Goal: Transaction & Acquisition: Book appointment/travel/reservation

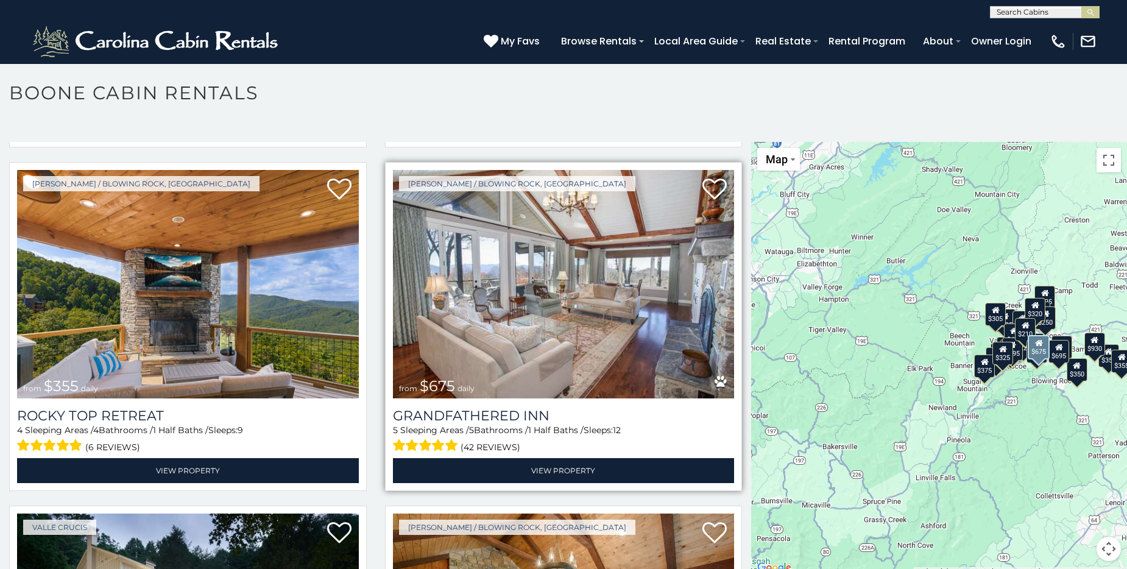
scroll to position [670, 0]
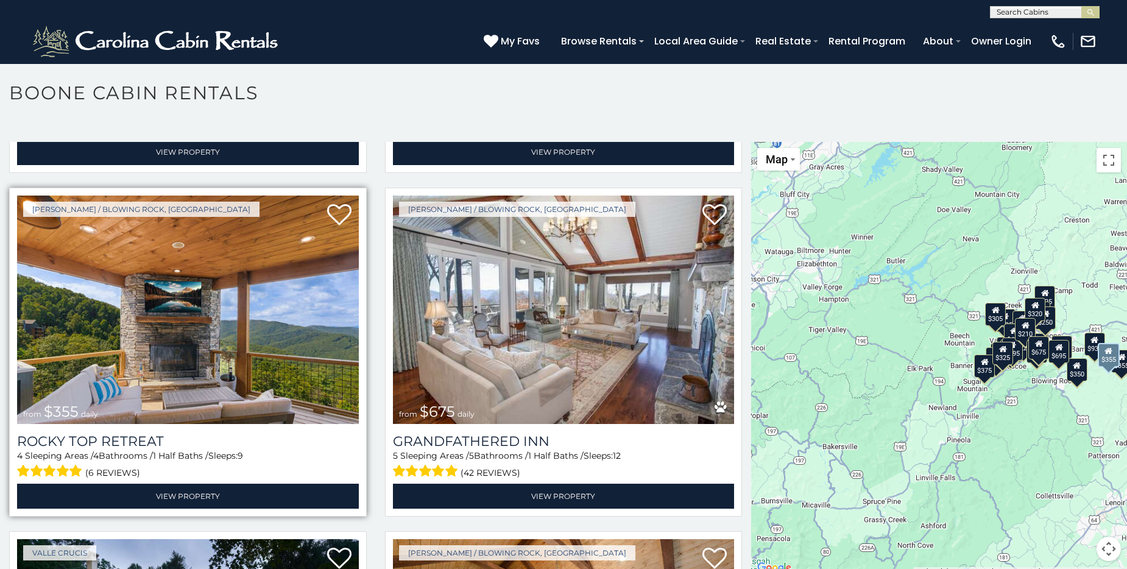
click at [175, 375] on img at bounding box center [188, 310] width 342 height 229
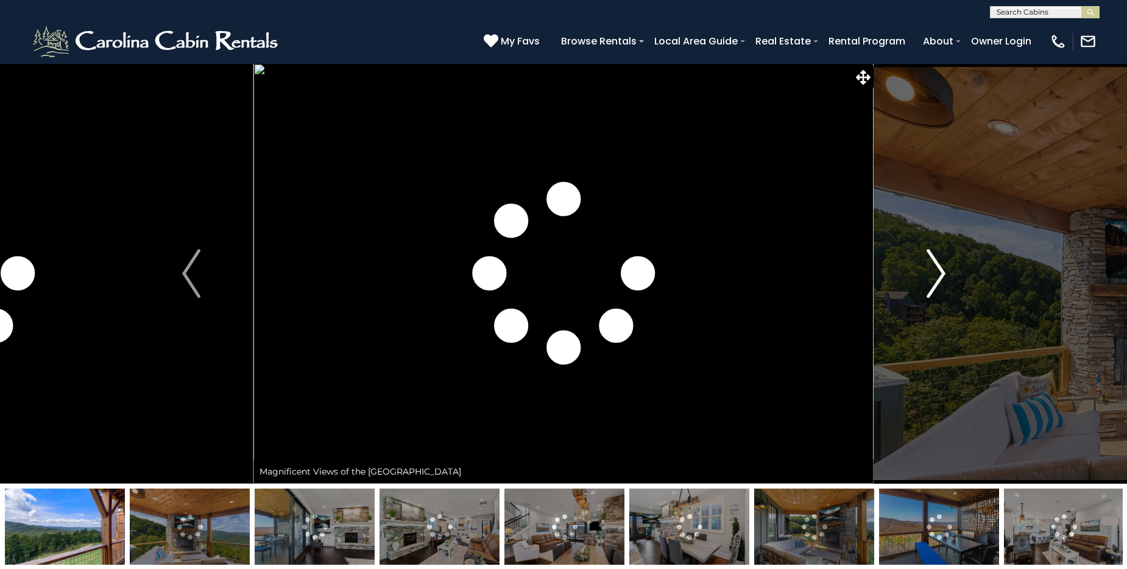
click at [941, 269] on img "Next" at bounding box center [936, 273] width 18 height 49
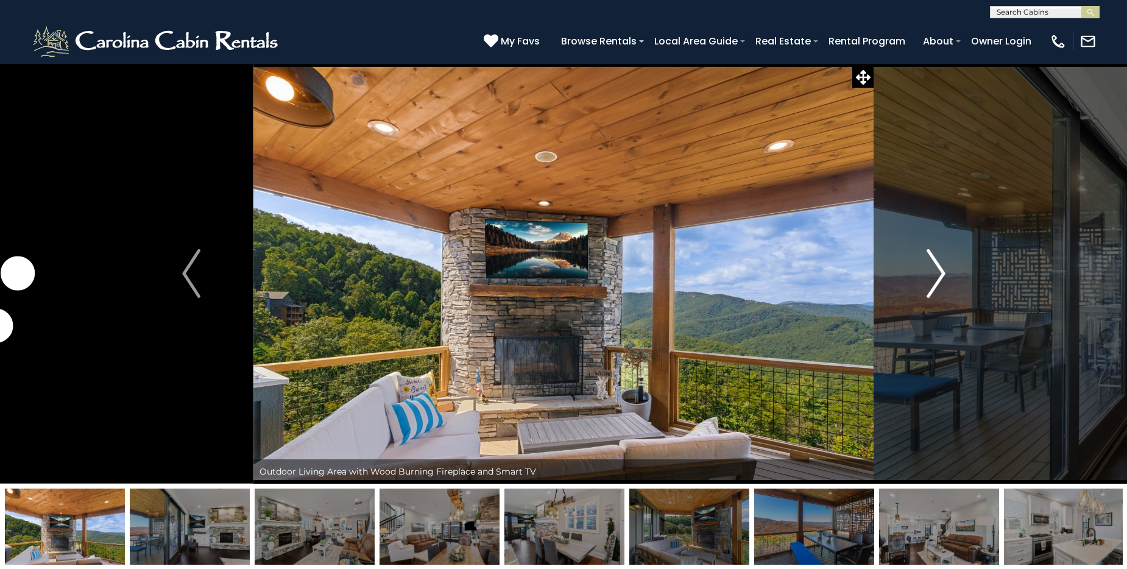
click at [941, 269] on img "Next" at bounding box center [936, 273] width 18 height 49
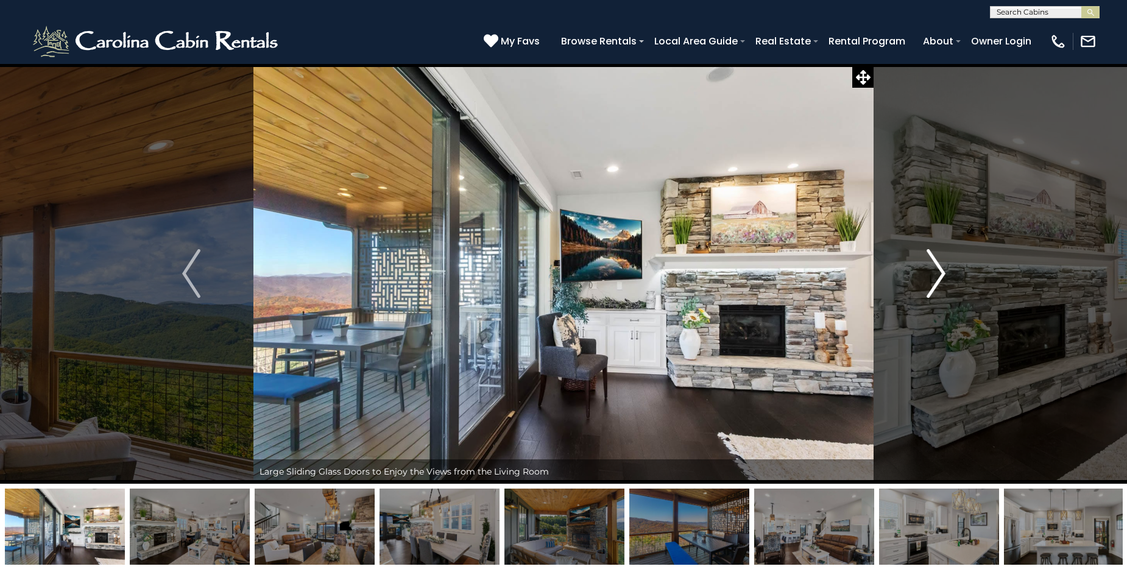
click at [941, 269] on img "Next" at bounding box center [936, 273] width 18 height 49
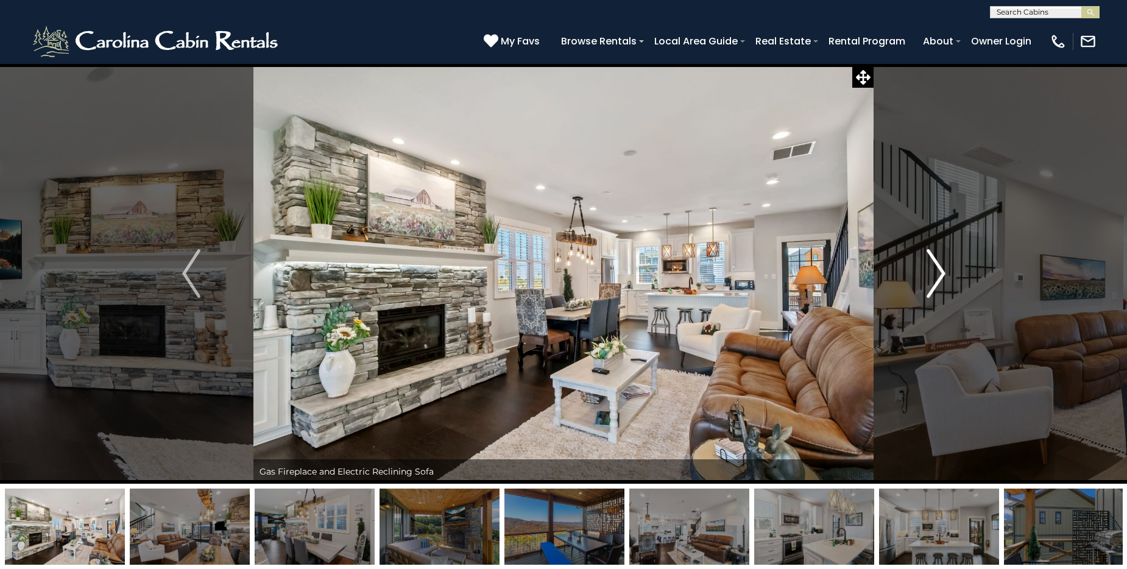
click at [941, 269] on img "Next" at bounding box center [936, 273] width 18 height 49
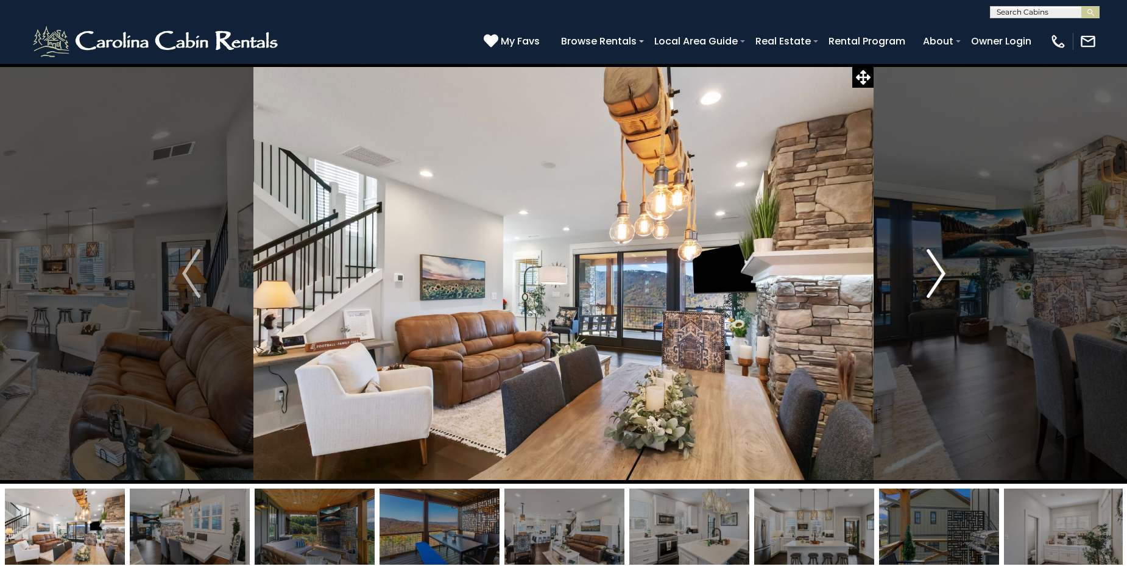
click at [941, 269] on img "Next" at bounding box center [936, 273] width 18 height 49
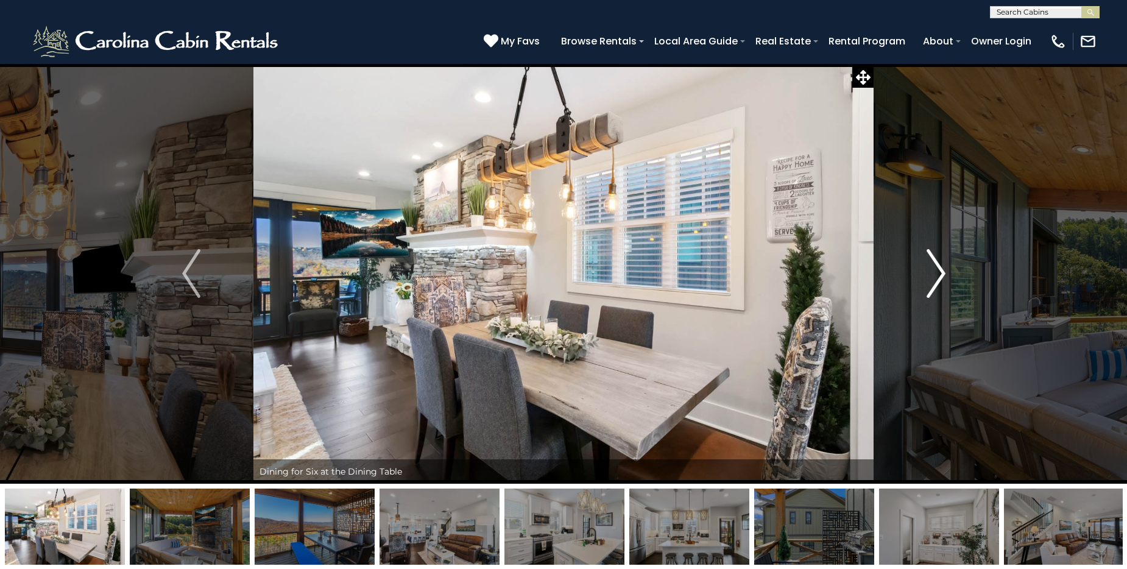
click at [941, 269] on img "Next" at bounding box center [936, 273] width 18 height 49
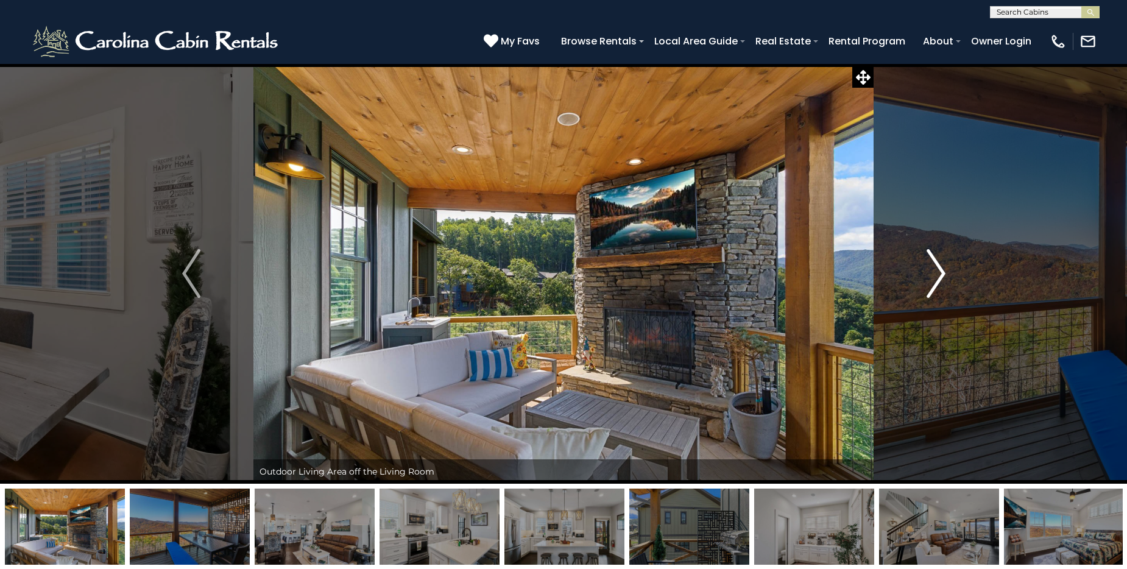
click at [941, 269] on img "Next" at bounding box center [936, 273] width 18 height 49
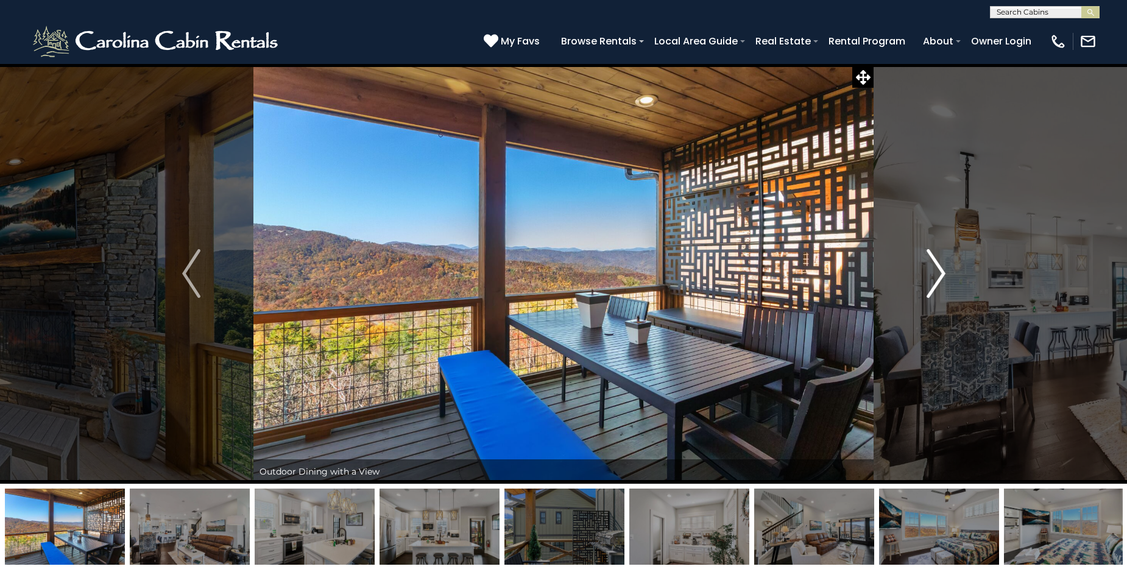
click at [941, 269] on img "Next" at bounding box center [936, 273] width 18 height 49
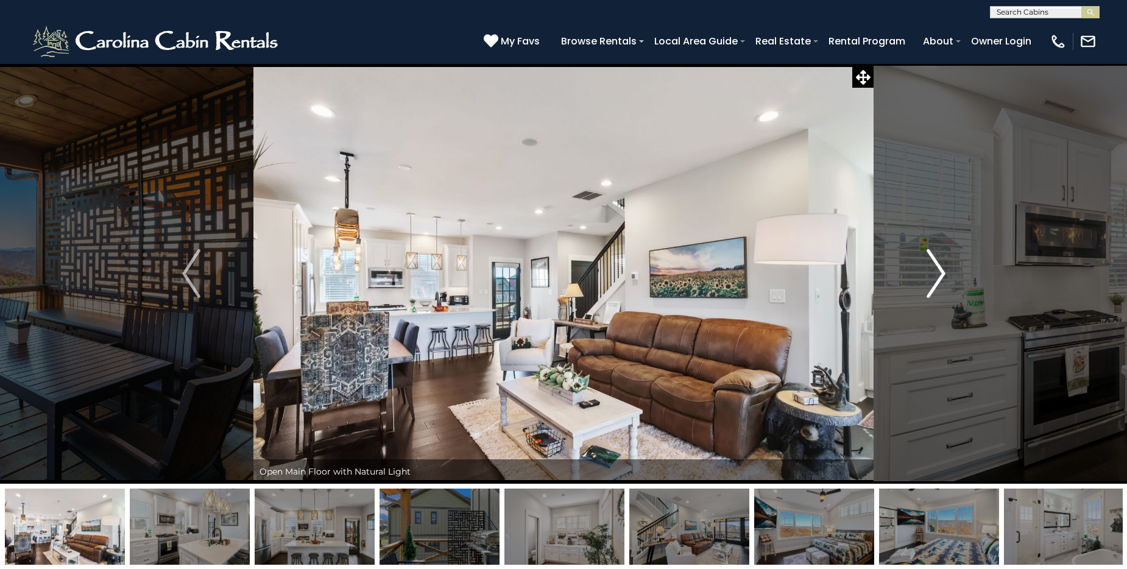
click at [941, 269] on img "Next" at bounding box center [936, 273] width 18 height 49
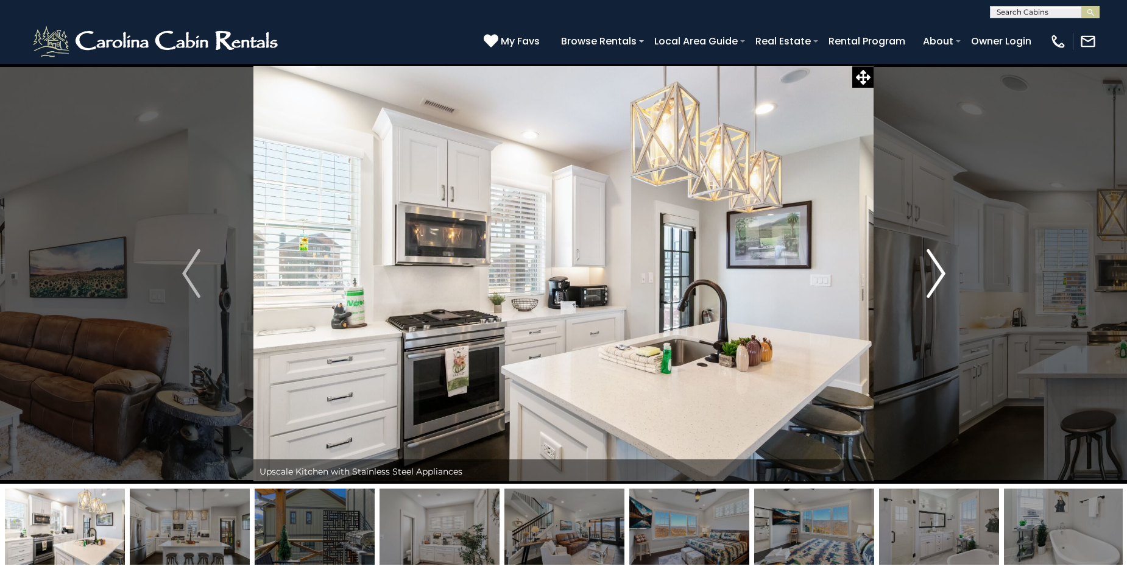
click at [941, 269] on img "Next" at bounding box center [936, 273] width 18 height 49
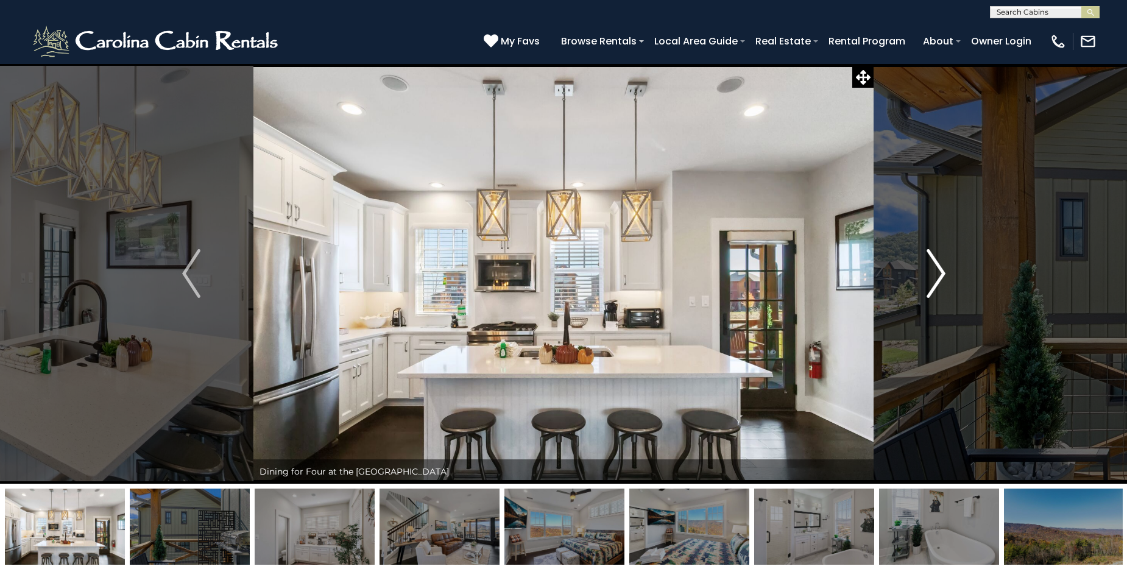
click at [941, 269] on img "Next" at bounding box center [936, 273] width 18 height 49
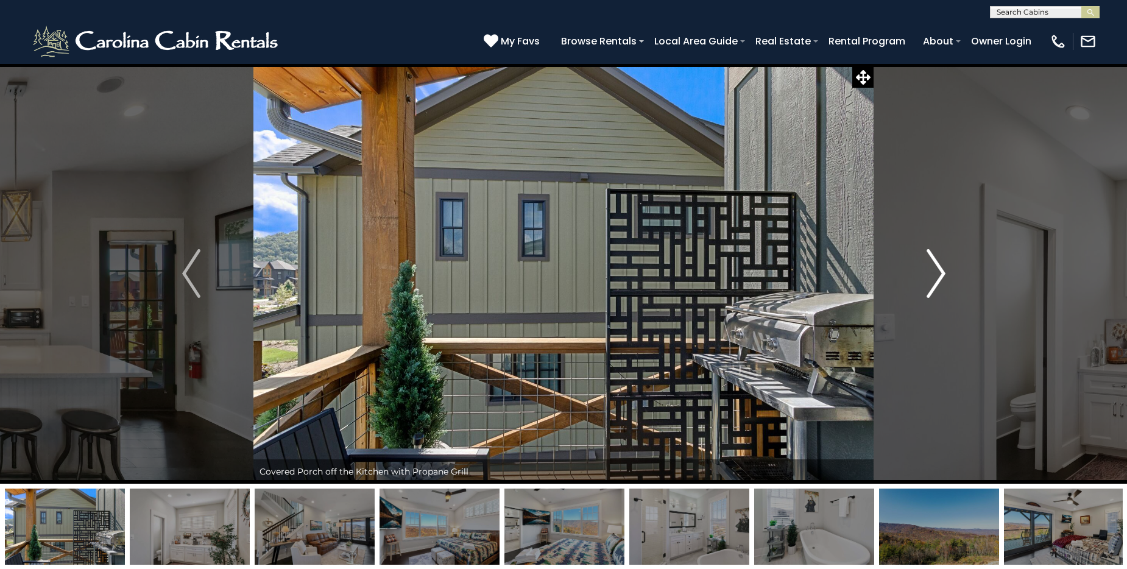
click at [941, 269] on img "Next" at bounding box center [936, 273] width 18 height 49
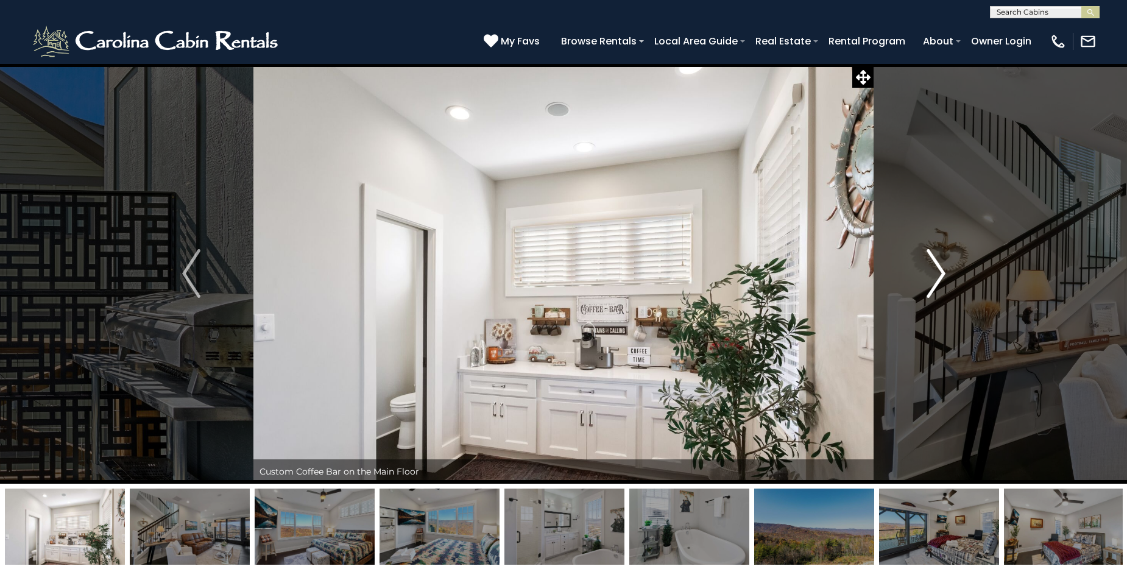
click at [941, 269] on img "Next" at bounding box center [936, 273] width 18 height 49
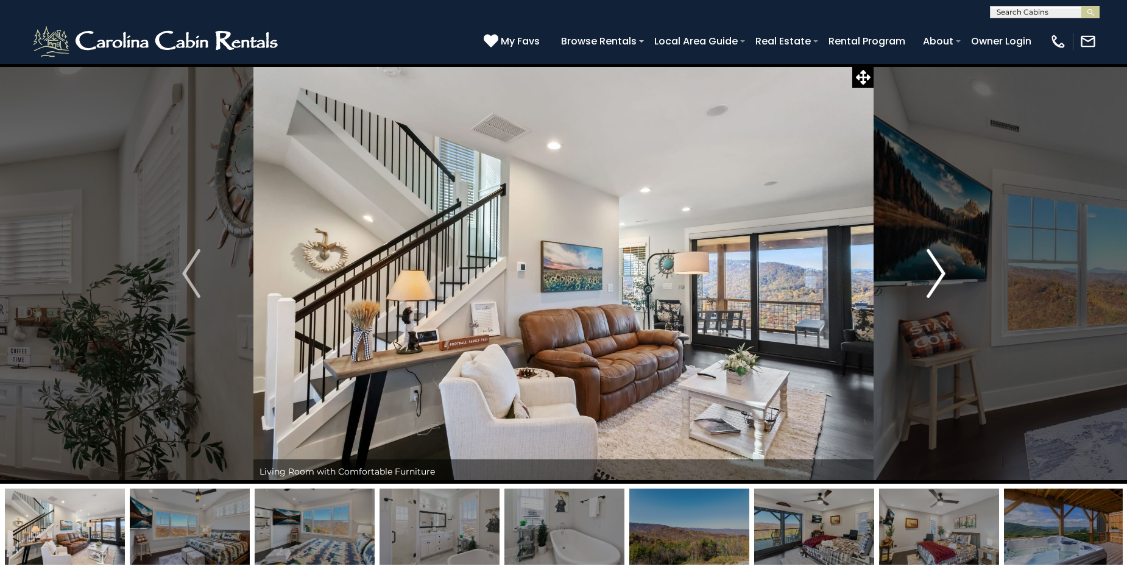
click at [941, 269] on img "Next" at bounding box center [936, 273] width 18 height 49
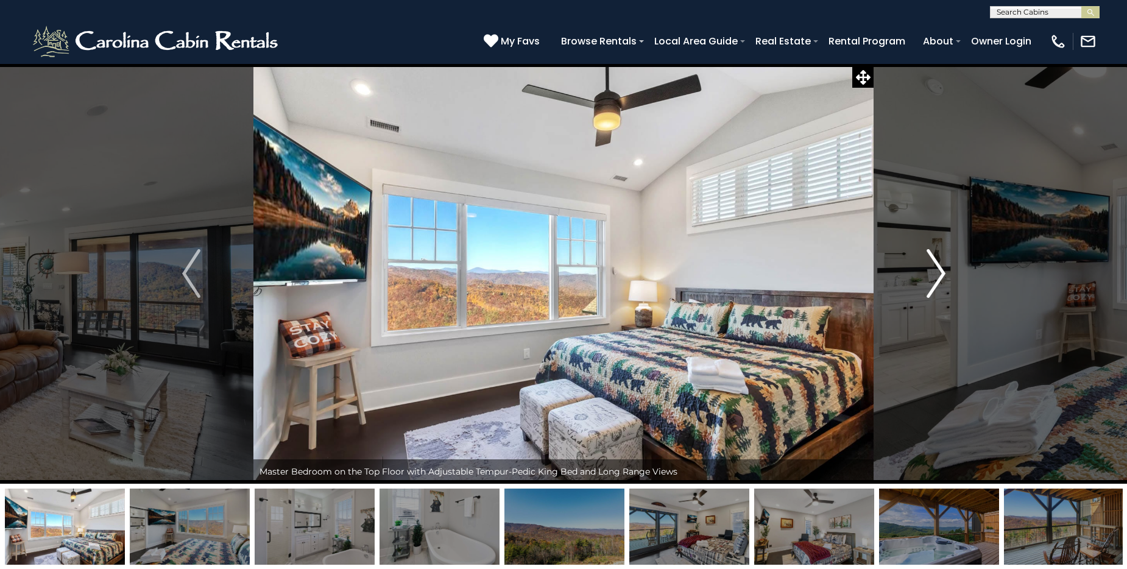
click at [941, 269] on img "Next" at bounding box center [936, 273] width 18 height 49
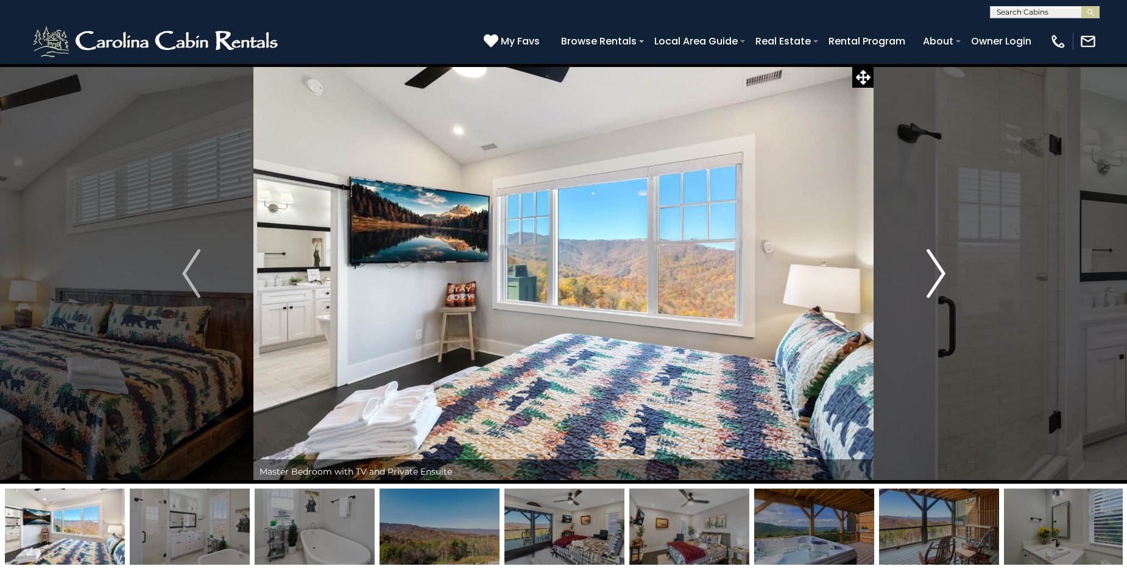
click at [941, 269] on img "Next" at bounding box center [936, 273] width 18 height 49
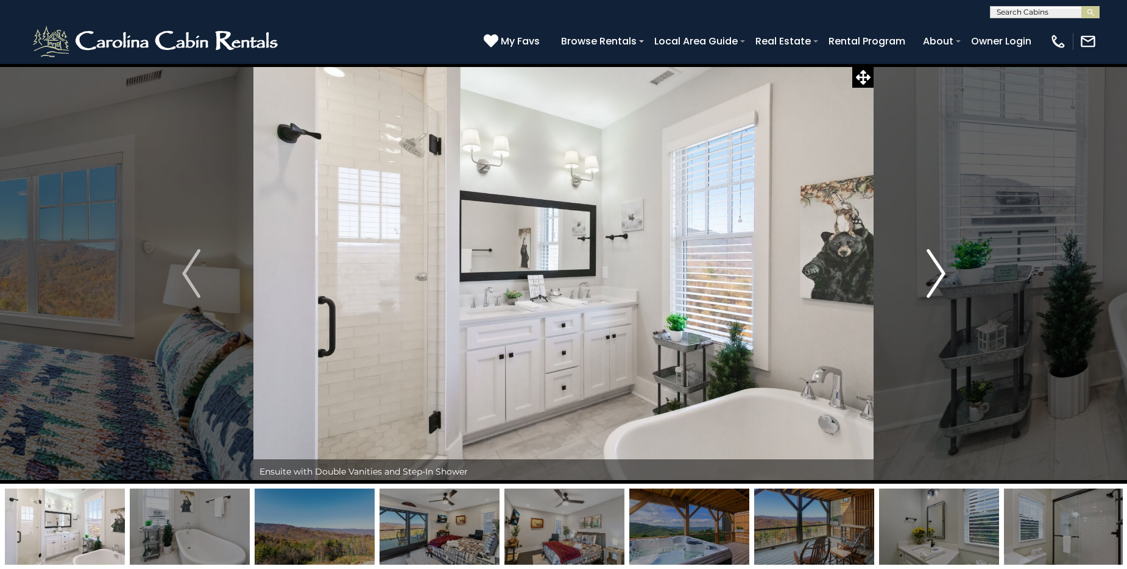
click at [941, 269] on img "Next" at bounding box center [936, 273] width 18 height 49
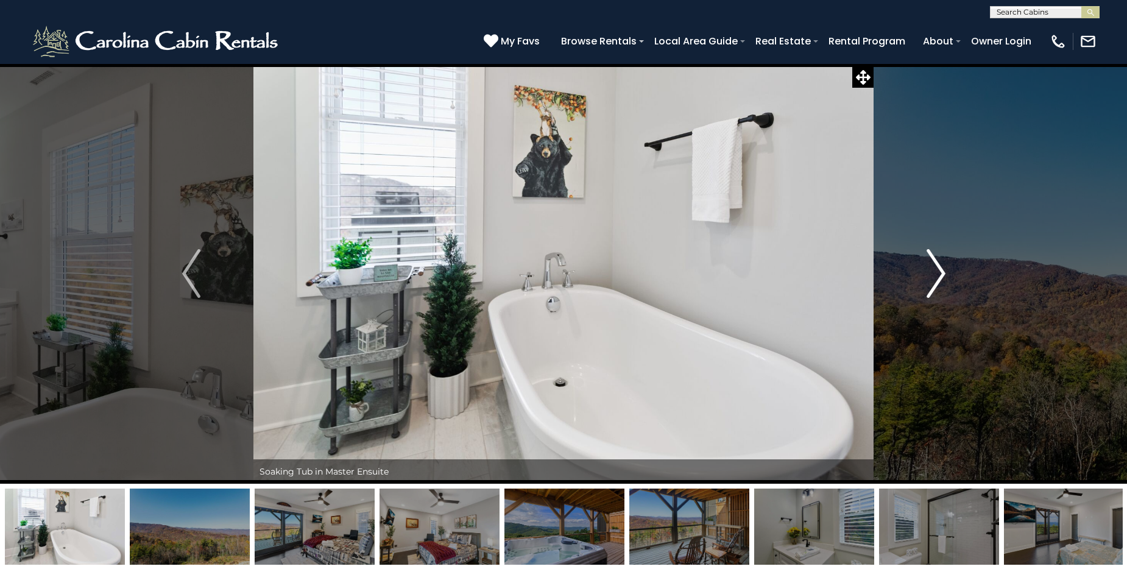
click at [941, 269] on img "Next" at bounding box center [936, 273] width 18 height 49
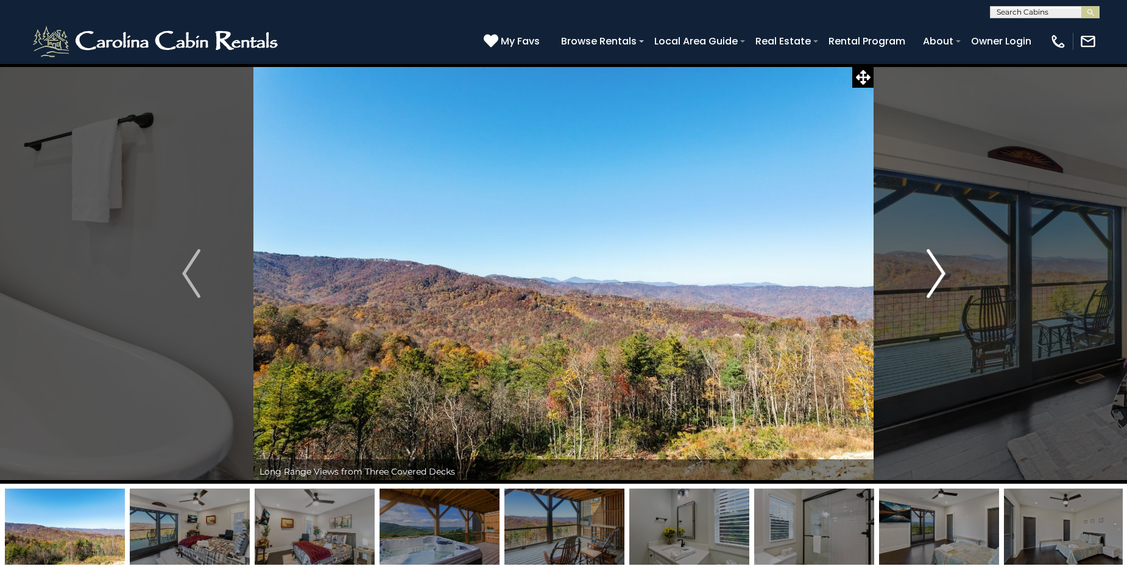
click at [941, 269] on img "Next" at bounding box center [936, 273] width 18 height 49
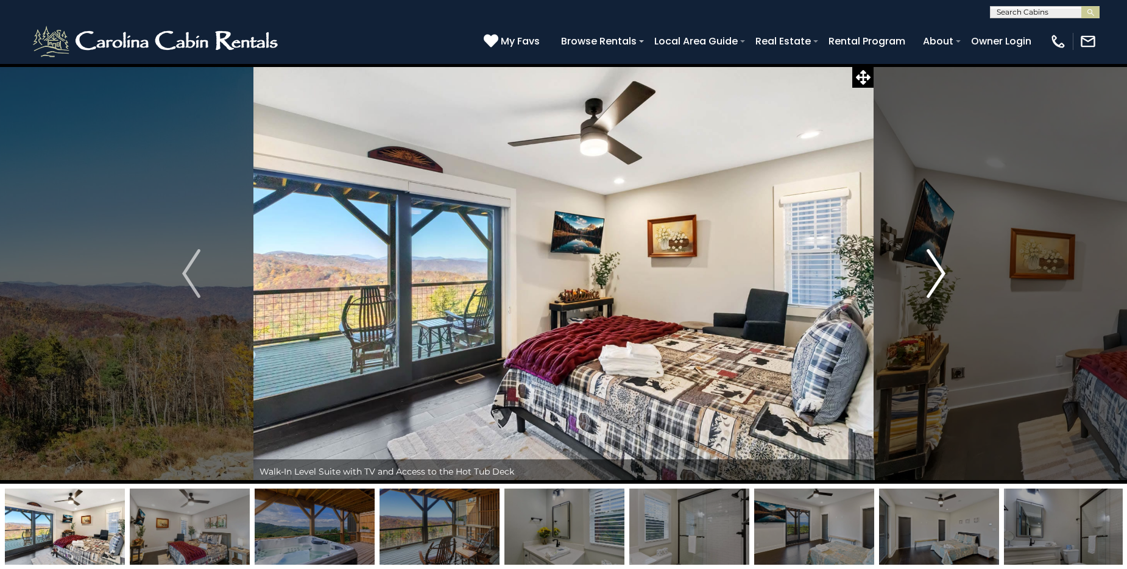
click at [941, 269] on img "Next" at bounding box center [936, 273] width 18 height 49
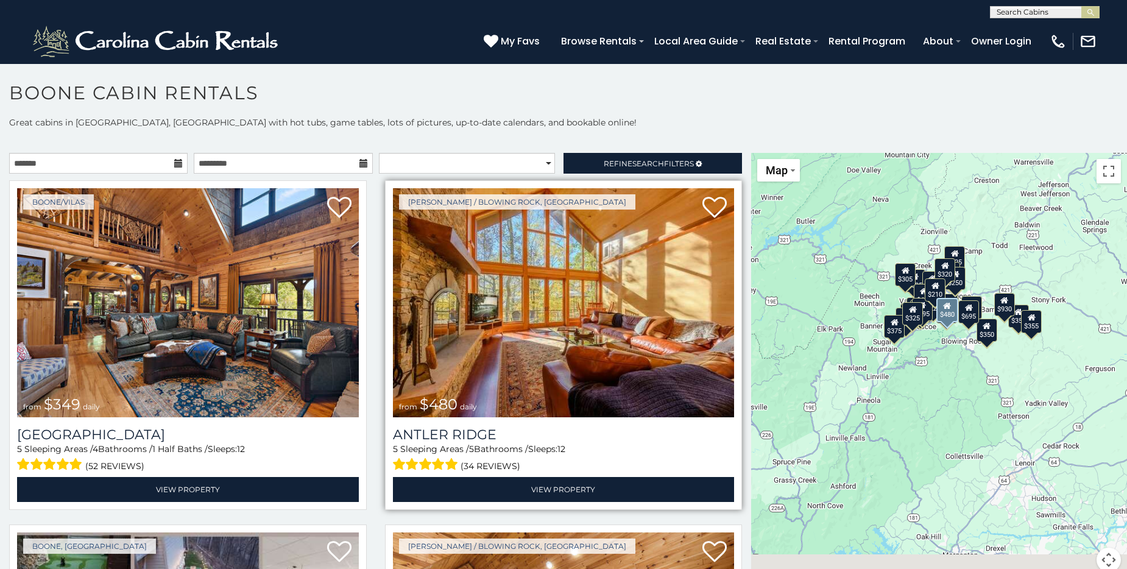
drag, startPoint x: 819, startPoint y: 384, endPoint x: 727, endPoint y: 333, distance: 105.3
click at [727, 153] on main "**********" at bounding box center [563, 153] width 1127 height 0
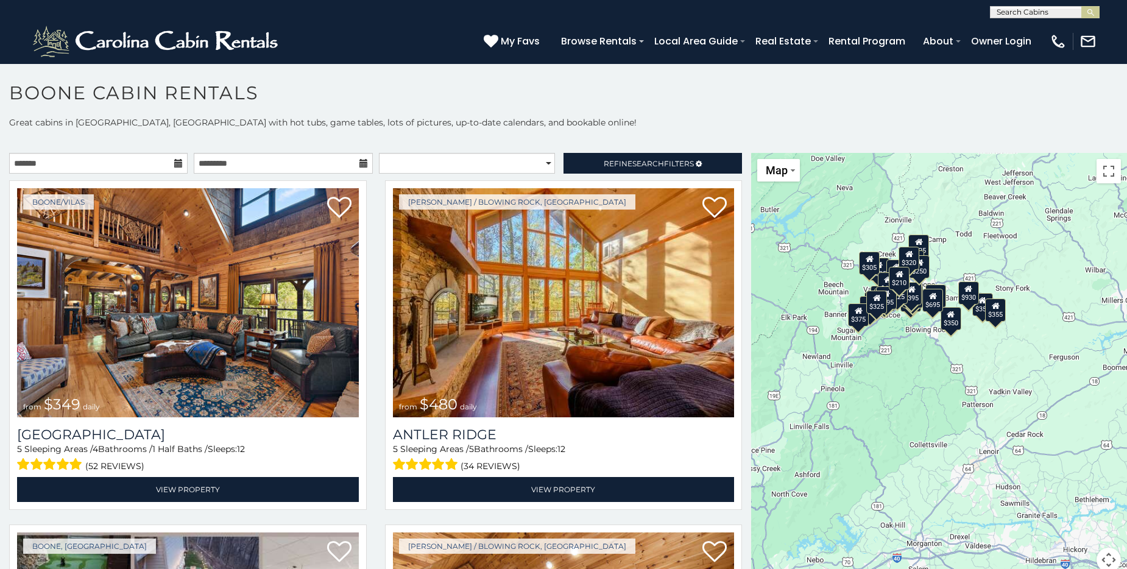
drag, startPoint x: 834, startPoint y: 417, endPoint x: 799, endPoint y: 406, distance: 36.4
click at [799, 406] on div "$349 $480 $525 $315 $355 $675 $635 $930 $400 $451 $330 $400 $485 $460 $395 $255…" at bounding box center [939, 370] width 376 height 434
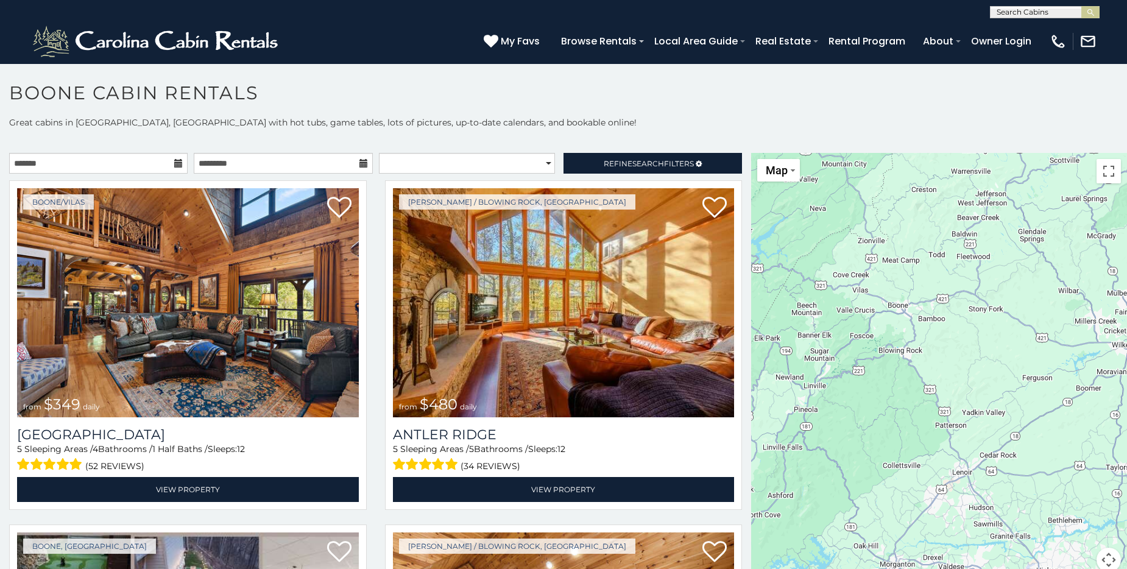
drag, startPoint x: 879, startPoint y: 427, endPoint x: 869, endPoint y: 433, distance: 11.5
click at [869, 433] on div at bounding box center [939, 370] width 376 height 434
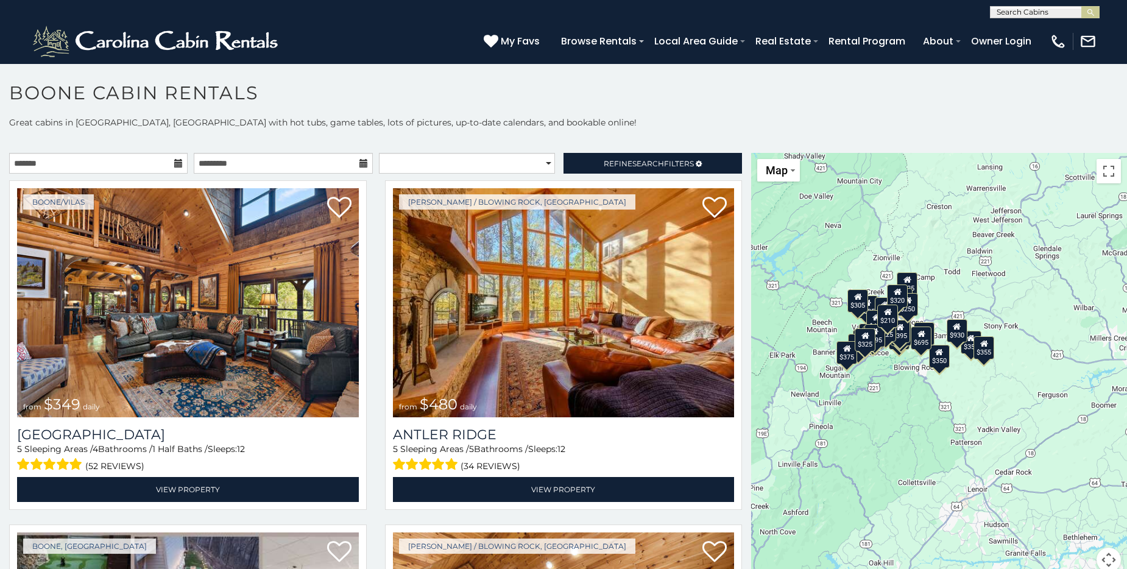
drag, startPoint x: 1010, startPoint y: 422, endPoint x: 1016, endPoint y: 428, distance: 8.2
click at [1016, 428] on div "$349 $480 $525 $315 $355 $675 $635 $930 $400 $451 $330 $400 $485 $460 $395 $255…" at bounding box center [939, 370] width 376 height 434
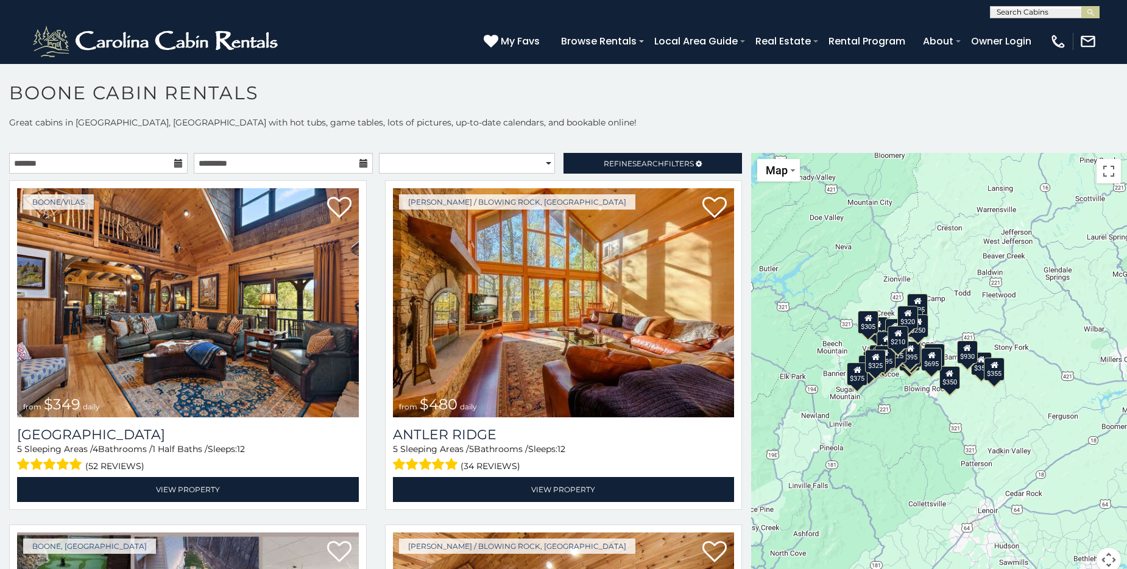
drag, startPoint x: 913, startPoint y: 401, endPoint x: 926, endPoint y: 425, distance: 26.7
click at [926, 425] on div "$349 $480 $525 $315 $355 $675 $635 $930 $400 $451 $330 $400 $485 $460 $395 $255…" at bounding box center [939, 370] width 376 height 434
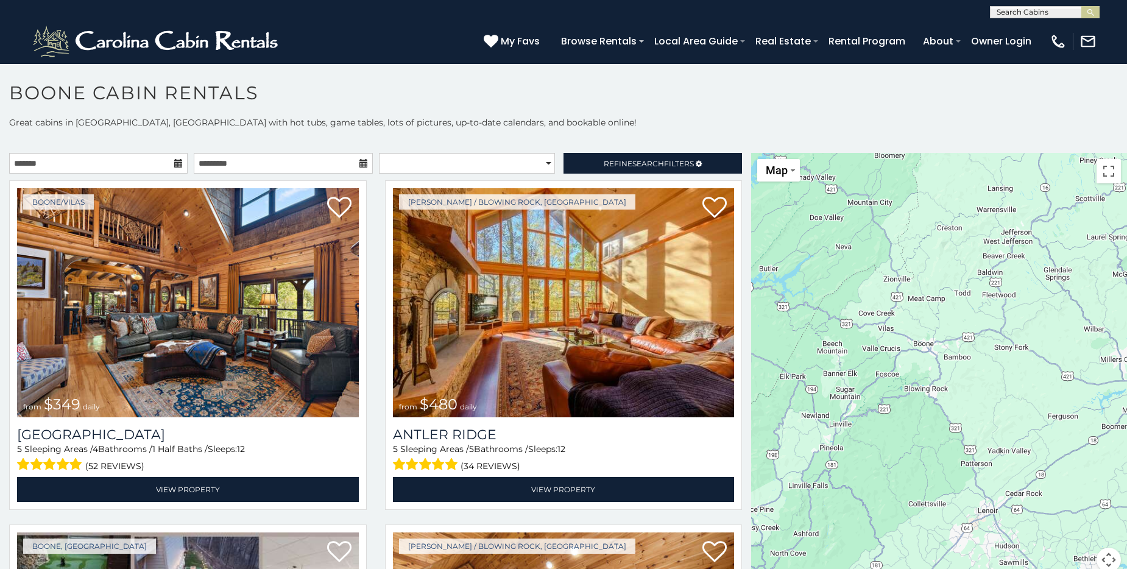
click at [924, 423] on div at bounding box center [939, 370] width 376 height 434
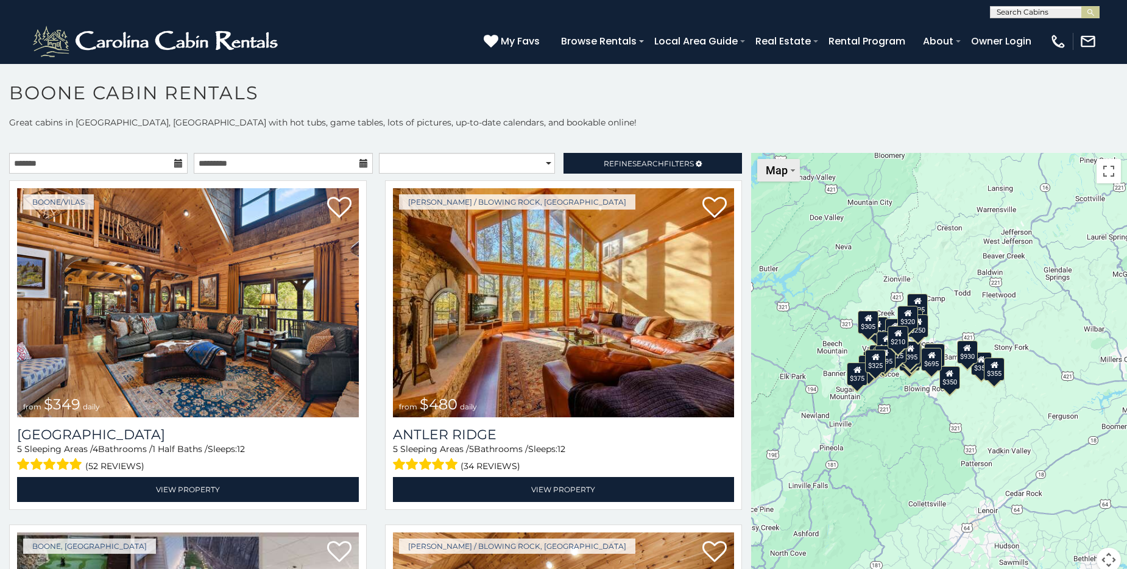
click at [776, 165] on span "Map" at bounding box center [777, 170] width 22 height 13
click at [890, 195] on div "$349 $480 $525 $315 $355 $675 $635 $930 $400 $451 $330 $400 $485 $460 $395 $255…" at bounding box center [939, 370] width 376 height 434
click at [894, 342] on div "$210" at bounding box center [898, 337] width 21 height 23
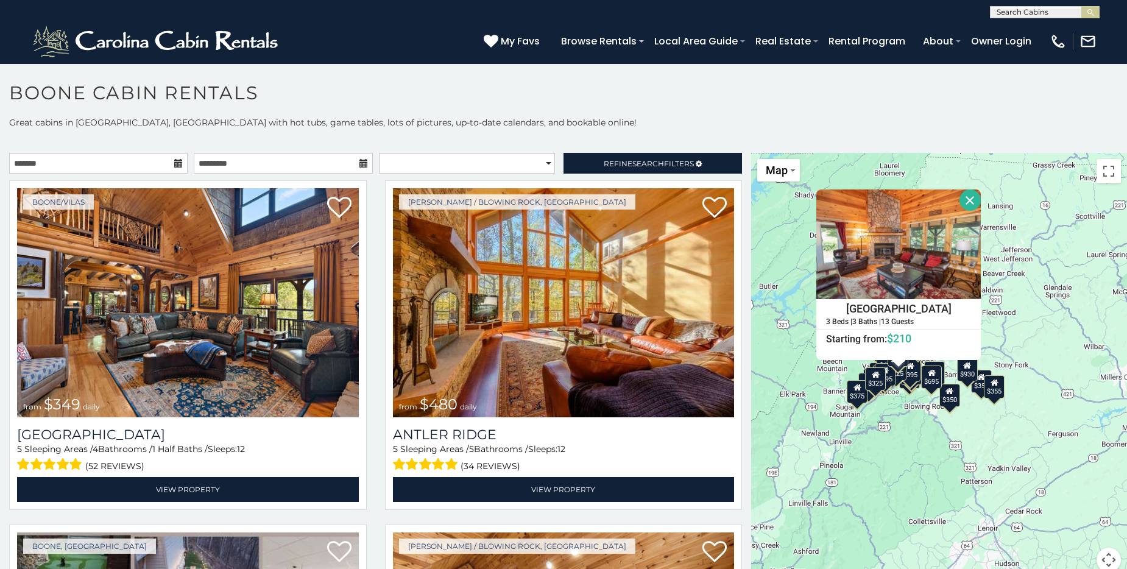
click at [952, 408] on div "$349 $480 $525 $315 $355 $675 $635 $930 $400 $451 $330 $400 $485 $460 $395 $255…" at bounding box center [939, 370] width 376 height 434
click at [946, 400] on div "$350" at bounding box center [950, 395] width 21 height 23
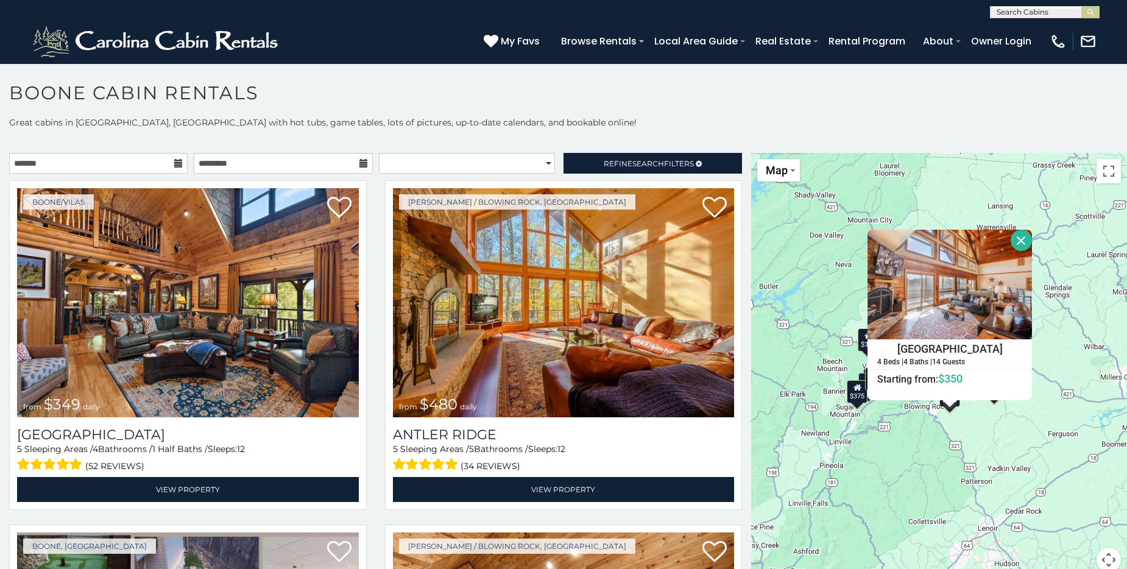
click at [1016, 239] on button "Close" at bounding box center [1021, 240] width 21 height 21
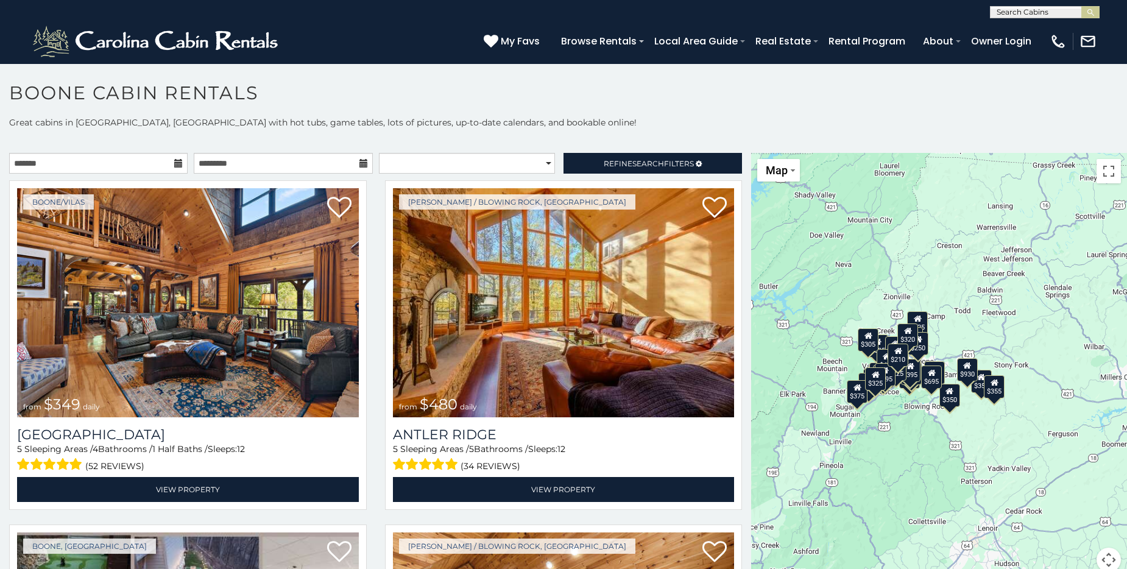
click at [963, 365] on icon at bounding box center [967, 365] width 8 height 9
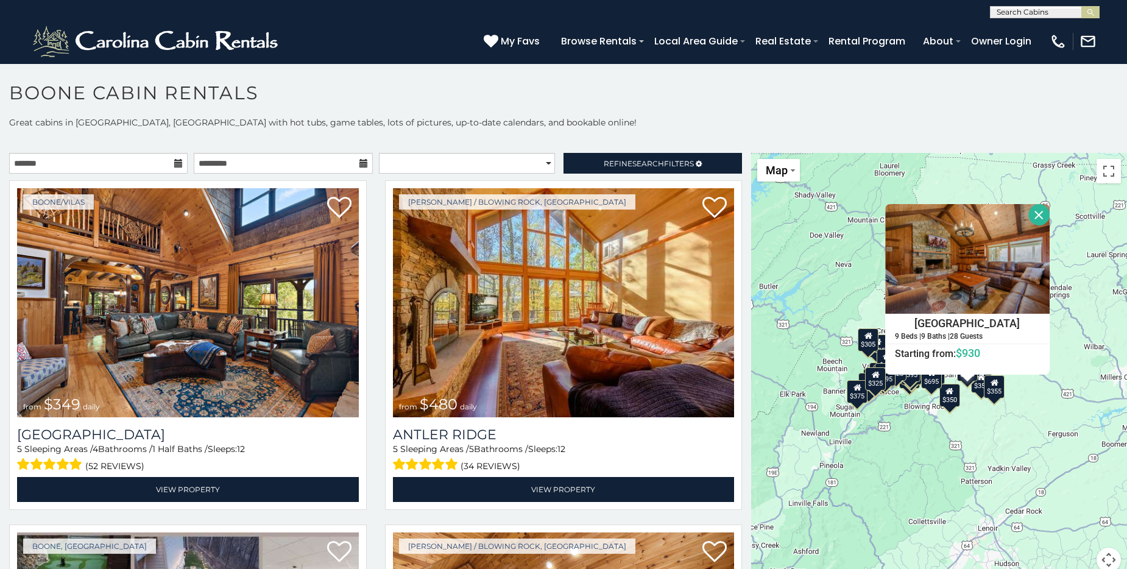
click at [1032, 209] on button "Close" at bounding box center [1038, 214] width 21 height 21
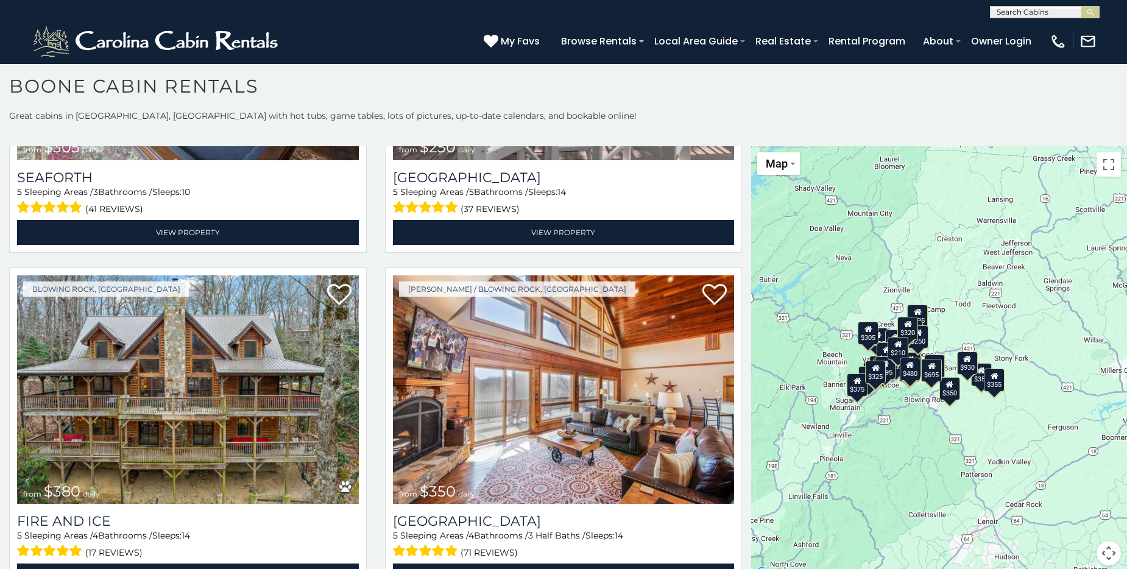
scroll to position [3415, 0]
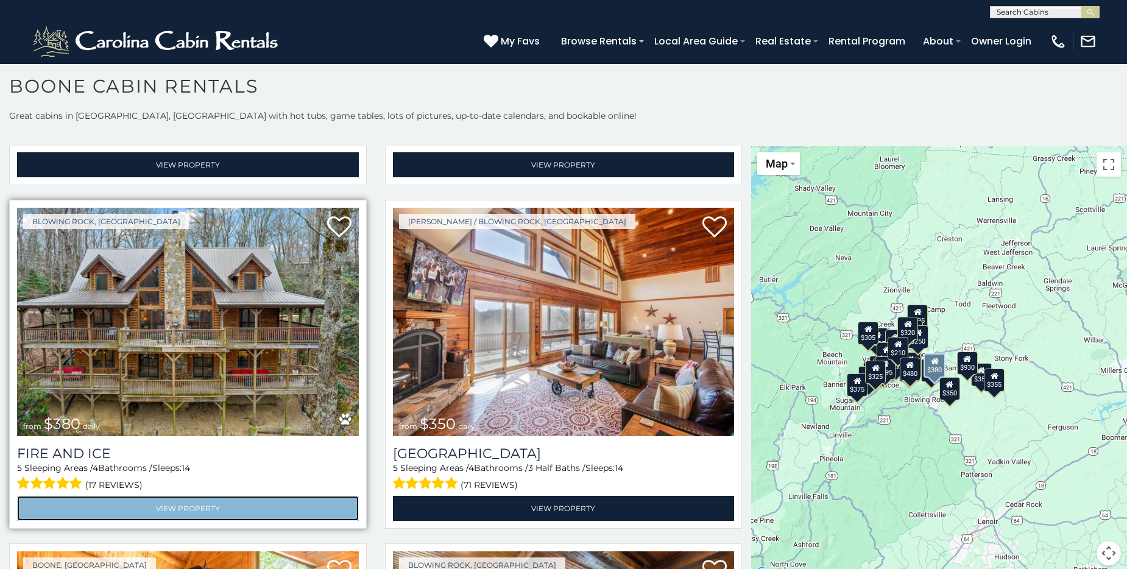
click at [188, 496] on link "View Property" at bounding box center [188, 508] width 342 height 25
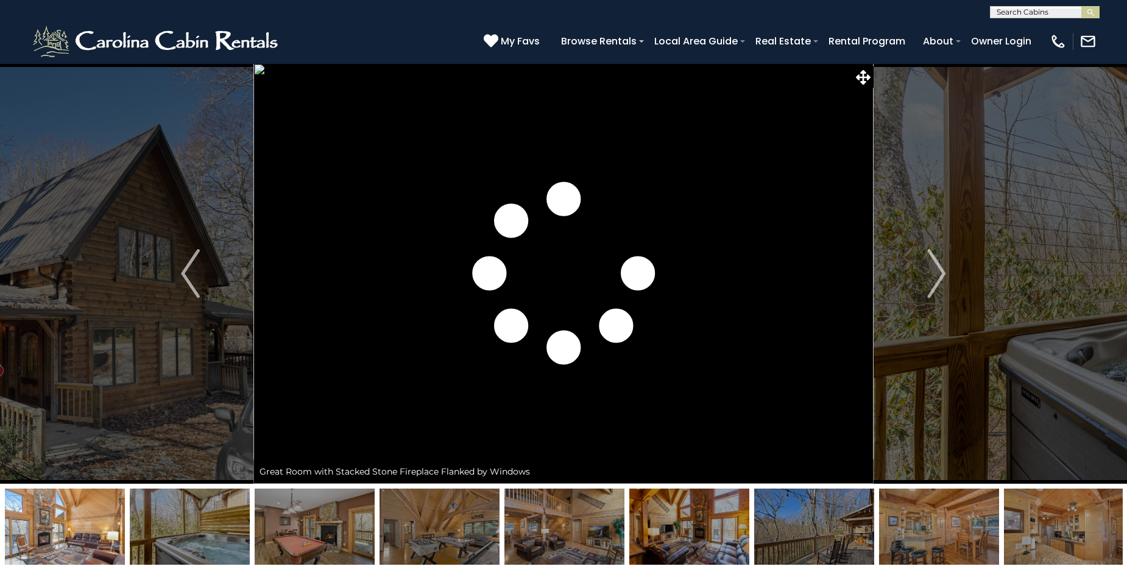
click at [940, 271] on img "Next" at bounding box center [936, 273] width 18 height 49
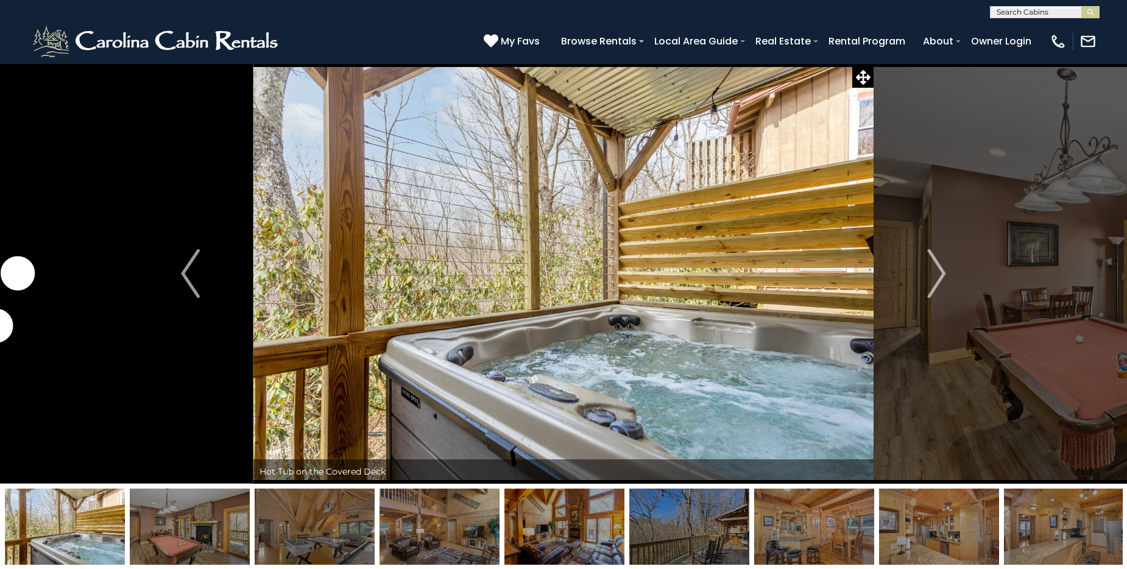
click at [940, 271] on img "Next" at bounding box center [936, 273] width 18 height 49
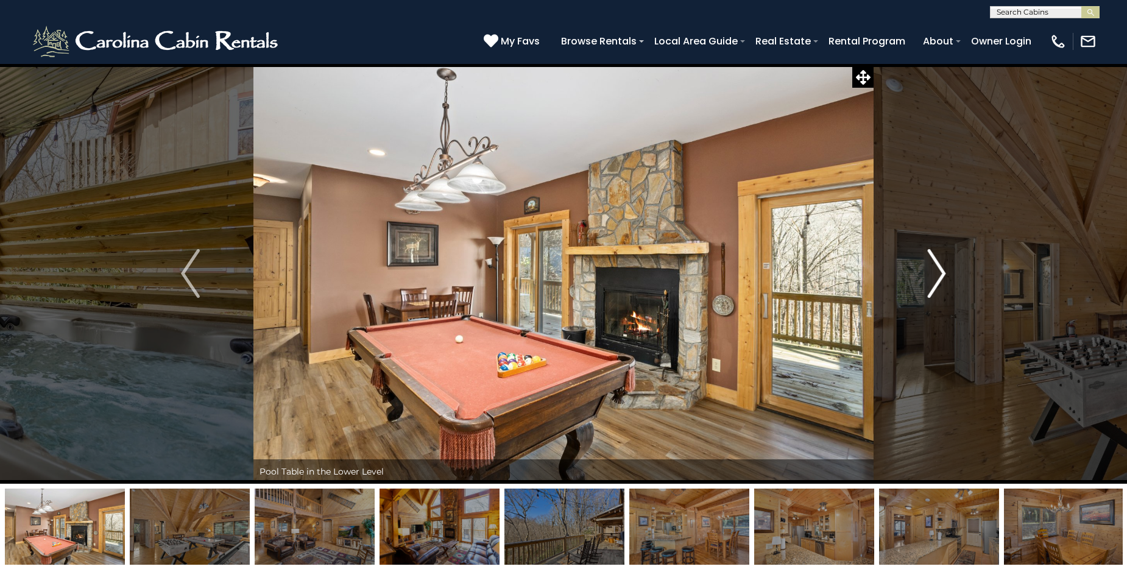
click at [940, 271] on img "Next" at bounding box center [936, 273] width 18 height 49
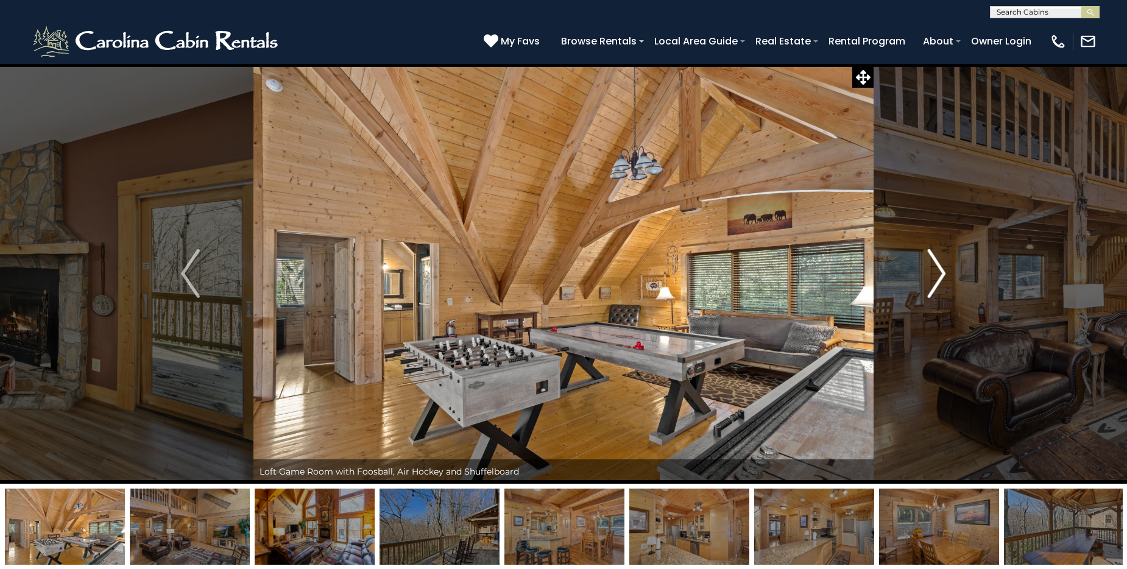
click at [940, 271] on img "Next" at bounding box center [936, 273] width 18 height 49
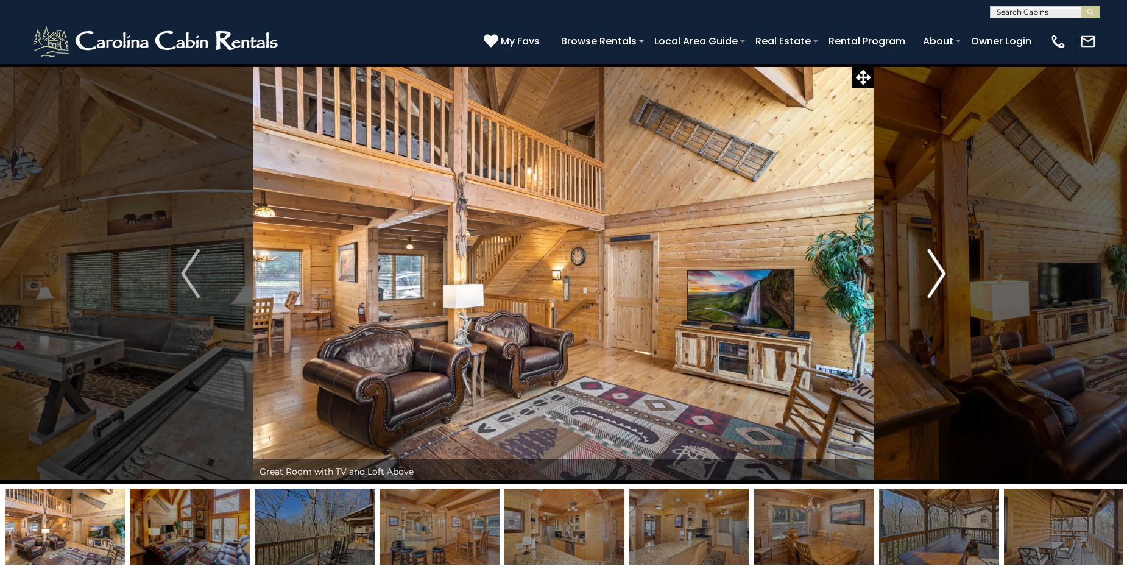
click at [941, 272] on img "Next" at bounding box center [936, 273] width 18 height 49
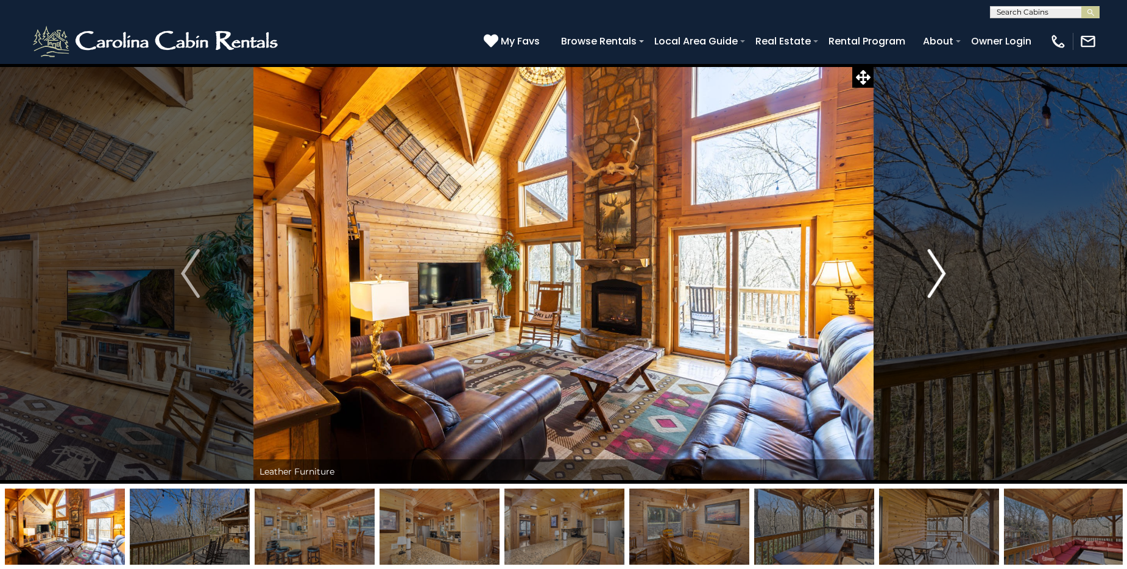
click at [941, 272] on img "Next" at bounding box center [936, 273] width 18 height 49
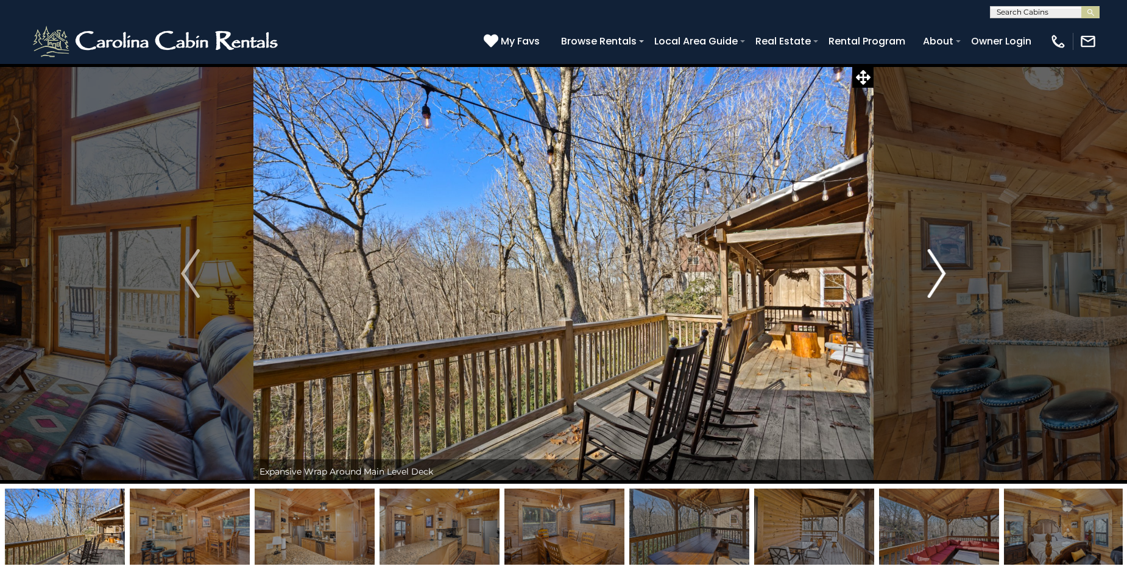
click at [941, 272] on img "Next" at bounding box center [936, 273] width 18 height 49
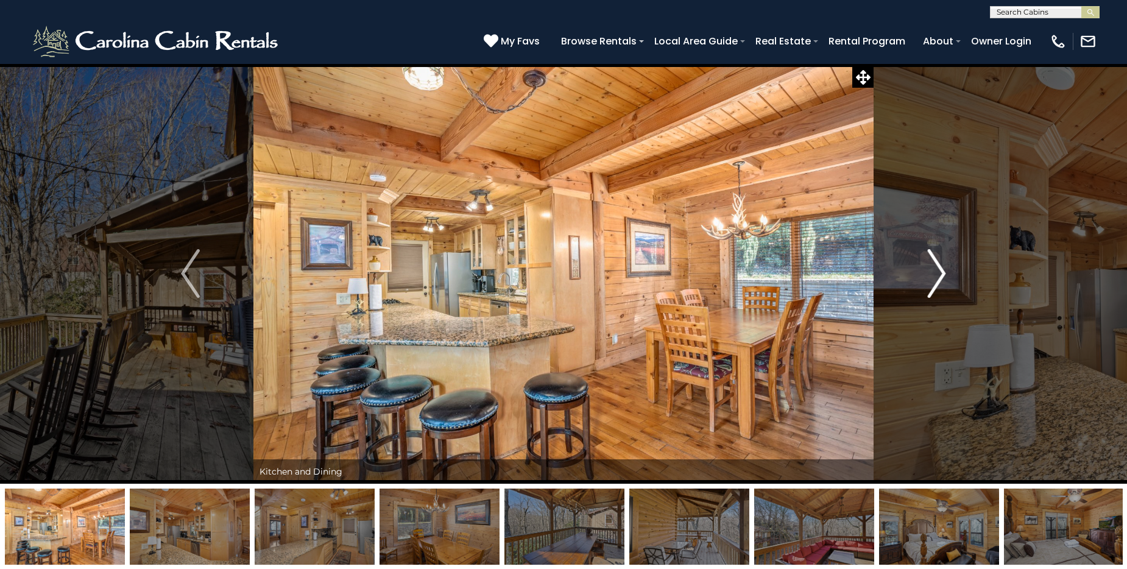
click at [941, 272] on img "Next" at bounding box center [936, 273] width 18 height 49
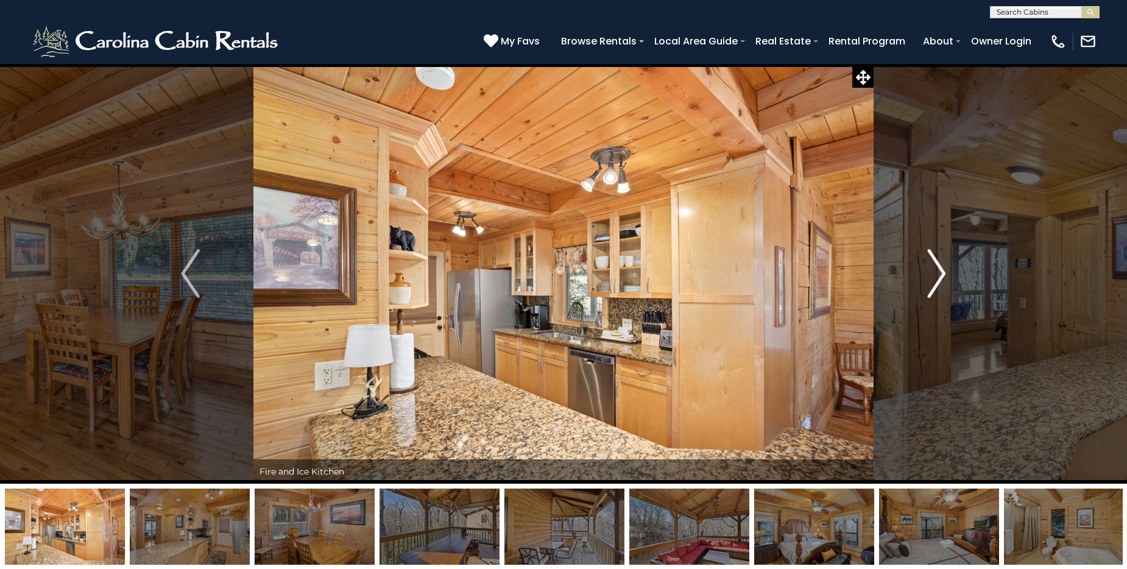
click at [941, 272] on img "Next" at bounding box center [936, 273] width 18 height 49
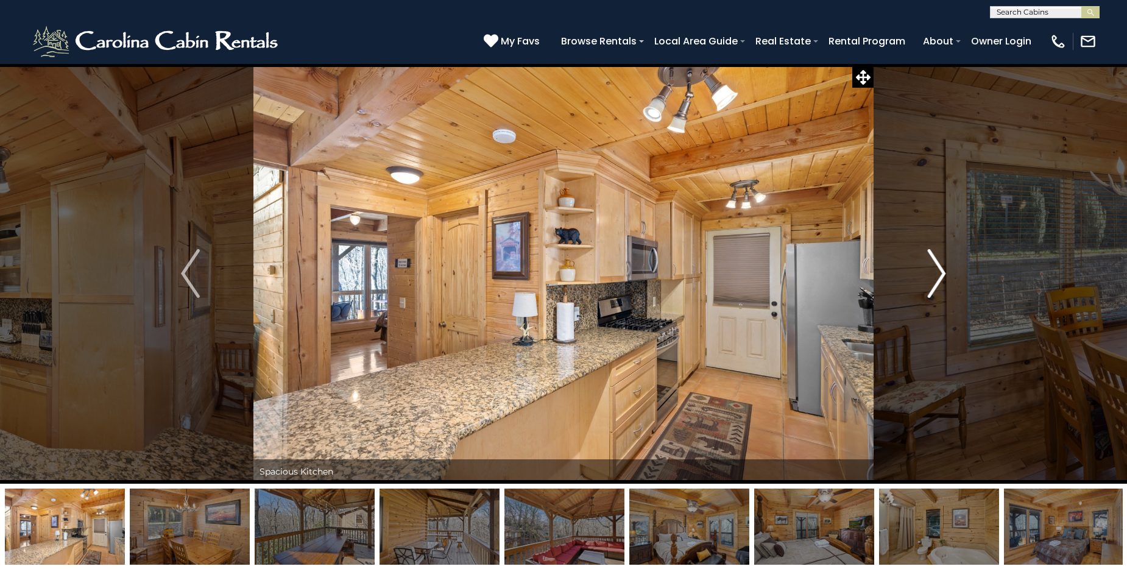
click at [941, 272] on img "Next" at bounding box center [936, 273] width 18 height 49
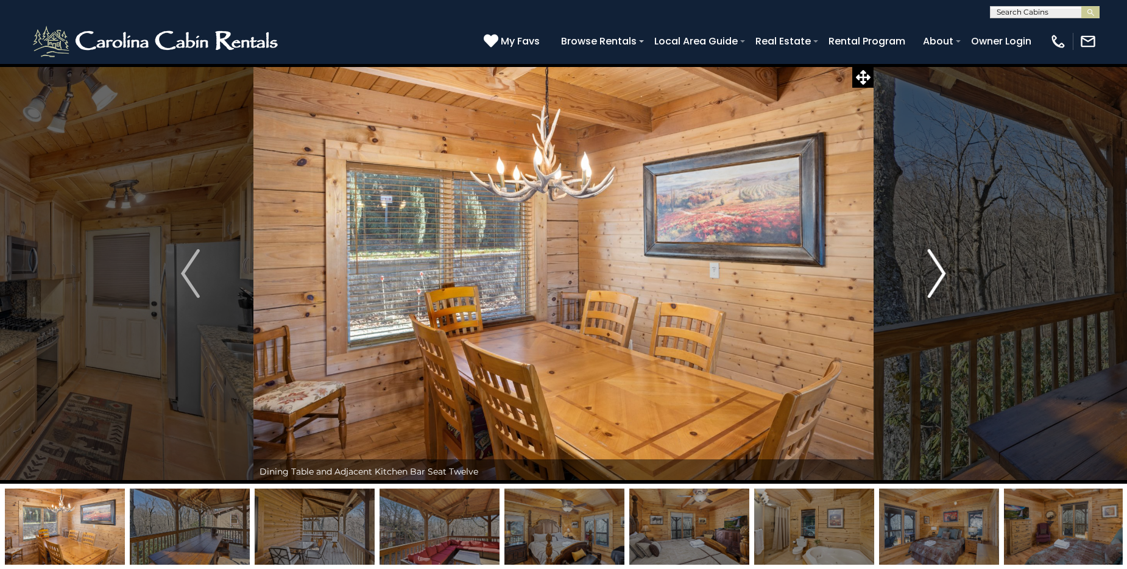
click at [941, 272] on img "Next" at bounding box center [936, 273] width 18 height 49
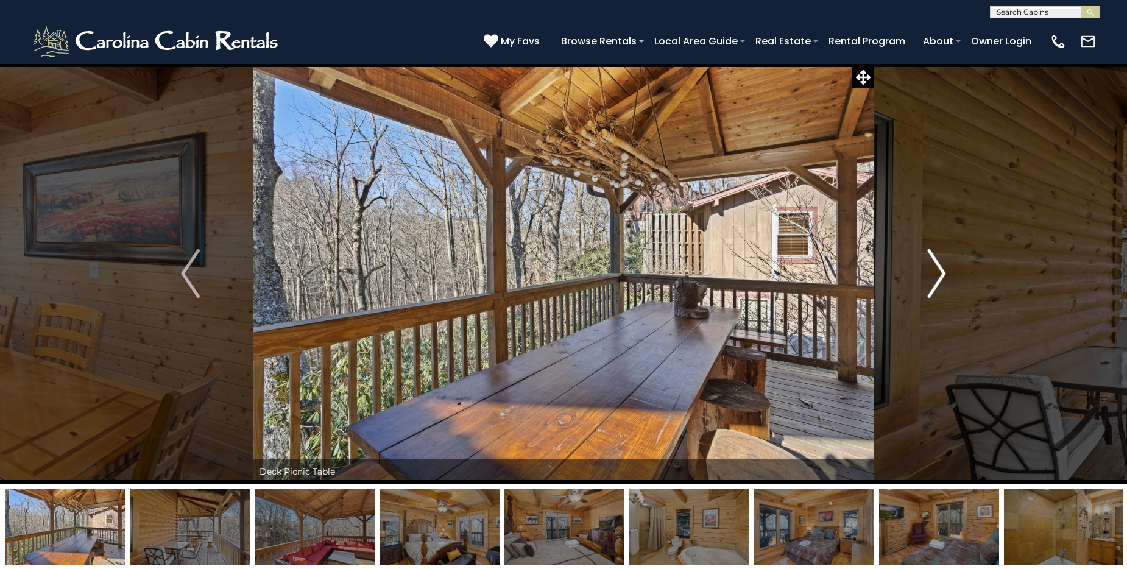
click at [941, 272] on img "Next" at bounding box center [936, 273] width 18 height 49
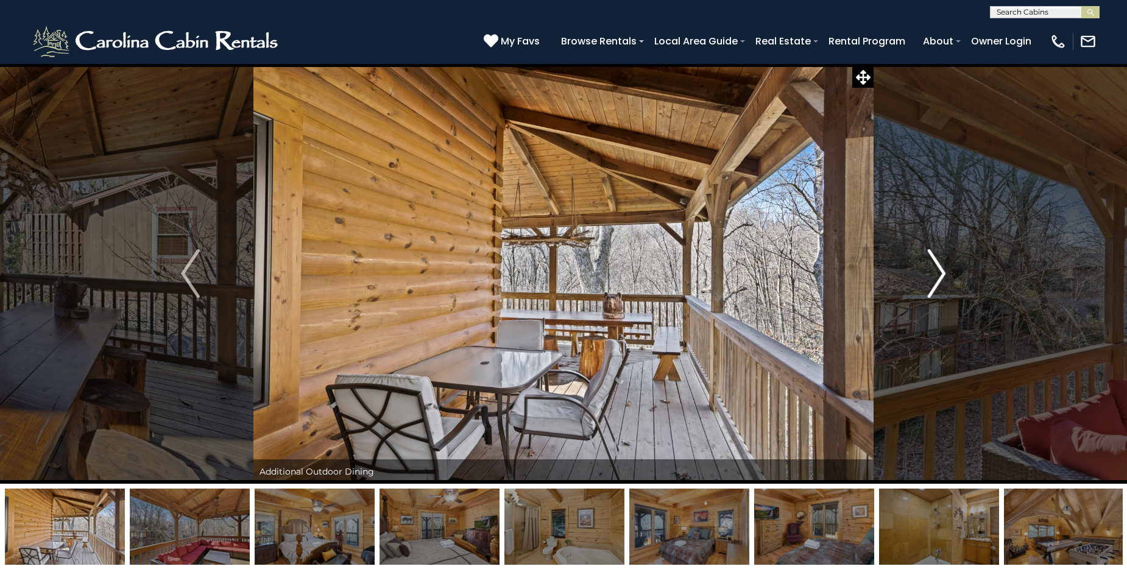
click at [941, 272] on img "Next" at bounding box center [936, 273] width 18 height 49
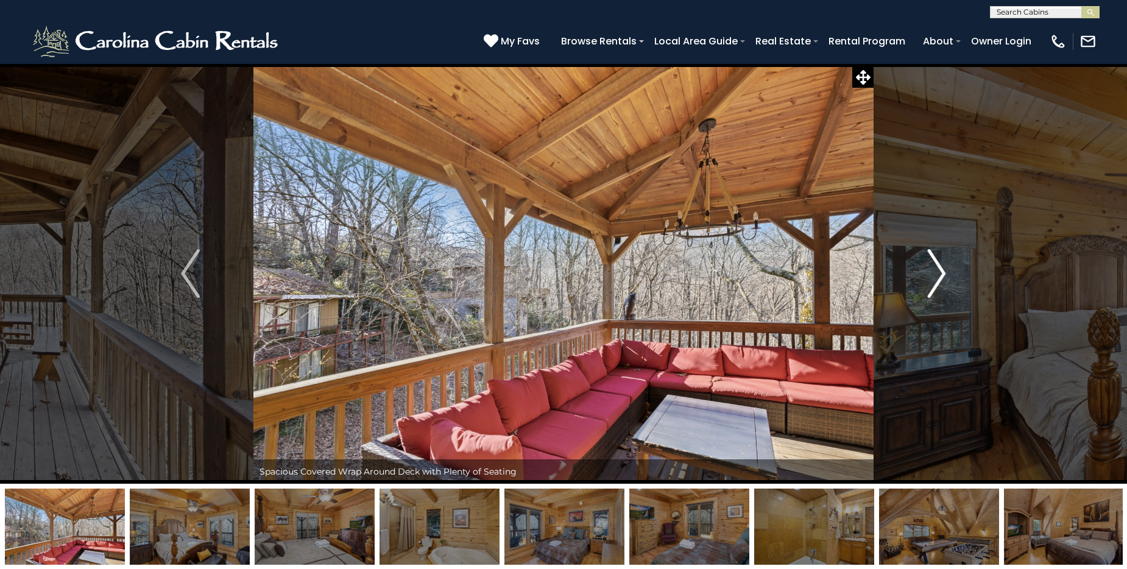
click at [941, 272] on img "Next" at bounding box center [936, 273] width 18 height 49
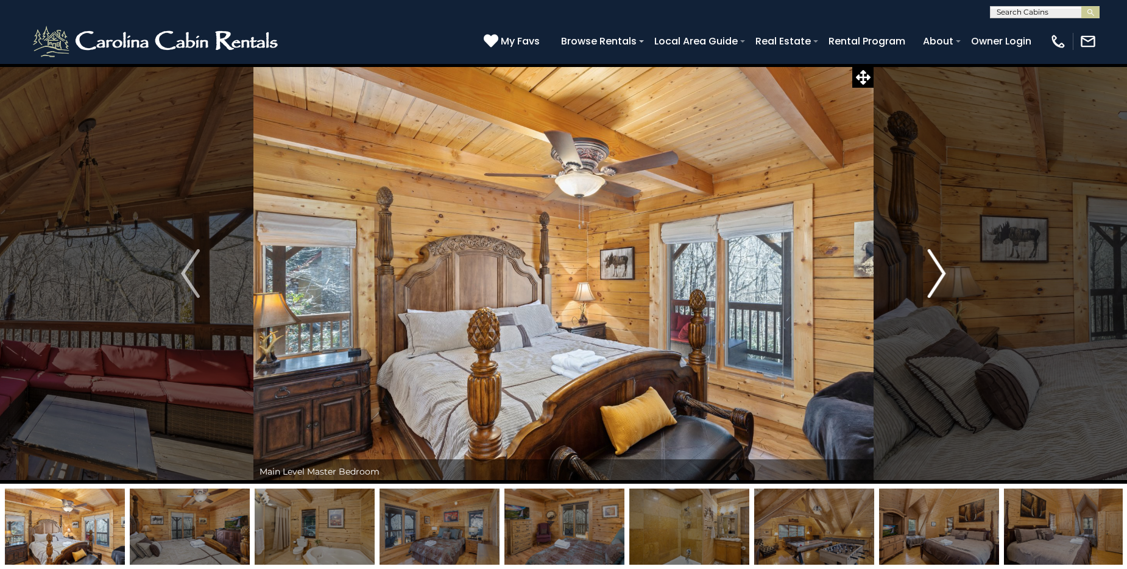
click at [941, 272] on img "Next" at bounding box center [936, 273] width 18 height 49
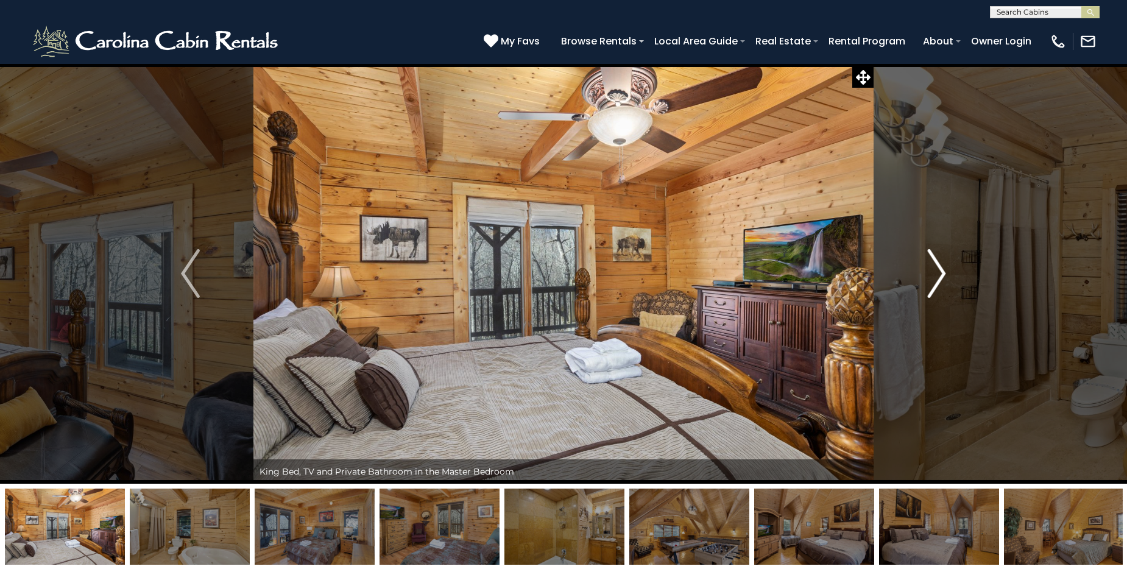
click at [941, 272] on img "Next" at bounding box center [936, 273] width 18 height 49
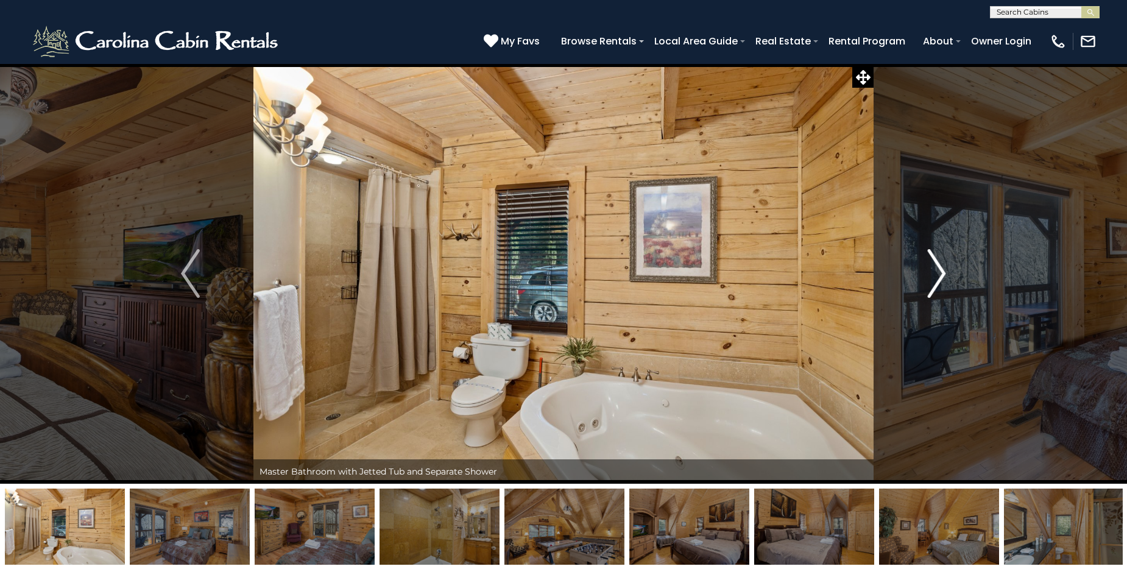
click at [941, 272] on img "Next" at bounding box center [936, 273] width 18 height 49
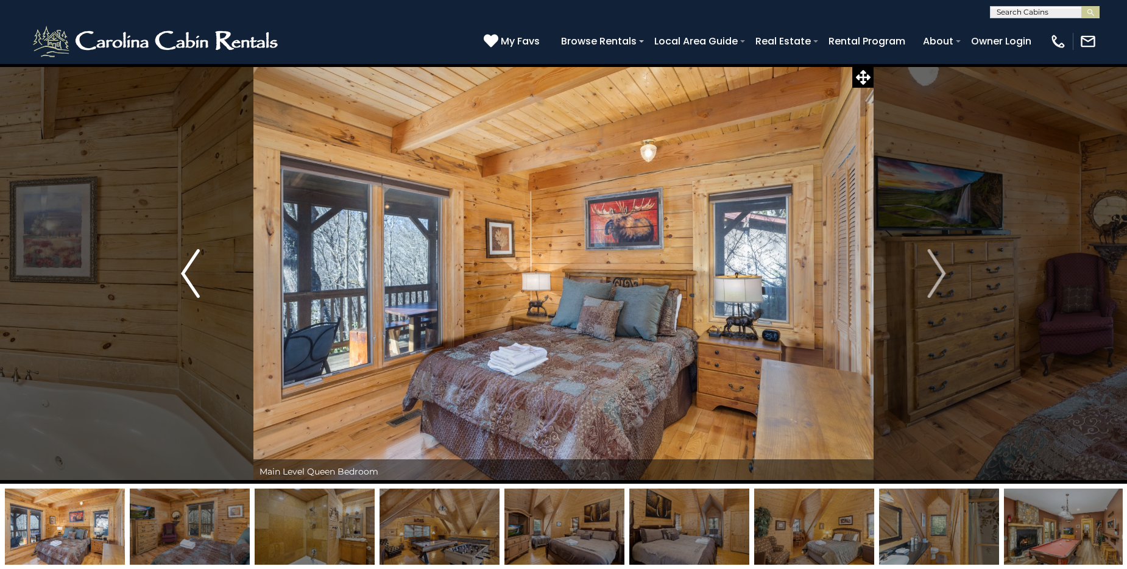
click at [182, 272] on img "Previous" at bounding box center [190, 273] width 18 height 49
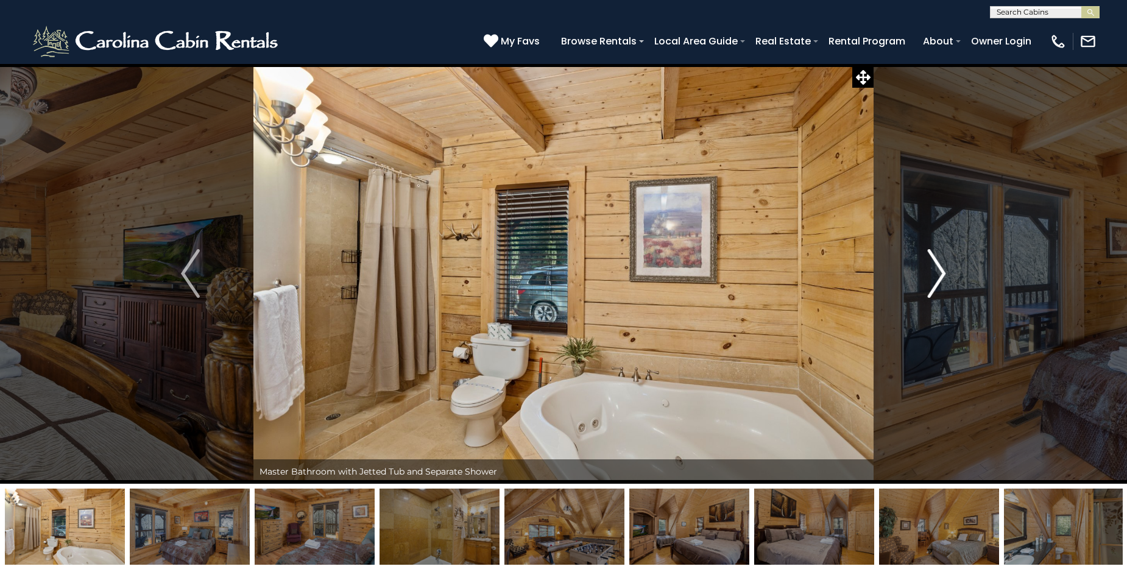
click at [941, 273] on img "Next" at bounding box center [936, 273] width 18 height 49
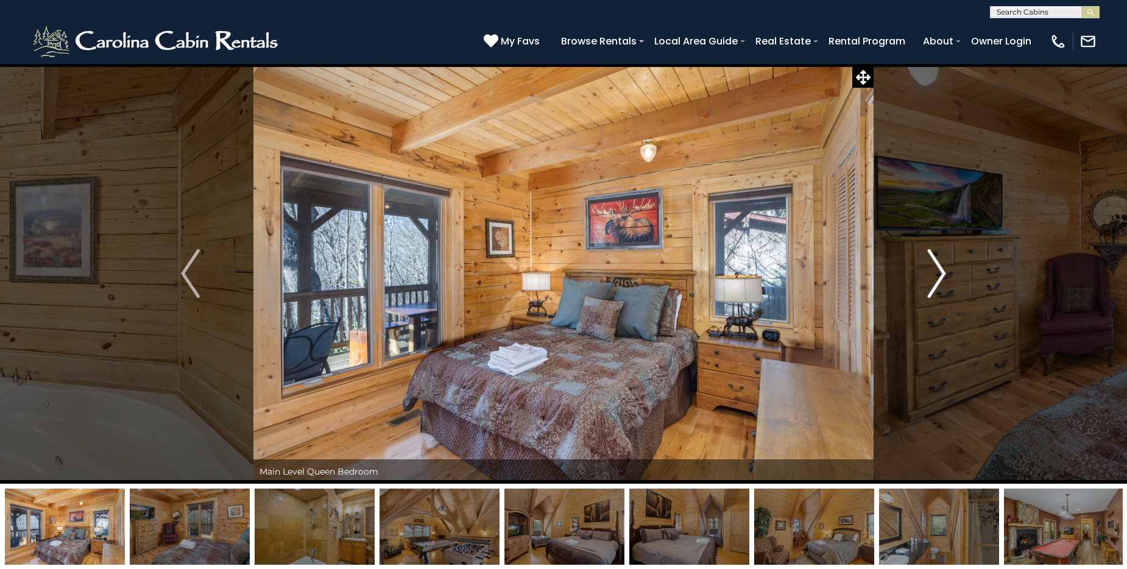
click at [941, 272] on img "Next" at bounding box center [936, 273] width 18 height 49
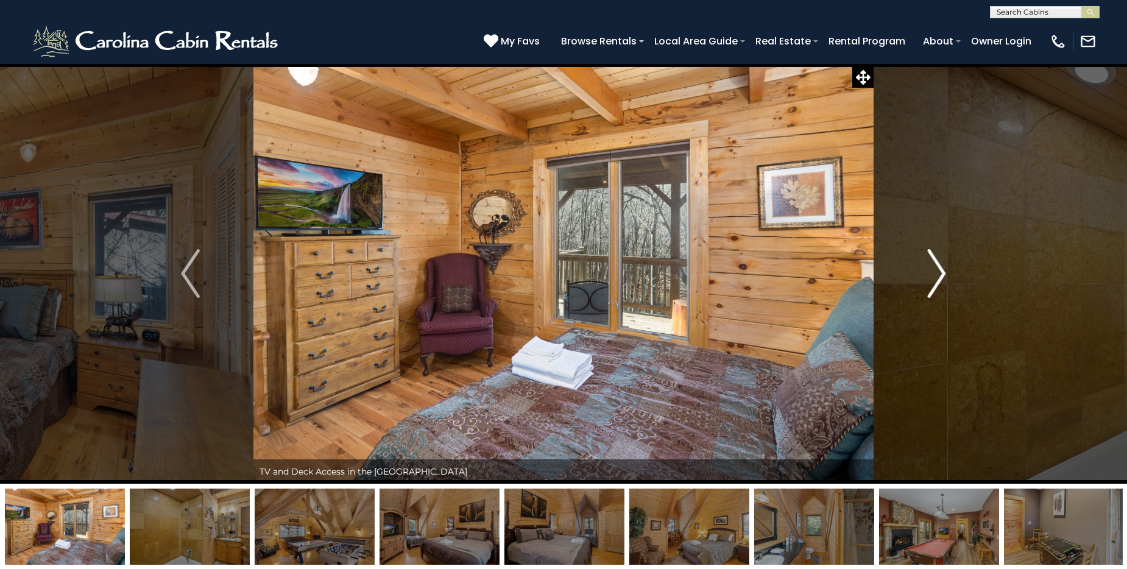
click at [941, 272] on img "Next" at bounding box center [936, 273] width 18 height 49
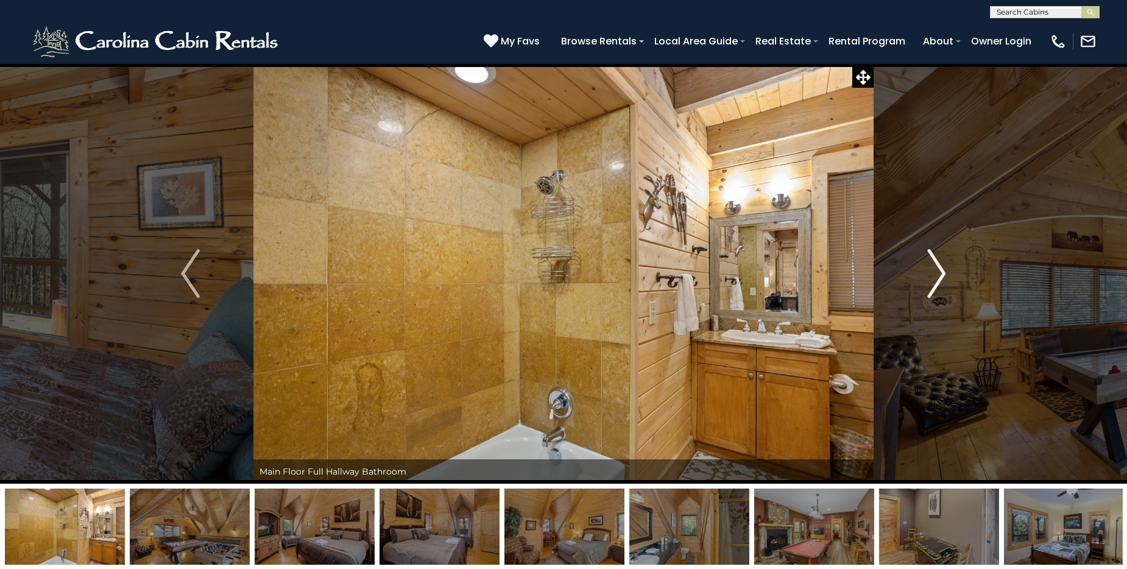
click at [941, 272] on img "Next" at bounding box center [936, 273] width 18 height 49
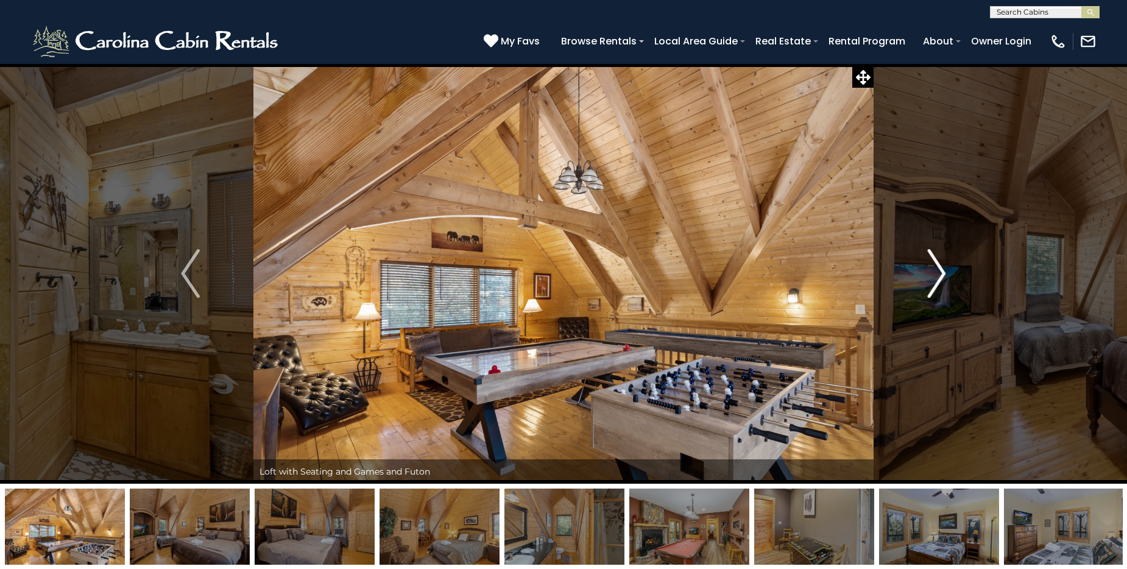
click at [941, 272] on img "Next" at bounding box center [936, 273] width 18 height 49
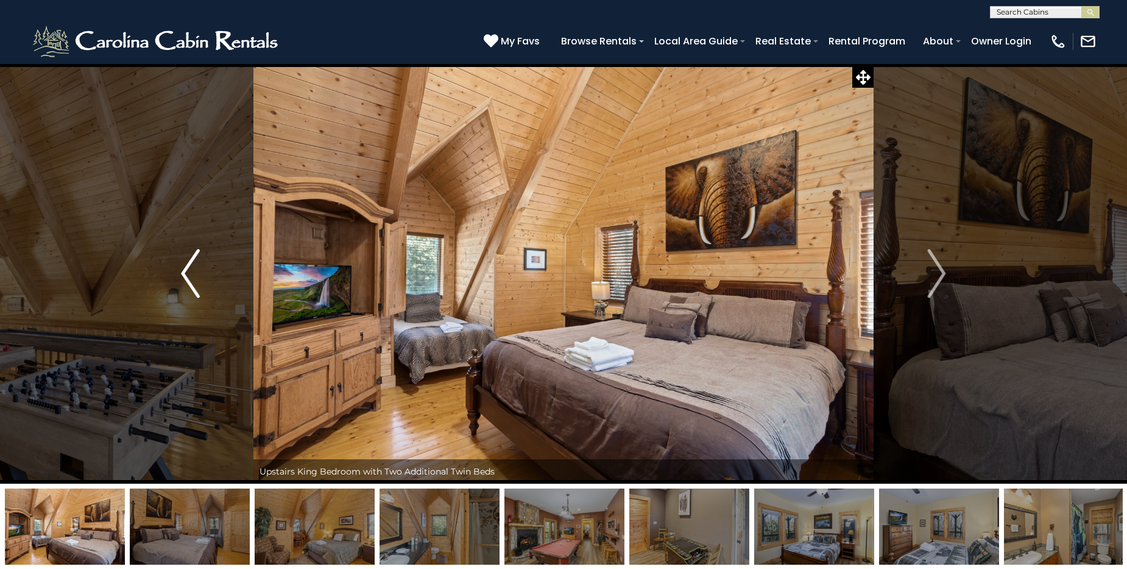
click at [189, 272] on img "Previous" at bounding box center [190, 273] width 18 height 49
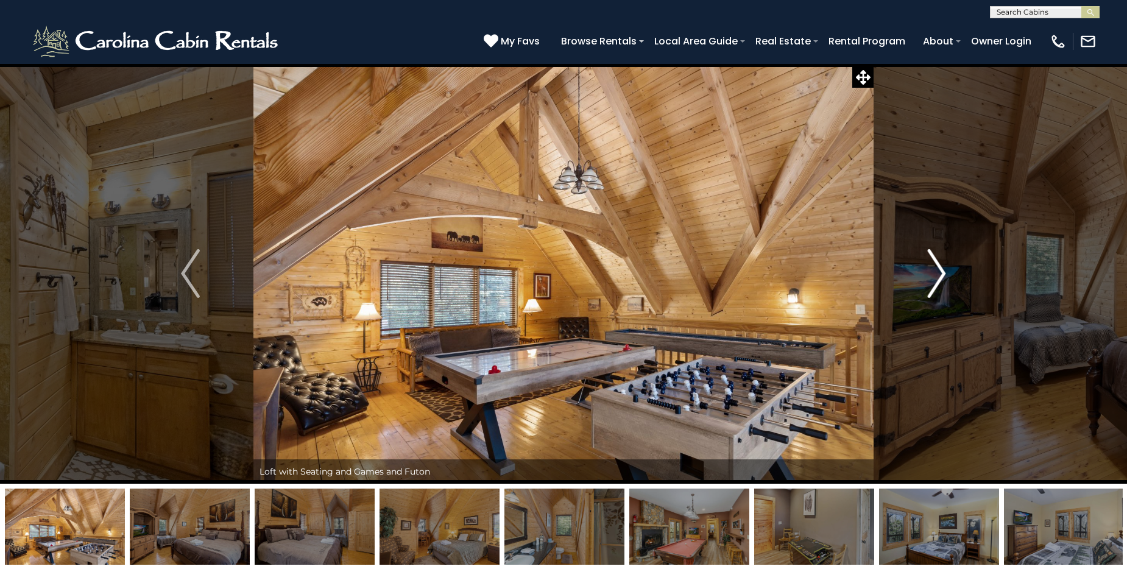
click at [937, 276] on img "Next" at bounding box center [936, 273] width 18 height 49
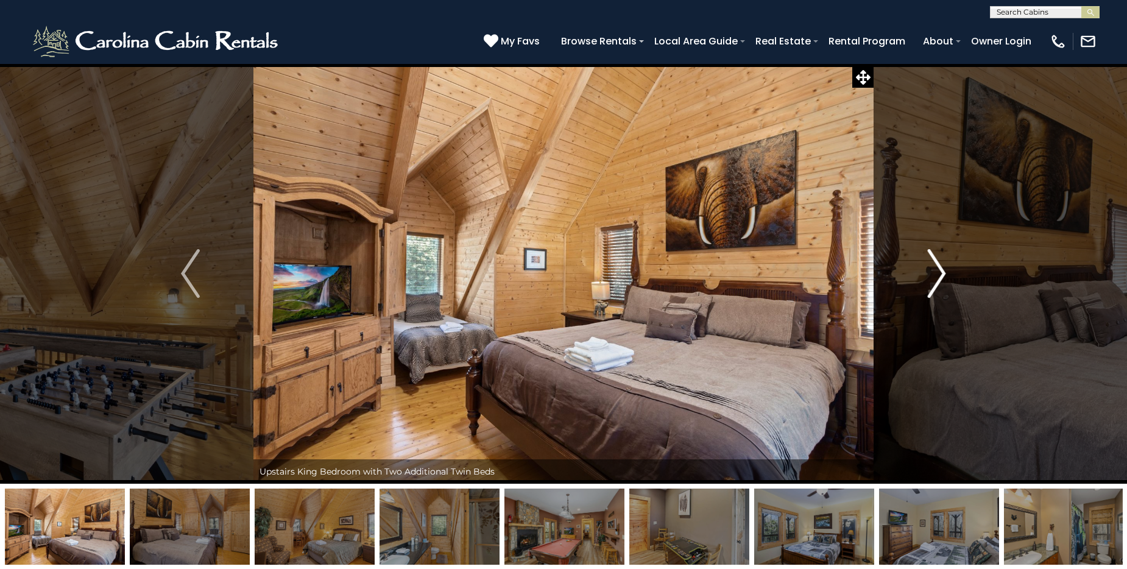
click at [937, 275] on img "Next" at bounding box center [936, 273] width 18 height 49
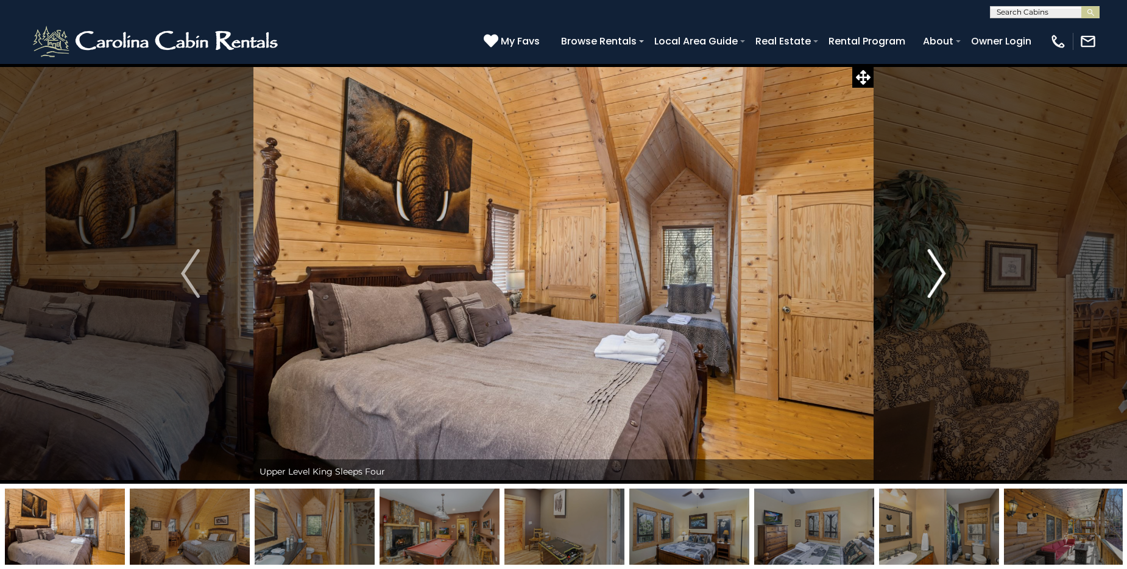
click at [937, 275] on img "Next" at bounding box center [936, 273] width 18 height 49
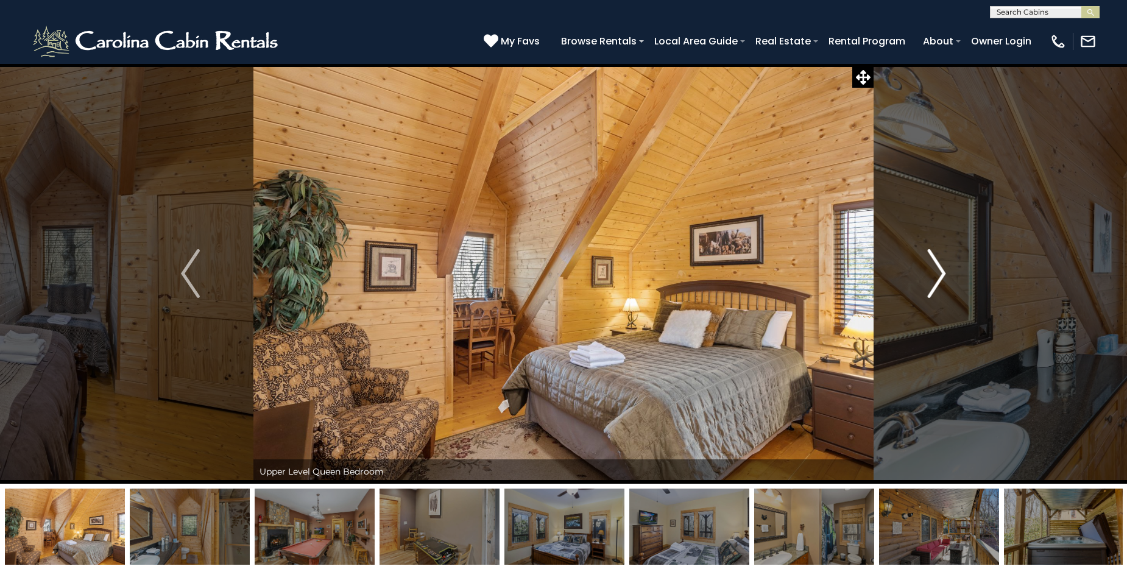
click at [937, 275] on img "Next" at bounding box center [936, 273] width 18 height 49
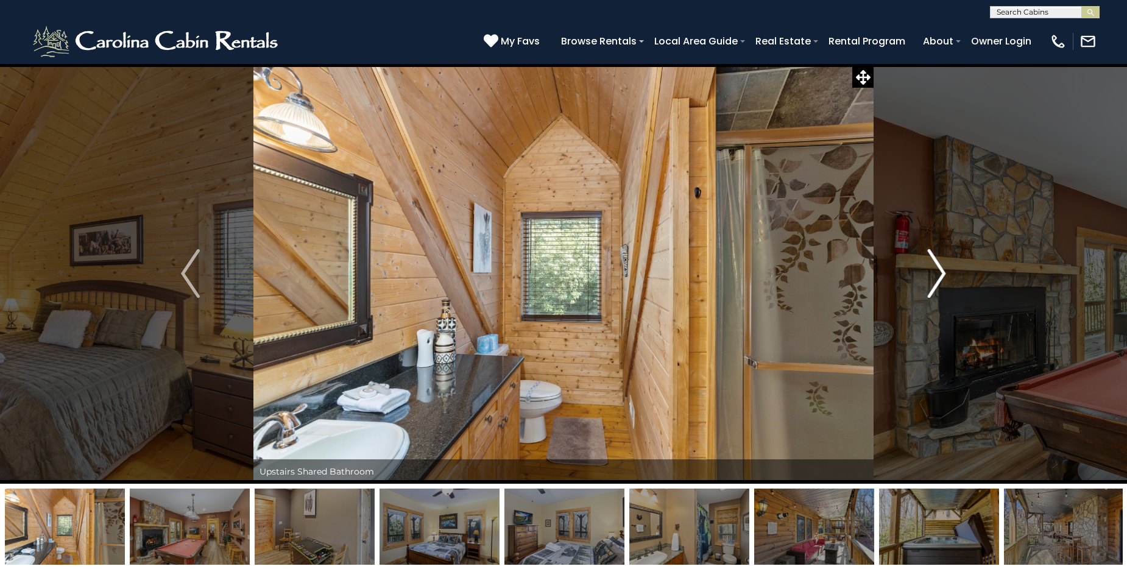
click at [937, 275] on img "Next" at bounding box center [936, 273] width 18 height 49
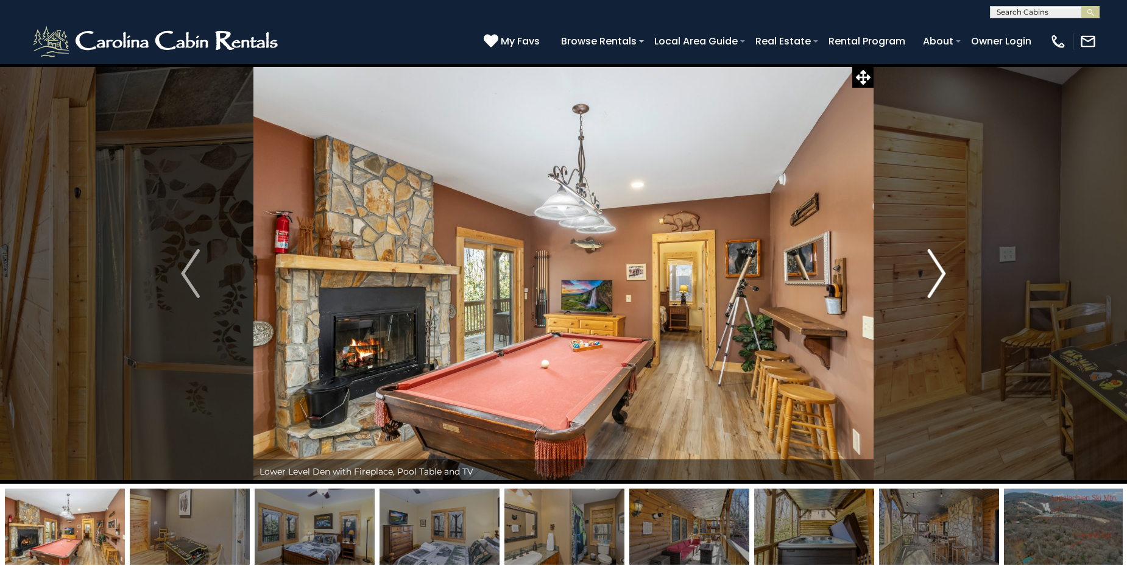
click at [937, 275] on img "Next" at bounding box center [936, 273] width 18 height 49
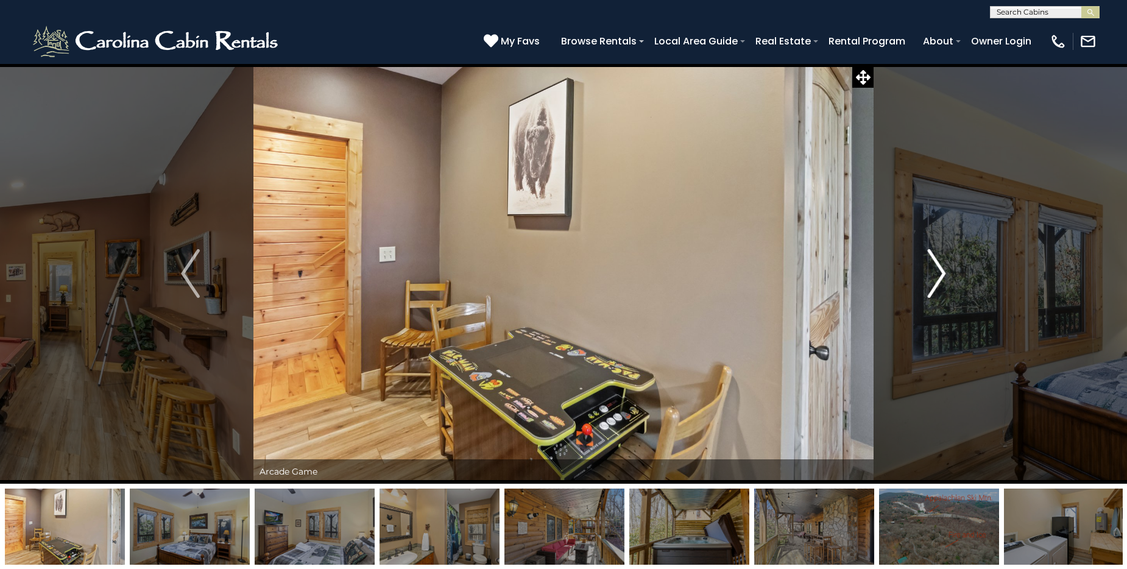
click at [937, 275] on img "Next" at bounding box center [936, 273] width 18 height 49
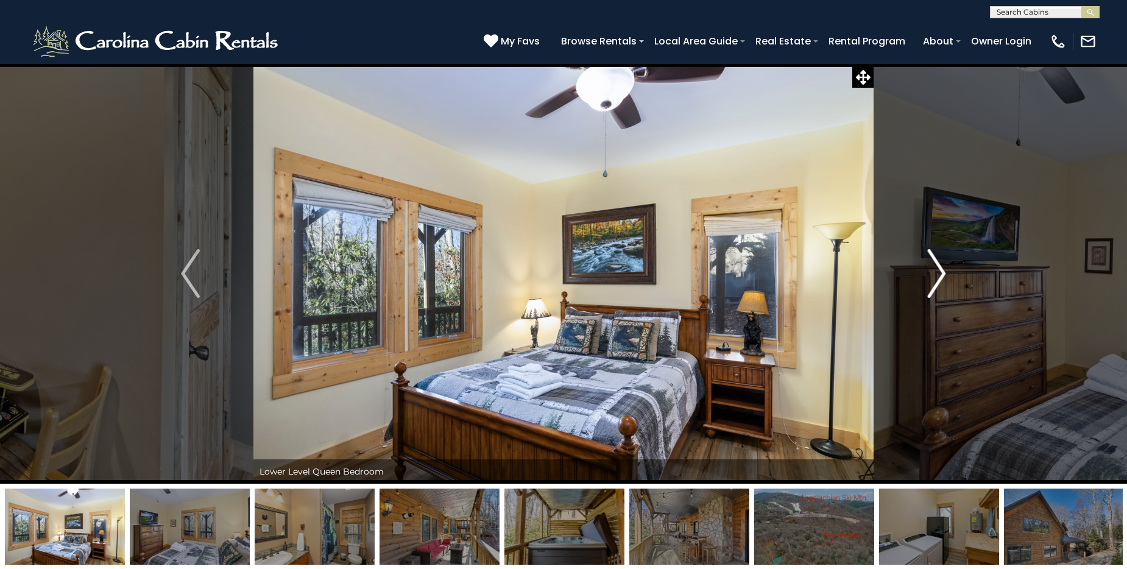
click at [937, 275] on img "Next" at bounding box center [936, 273] width 18 height 49
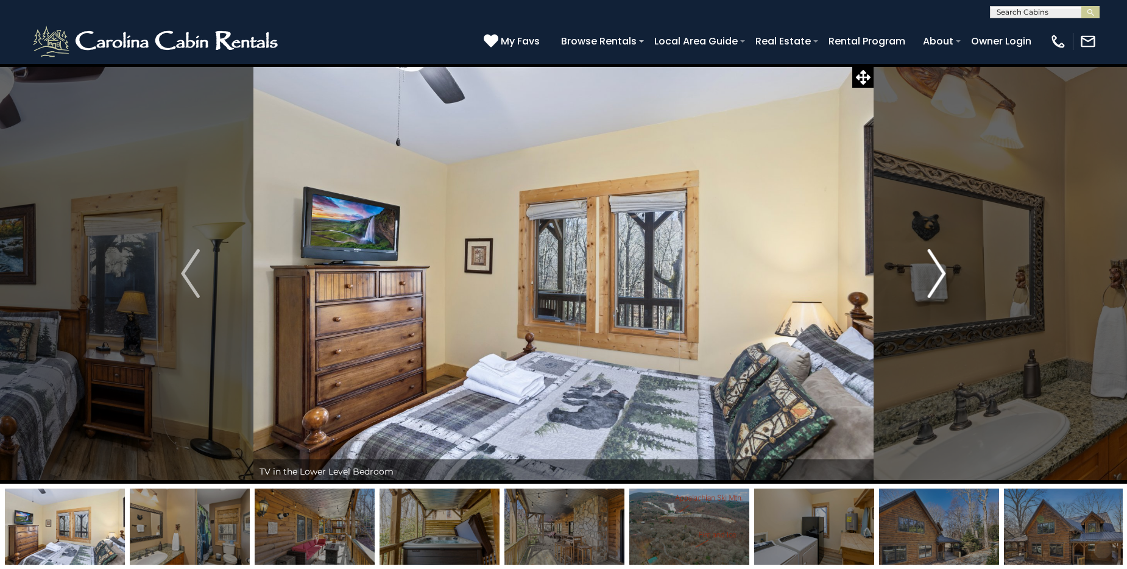
click at [937, 275] on img "Next" at bounding box center [936, 273] width 18 height 49
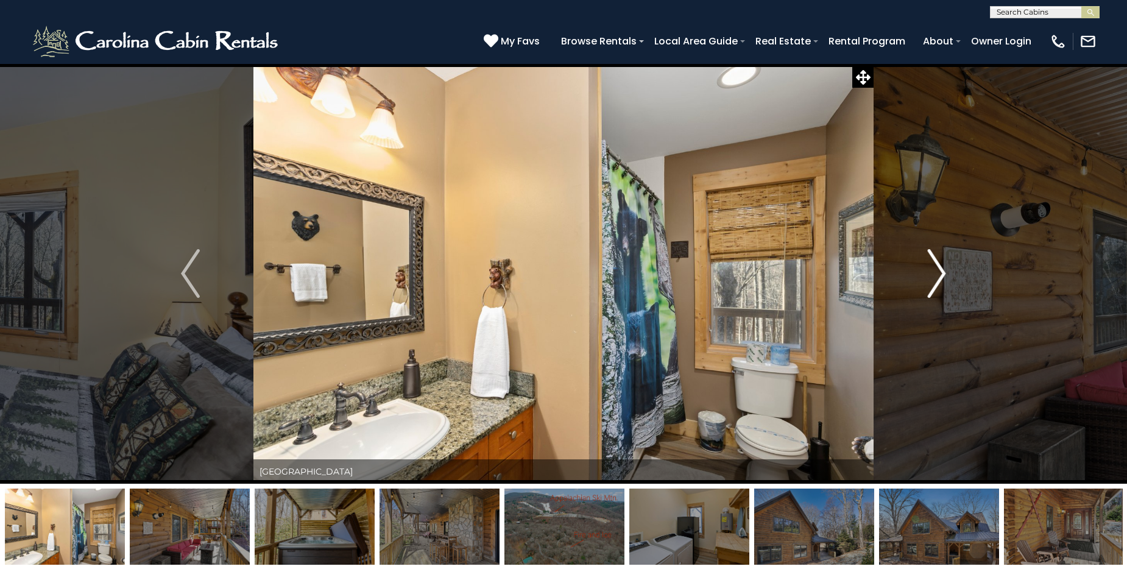
click at [937, 275] on img "Next" at bounding box center [936, 273] width 18 height 49
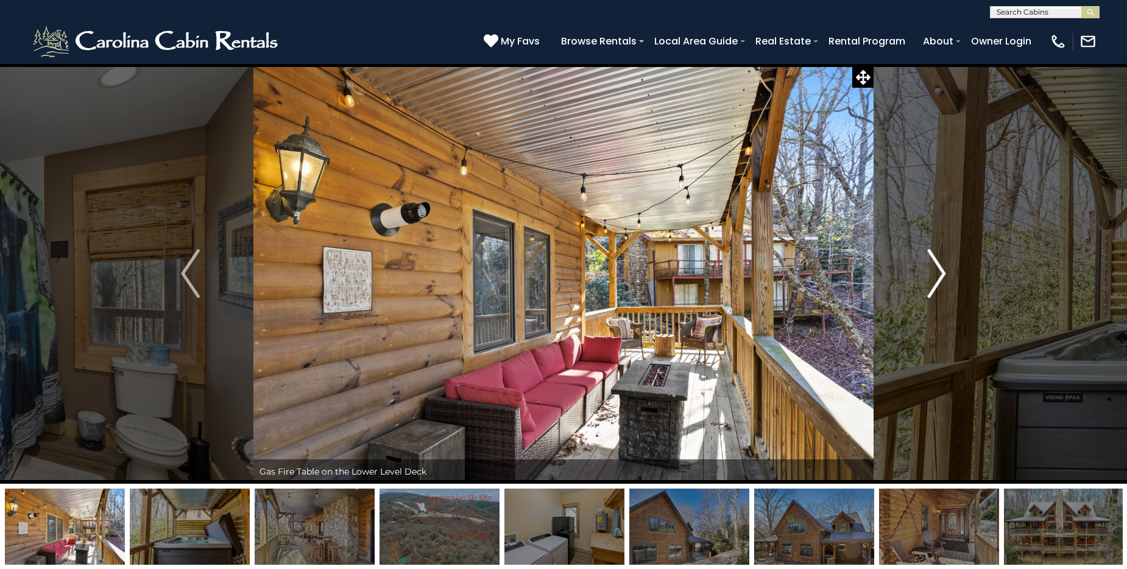
click at [937, 275] on img "Next" at bounding box center [936, 273] width 18 height 49
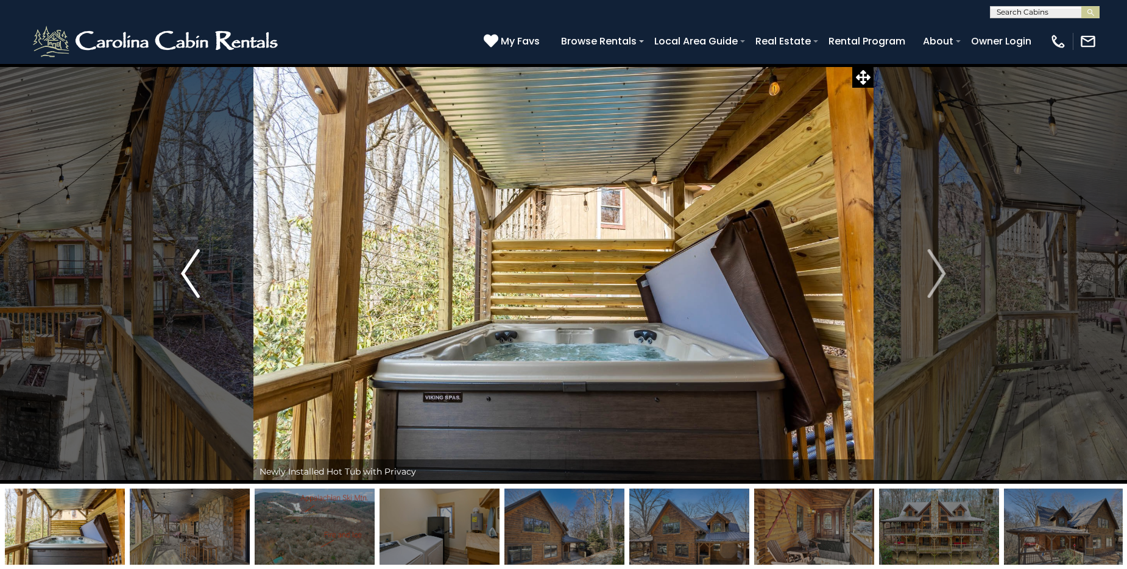
click at [180, 274] on button "Previous" at bounding box center [190, 273] width 127 height 420
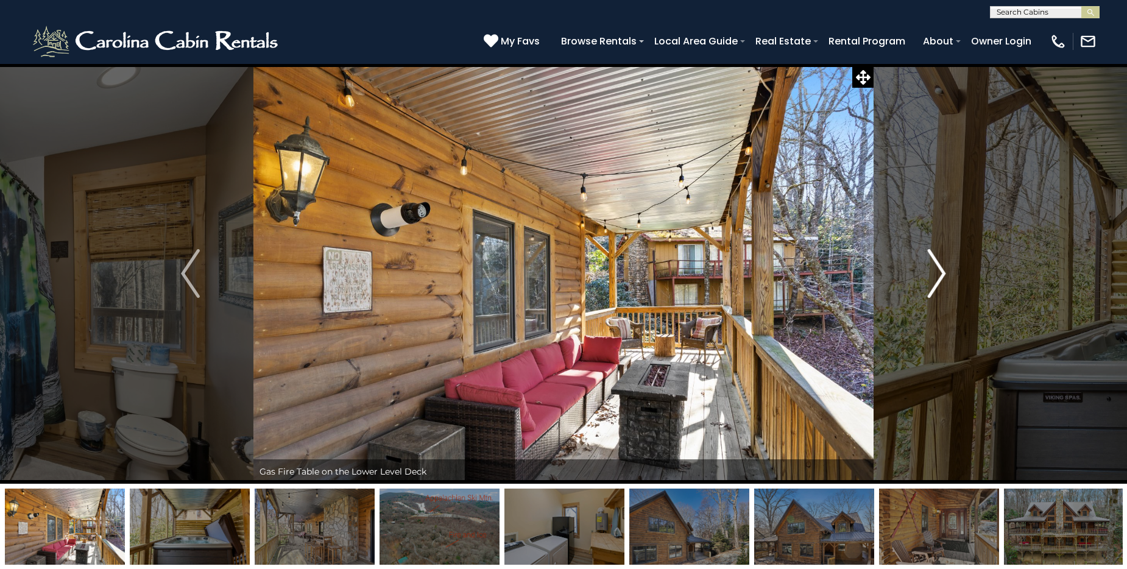
click at [935, 277] on img "Next" at bounding box center [936, 273] width 18 height 49
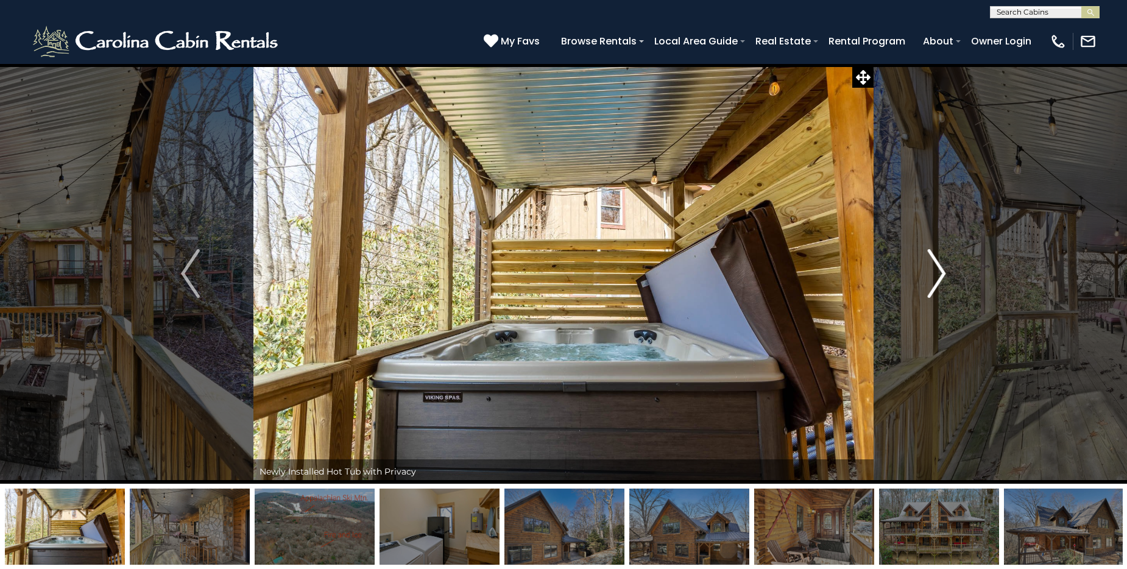
click at [935, 277] on img "Next" at bounding box center [936, 273] width 18 height 49
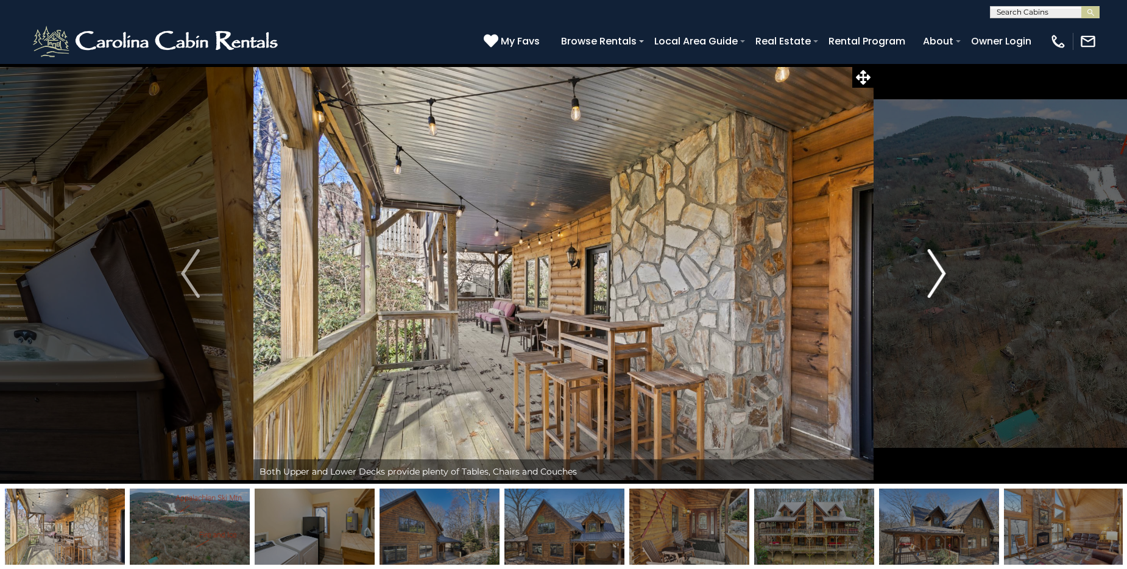
click at [935, 277] on img "Next" at bounding box center [936, 273] width 18 height 49
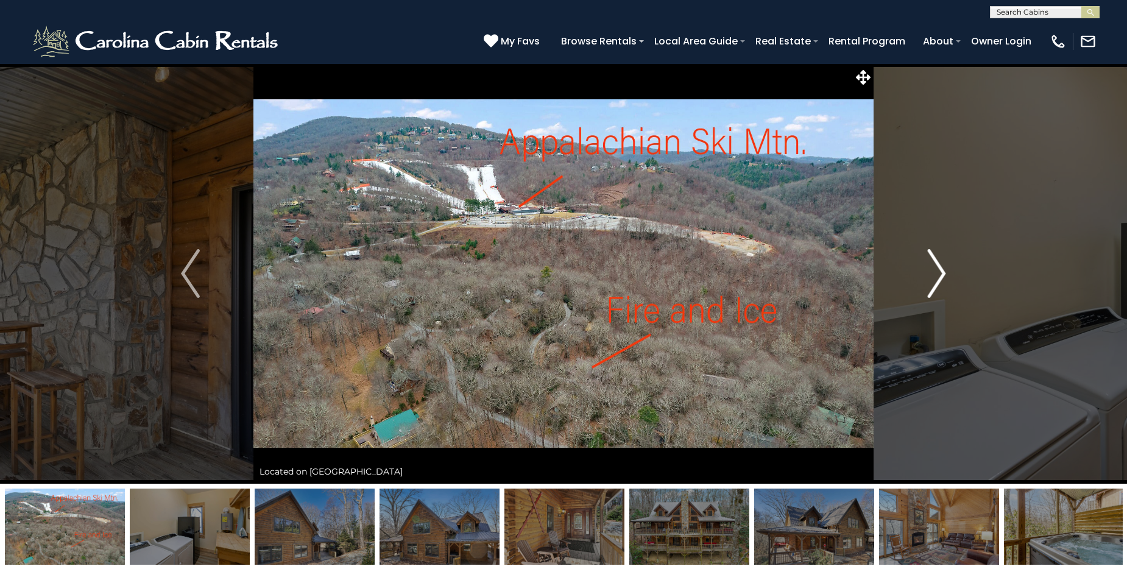
click at [946, 273] on img "Next" at bounding box center [936, 273] width 18 height 49
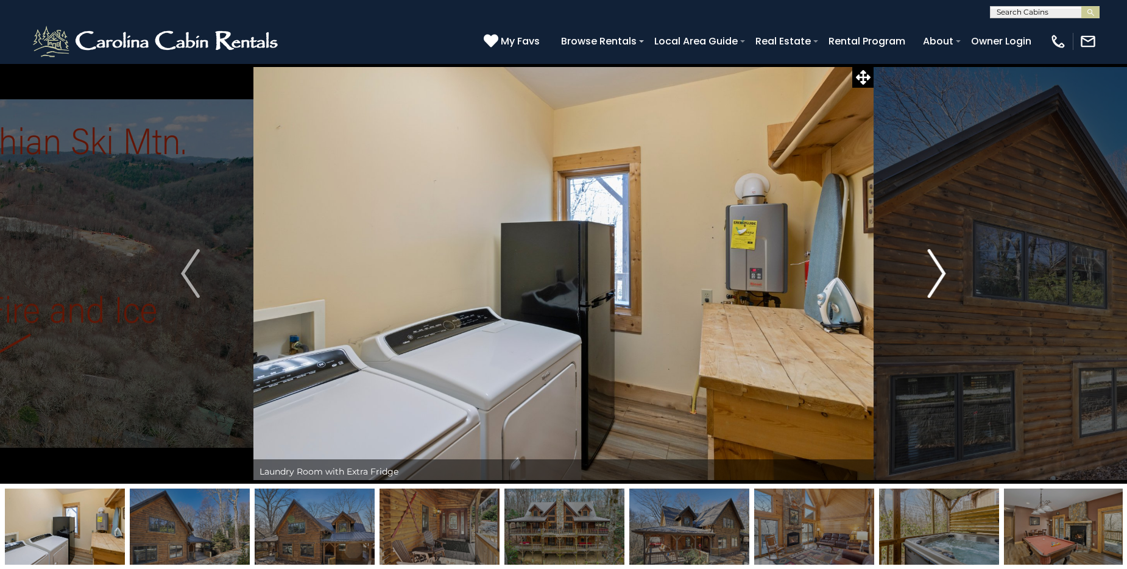
click at [946, 273] on img "Next" at bounding box center [936, 273] width 18 height 49
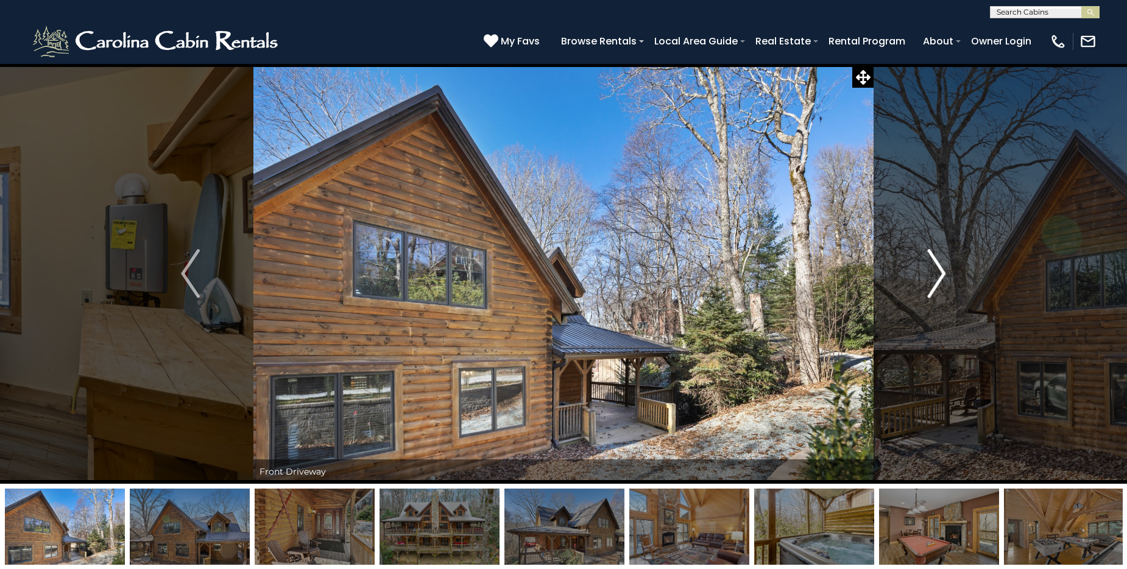
click at [946, 273] on img "Next" at bounding box center [936, 273] width 18 height 49
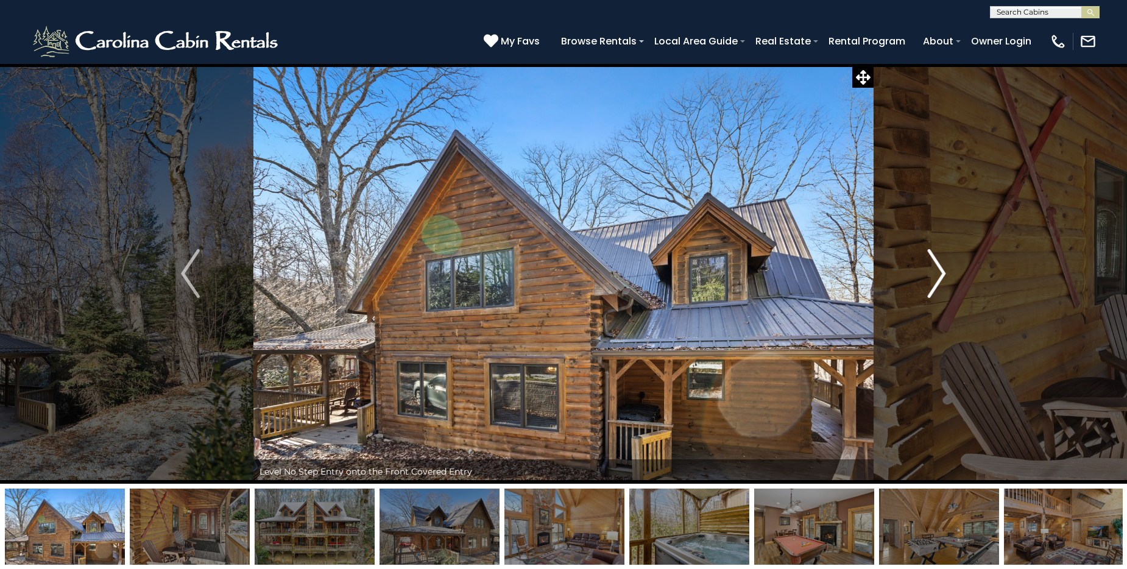
click at [946, 273] on img "Next" at bounding box center [936, 273] width 18 height 49
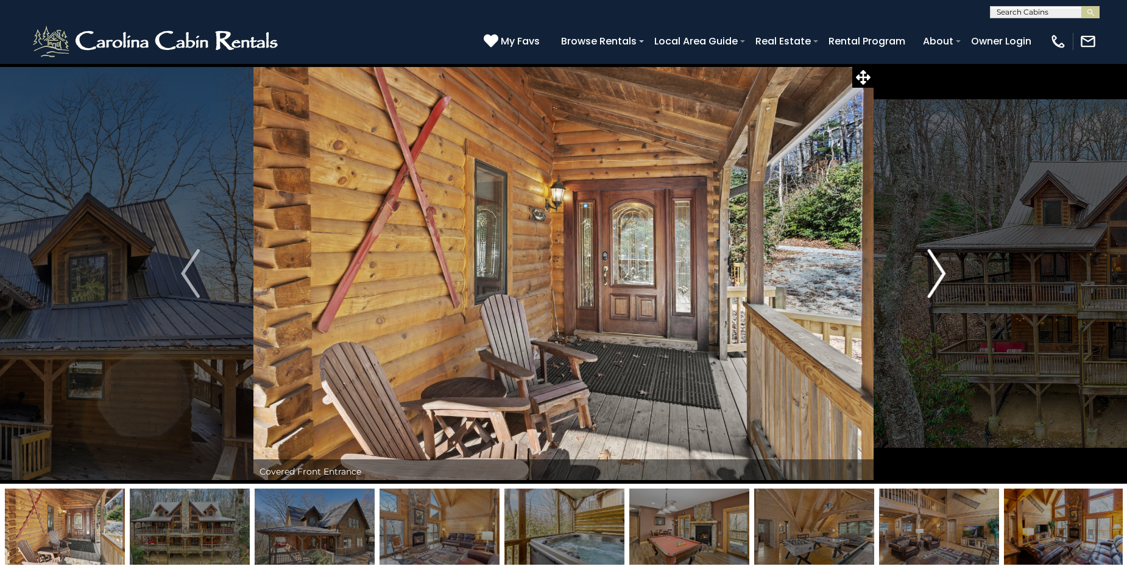
click at [946, 273] on img "Next" at bounding box center [936, 273] width 18 height 49
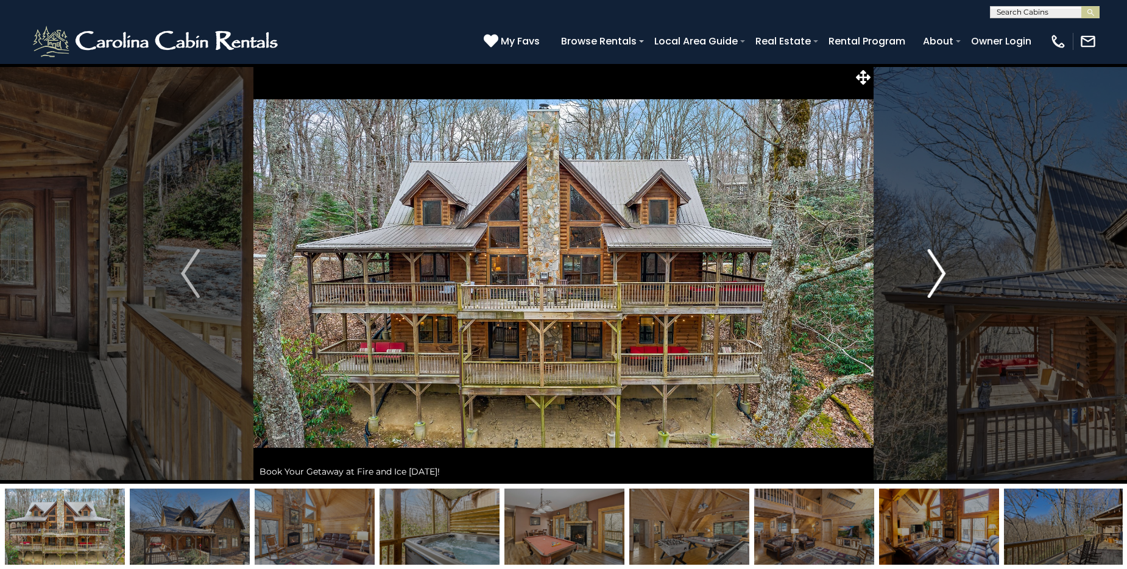
click at [938, 273] on img "Next" at bounding box center [936, 273] width 18 height 49
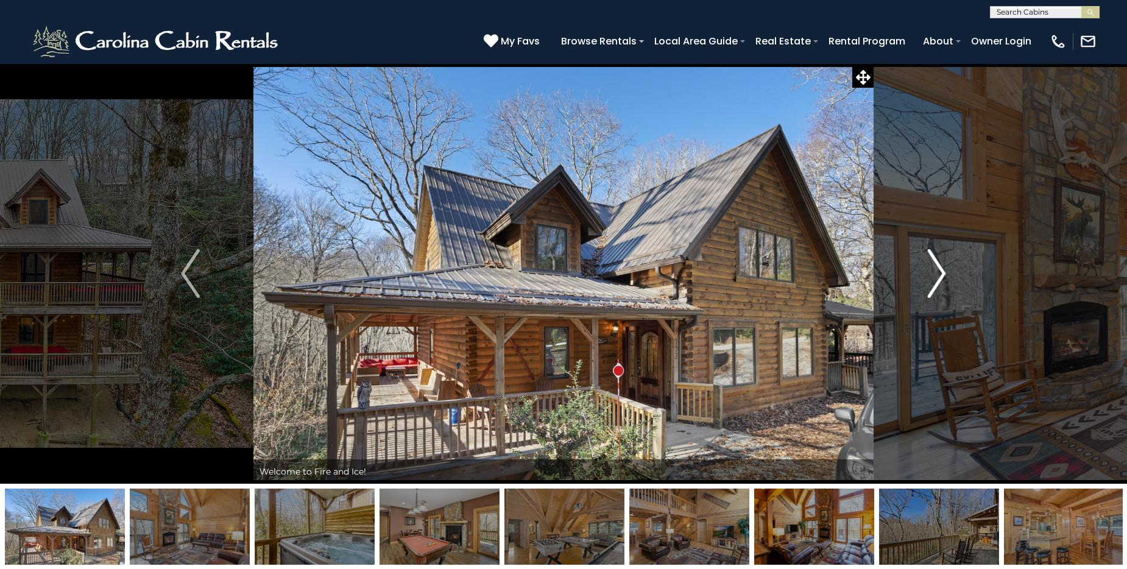
click at [938, 273] on img "Next" at bounding box center [936, 273] width 18 height 49
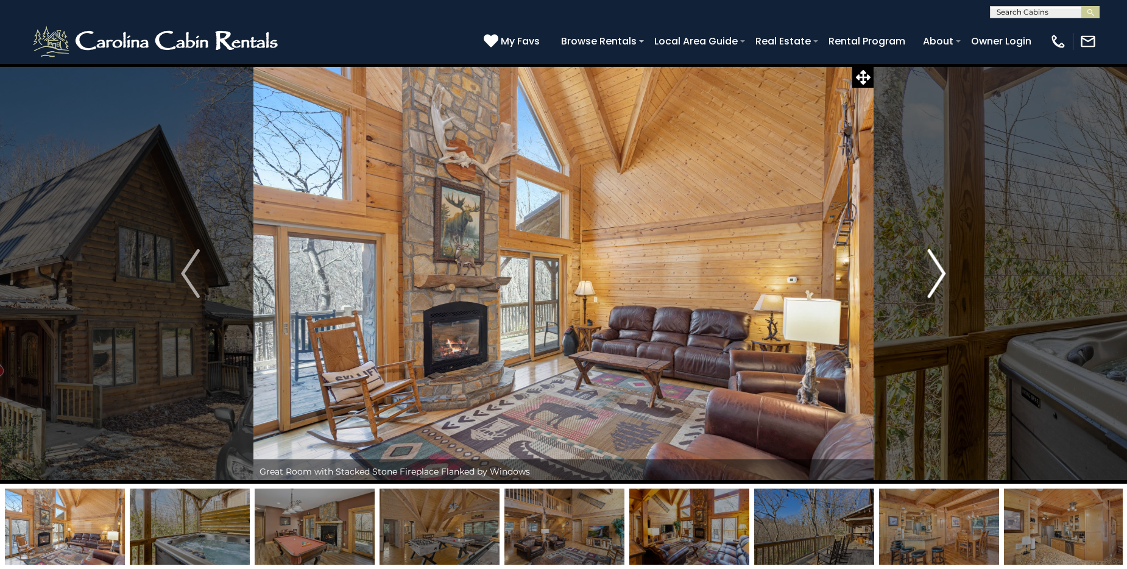
click at [938, 273] on img "Next" at bounding box center [936, 273] width 18 height 49
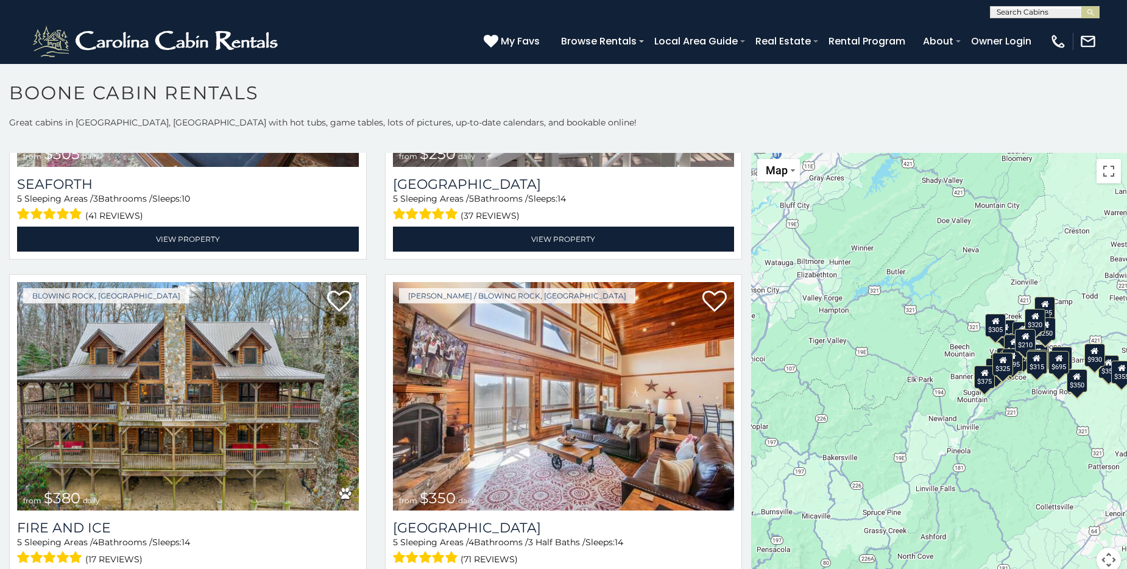
scroll to position [3363, 0]
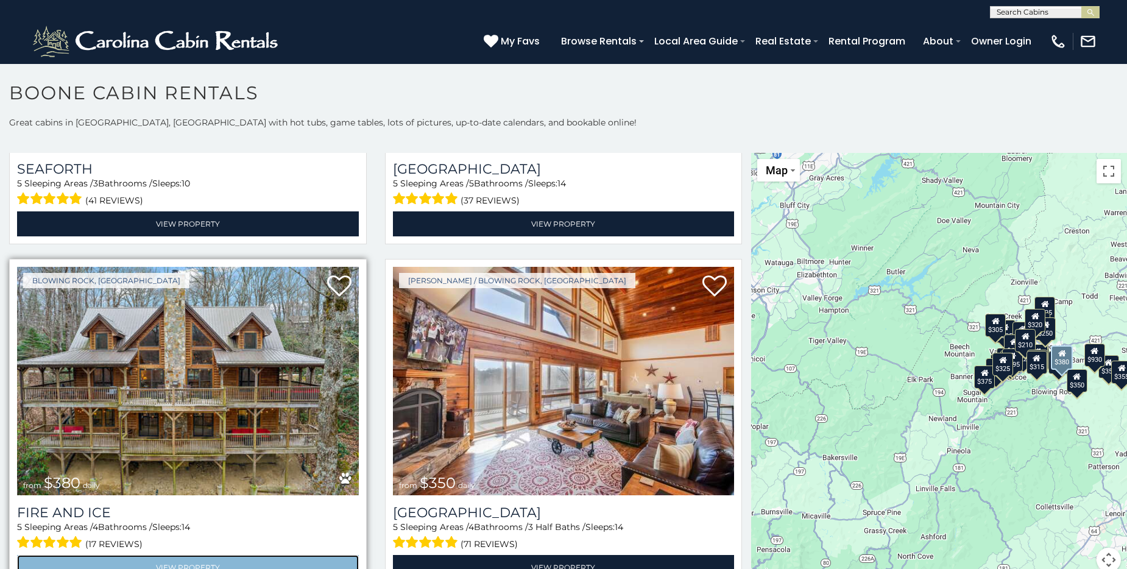
click at [193, 555] on link "View Property" at bounding box center [188, 567] width 342 height 25
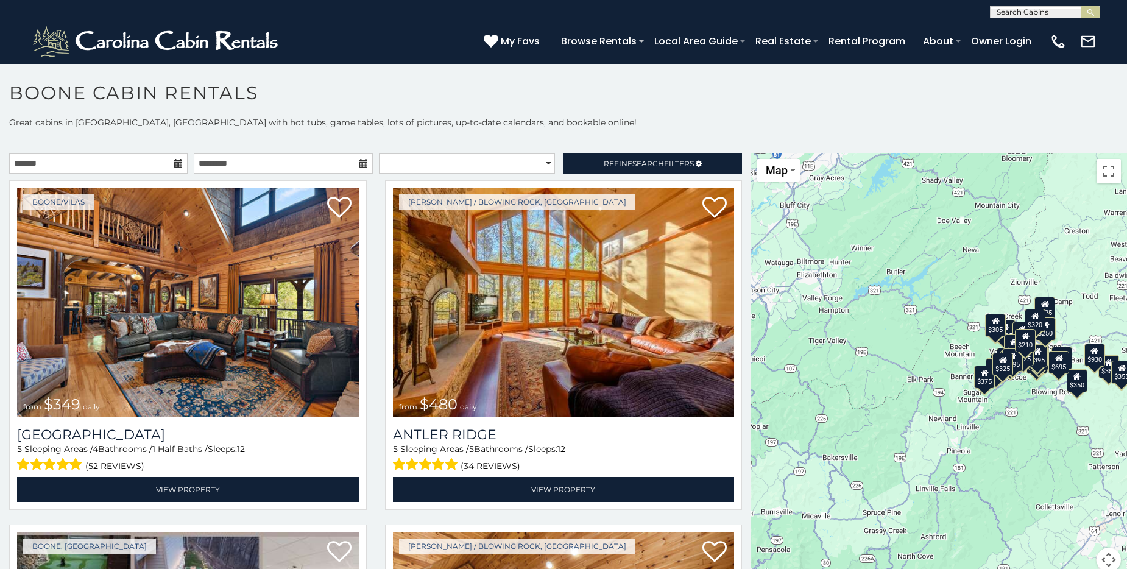
scroll to position [7, 0]
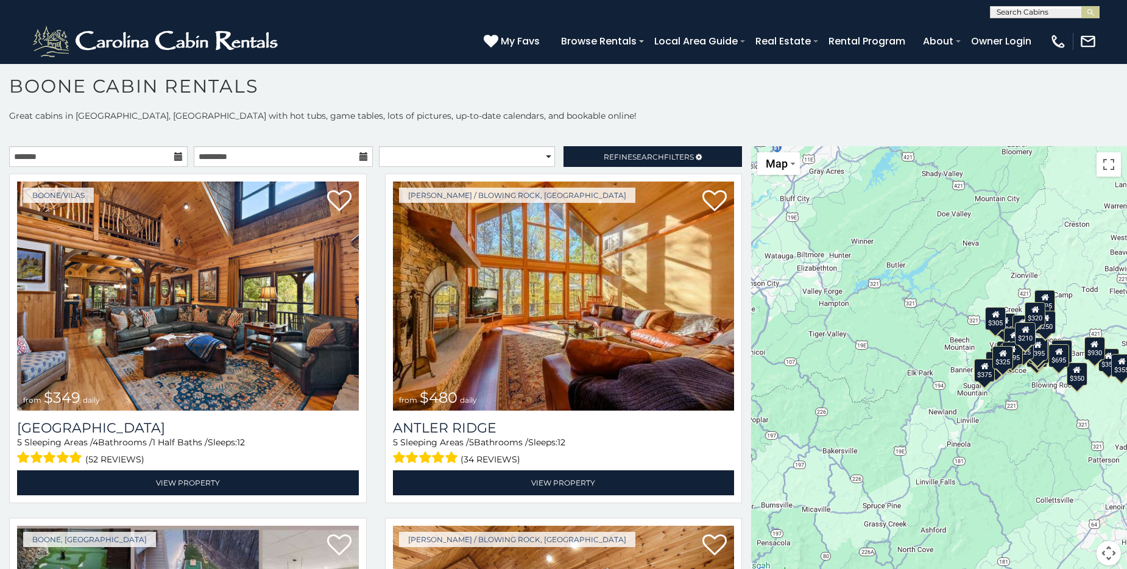
click at [845, 384] on div "$349 $480 $525 $315 $355 $675 $635 $930 $400 $451 $330 $400 $485 $460 $395 $255…" at bounding box center [939, 363] width 376 height 434
click at [845, 383] on div "$349 $480 $525 $315 $355 $675 $635 $930 $400 $451 $330 $400 $485 $460 $395 $255…" at bounding box center [939, 363] width 376 height 434
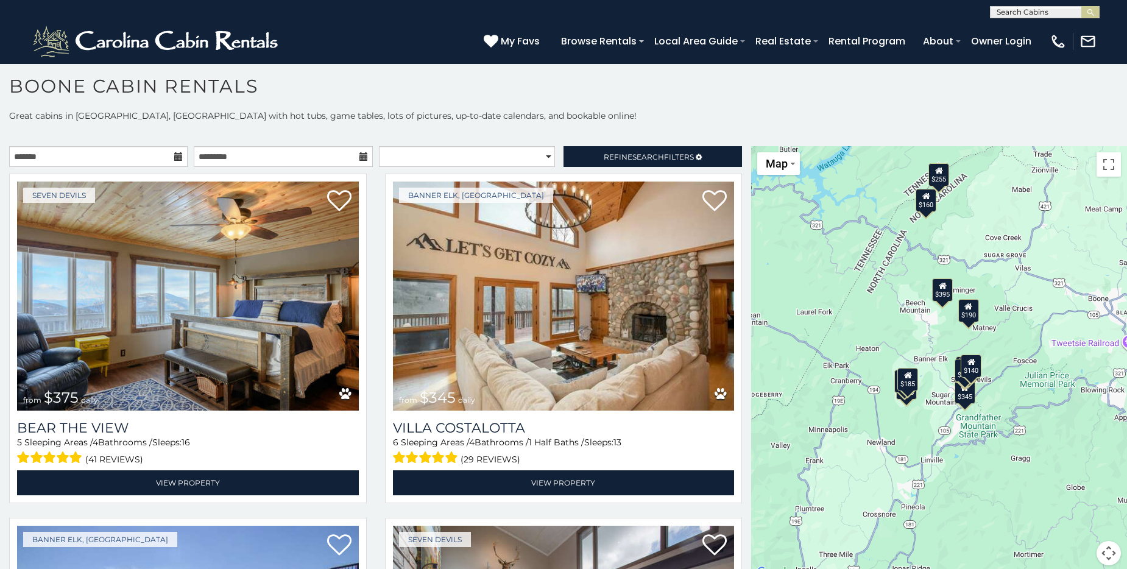
drag, startPoint x: 949, startPoint y: 308, endPoint x: 781, endPoint y: 312, distance: 168.2
click at [781, 312] on div "$375 $345 $355 $436 $300 $315 $270 $160 $190 $420 $140 $255 $185 $250 $140 $140…" at bounding box center [939, 363] width 376 height 434
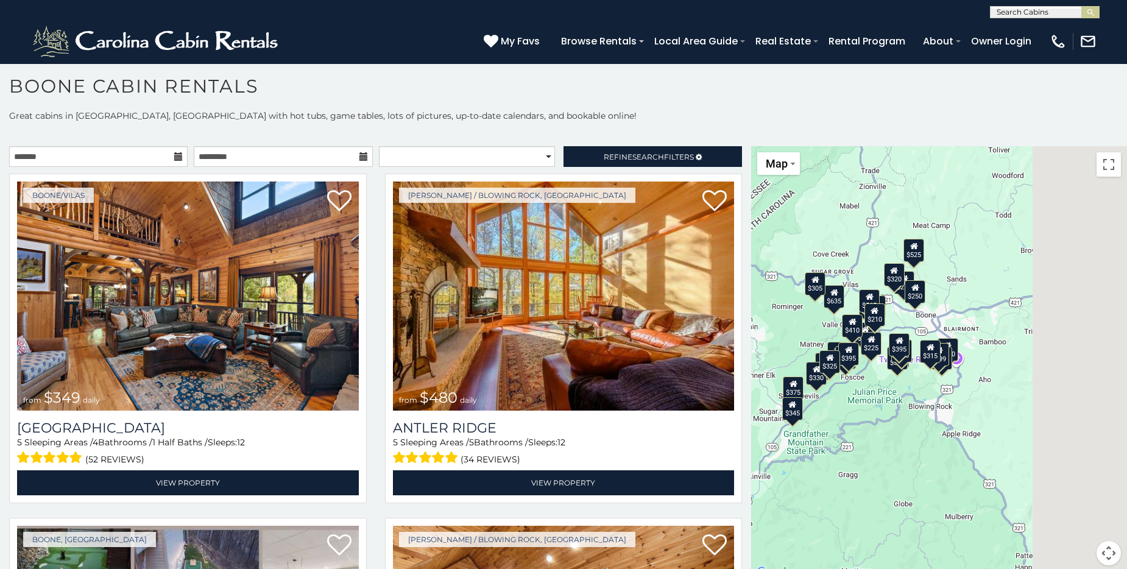
drag, startPoint x: 936, startPoint y: 363, endPoint x: 734, endPoint y: 381, distance: 203.1
click at [734, 146] on main "**********" at bounding box center [563, 146] width 1127 height 0
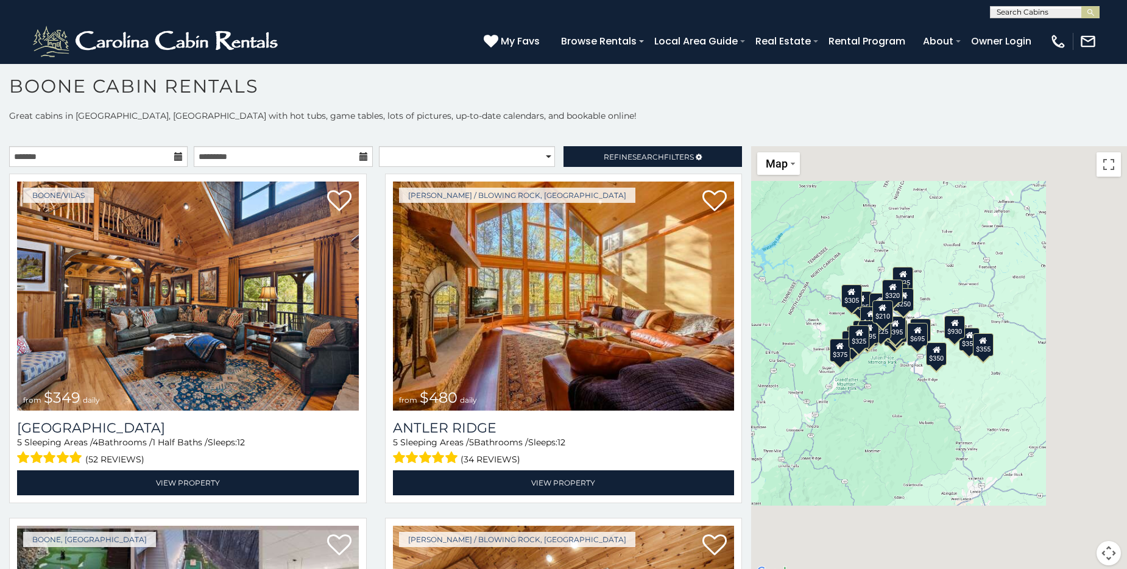
drag, startPoint x: 884, startPoint y: 464, endPoint x: 881, endPoint y: 416, distance: 48.2
click at [881, 416] on div "$349 $480 $525 $315 $355 $675 $635 $930 $400 $451 $330 $400 $485 $460 $395 $255…" at bounding box center [939, 363] width 376 height 434
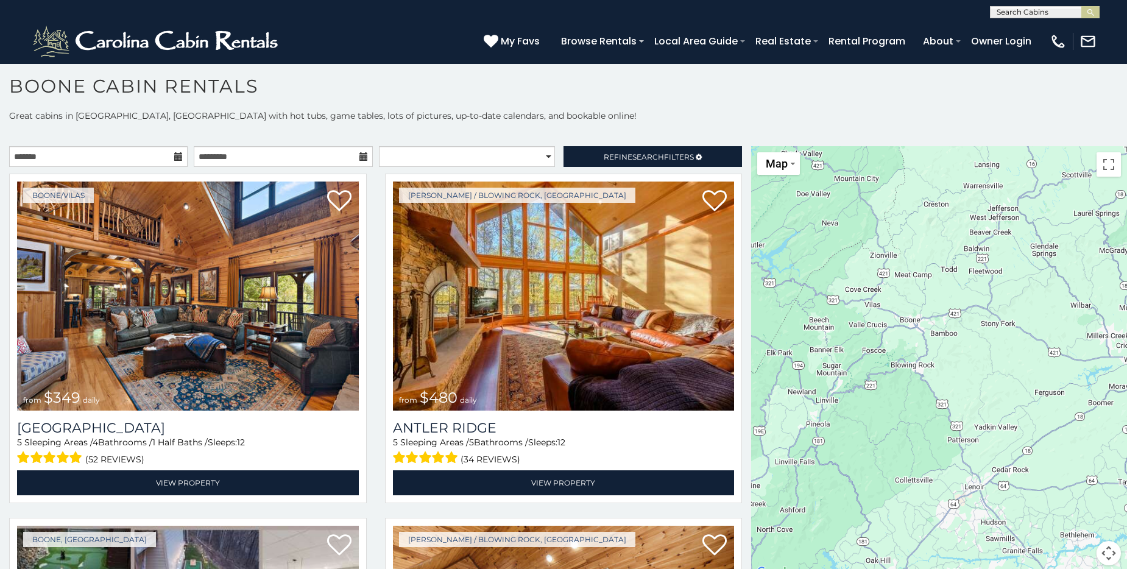
click at [879, 434] on div at bounding box center [939, 363] width 376 height 434
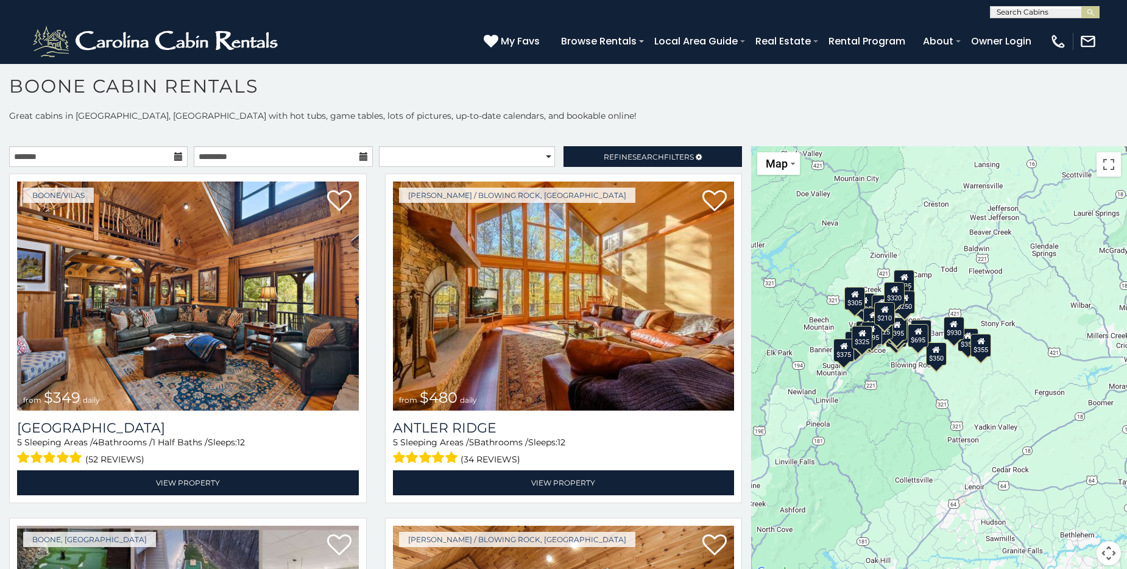
click at [889, 436] on div "$349 $480 $525 $315 $355 $675 $635 $930 $400 $451 $330 $400 $485 $460 $395 $255…" at bounding box center [939, 363] width 376 height 434
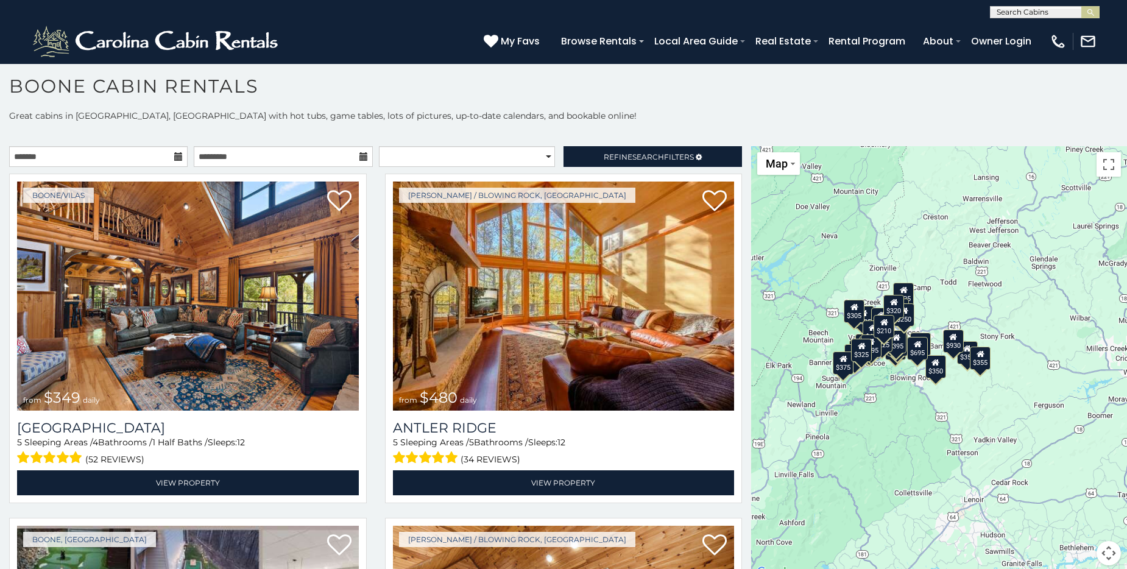
drag, startPoint x: 907, startPoint y: 390, endPoint x: 862, endPoint y: 487, distance: 106.9
click at [862, 487] on div "$349 $480 $525 $315 $355 $675 $635 $930 $400 $451 $330 $400 $485 $460 $395 $255…" at bounding box center [939, 363] width 376 height 434
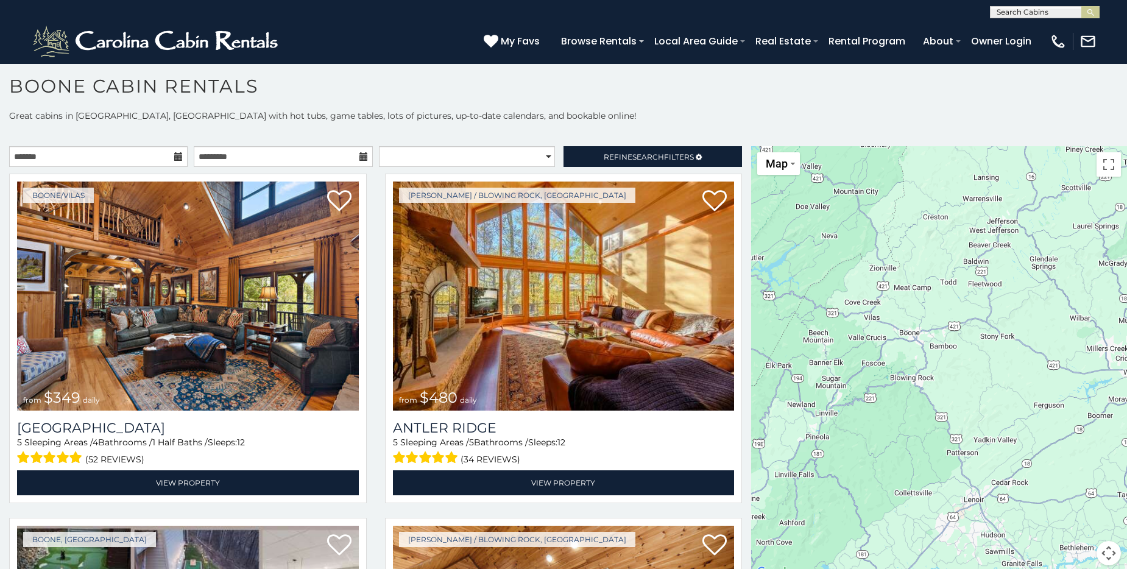
click at [884, 458] on div at bounding box center [939, 363] width 376 height 434
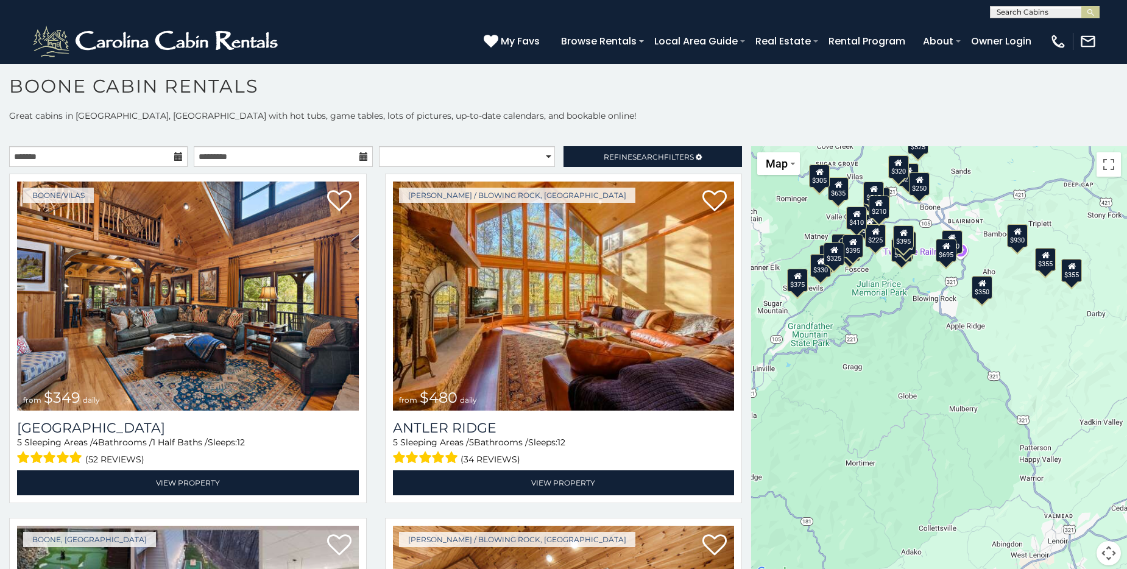
click at [904, 430] on div "$349 $480 $525 $315 $355 $675 $635 $930 $400 $451 $330 $400 $485 $460 $395 $255…" at bounding box center [939, 363] width 376 height 434
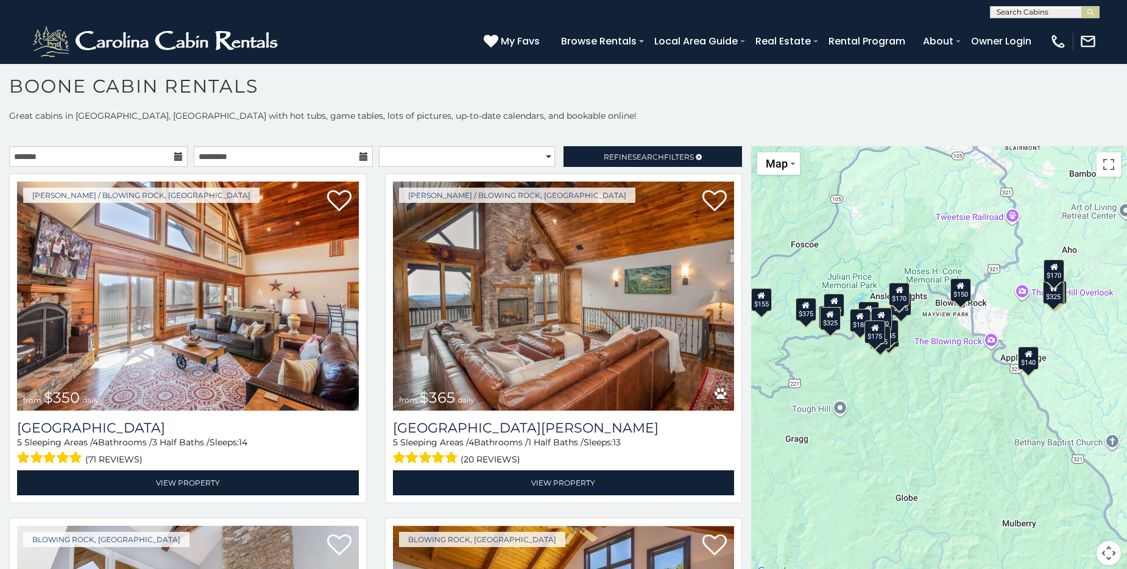
drag, startPoint x: 928, startPoint y: 327, endPoint x: 926, endPoint y: 478, distance: 151.1
click at [926, 478] on div "$350 $365 $375 $220 $325 $275 $175 $170 $345 $165 $250 $170 $150 $140 $170 $155…" at bounding box center [939, 363] width 376 height 434
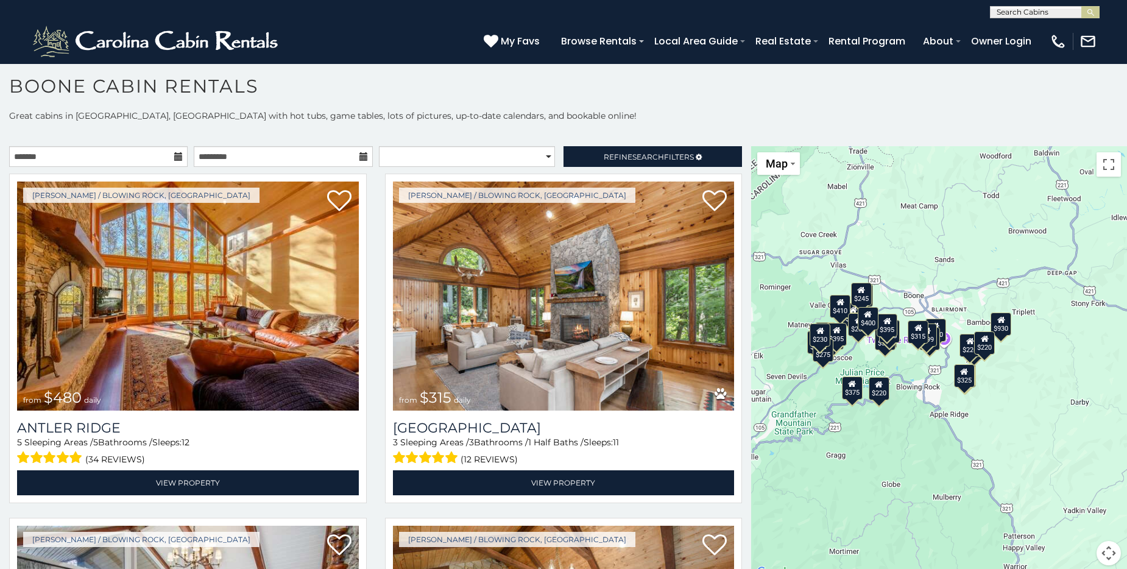
drag, startPoint x: 928, startPoint y: 402, endPoint x: 896, endPoint y: 443, distance: 52.1
click at [896, 443] on div "$480 $315 $675 $930 $451 $400 $485 $395 $225 $380 $350 $695 $410 $395 $210 $325…" at bounding box center [939, 363] width 376 height 434
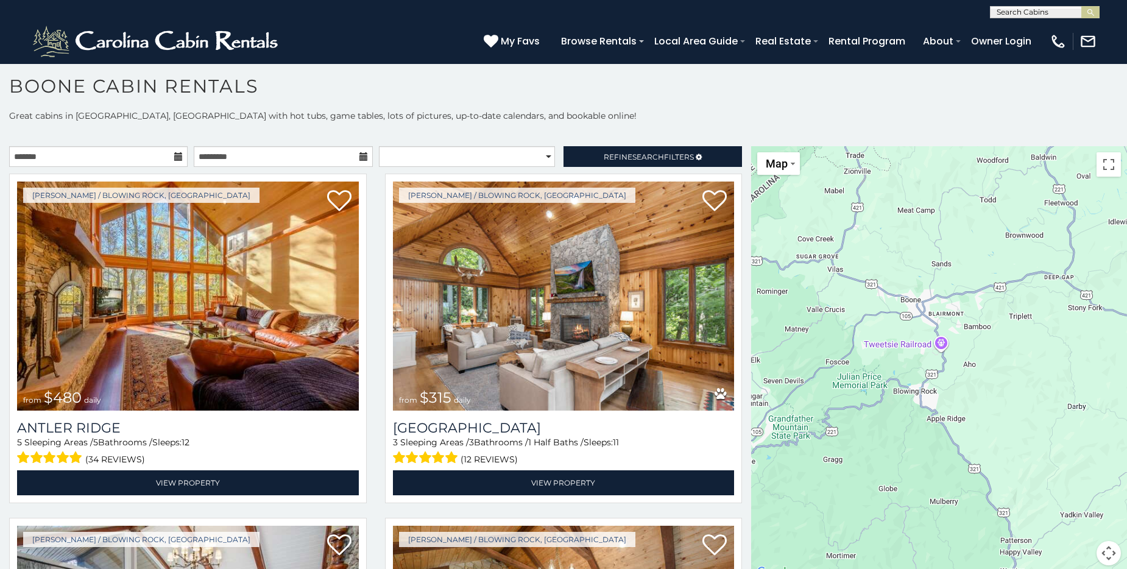
click at [908, 371] on div at bounding box center [939, 363] width 376 height 434
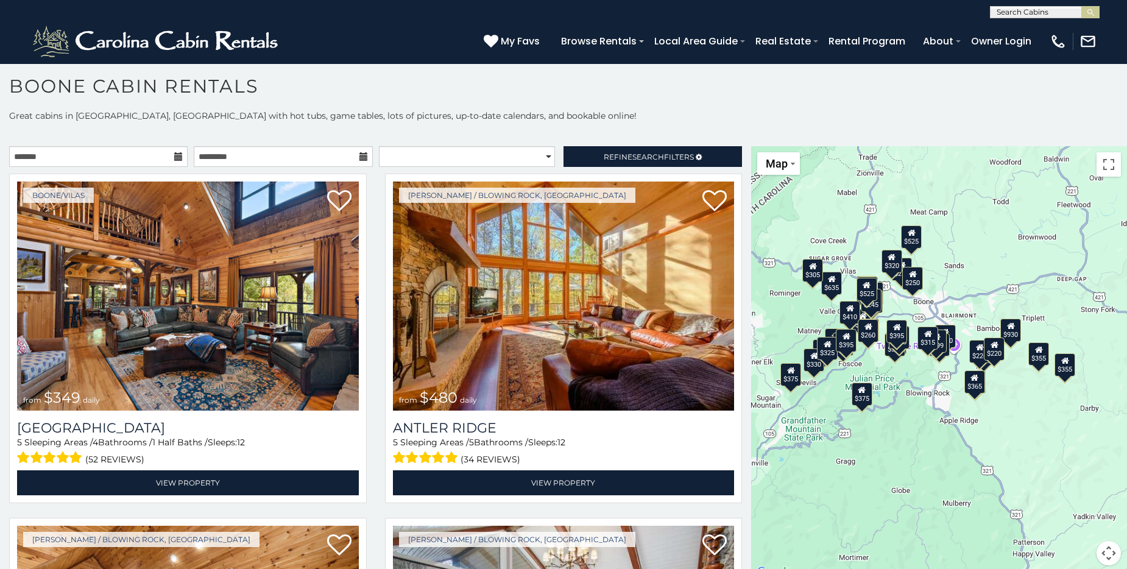
click at [914, 366] on div "$349 $480 $525 $315 $355 $675 $635 $930 $400 $451 $330 $400 $485 $460 $395 $255…" at bounding box center [939, 363] width 376 height 434
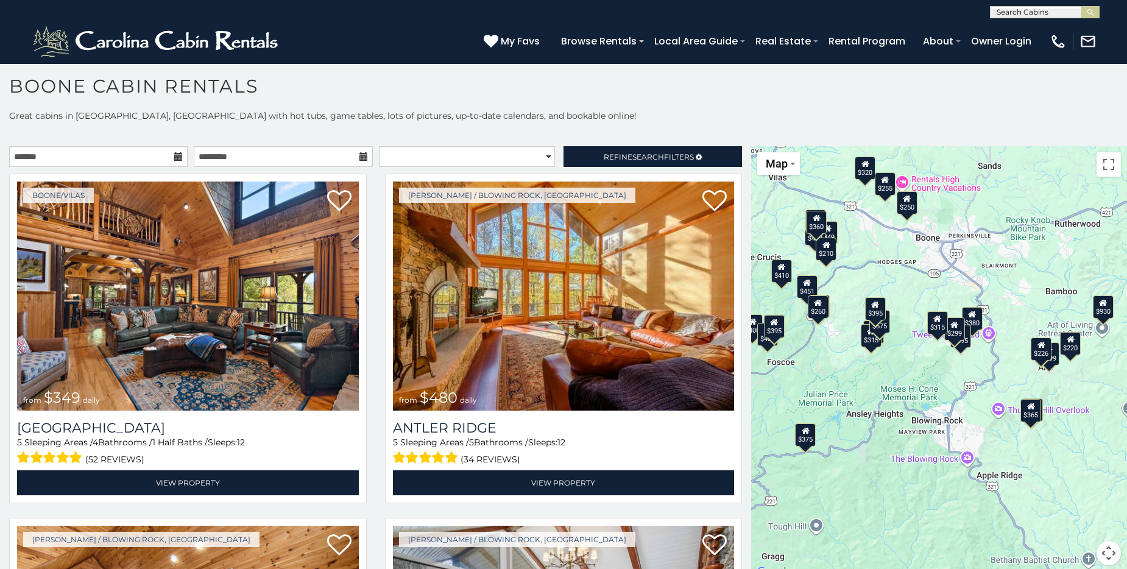
click at [910, 365] on div "$349 $480 $315 $675 $930 $451 $400 $485 $460 $395 $255 $565 $225 $250 $380 $350…" at bounding box center [939, 363] width 376 height 434
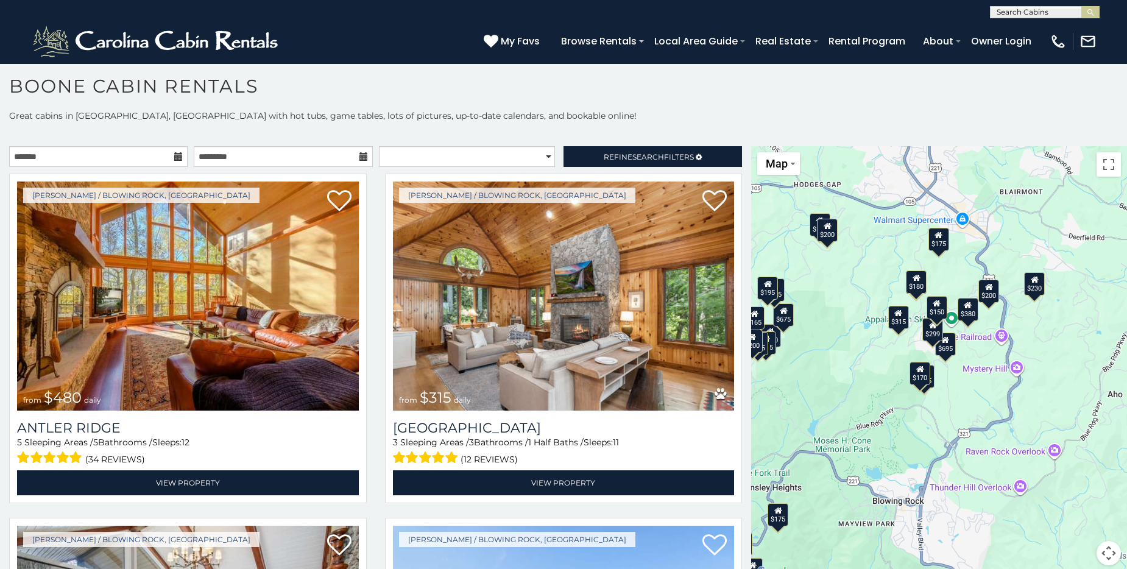
drag, startPoint x: 929, startPoint y: 343, endPoint x: 877, endPoint y: 365, distance: 56.2
click at [877, 365] on div "$480 $315 $675 $395 $380 $695 $299 $315 $220 $400 $180 $230 $260 $195 $200 $175…" at bounding box center [939, 363] width 376 height 434
click at [968, 397] on div "$480 $315 $675 $395 $380 $350 $695 $299 $365 $299 $315 $226 $325 $180 $230 $235…" at bounding box center [939, 363] width 376 height 434
click at [965, 399] on div "$480 $315 $675 $395 $380 $350 $695 $299 $365 $299 $315 $226 $325 $180 $230 $235…" at bounding box center [939, 363] width 376 height 434
click at [987, 297] on div "$200" at bounding box center [988, 291] width 21 height 23
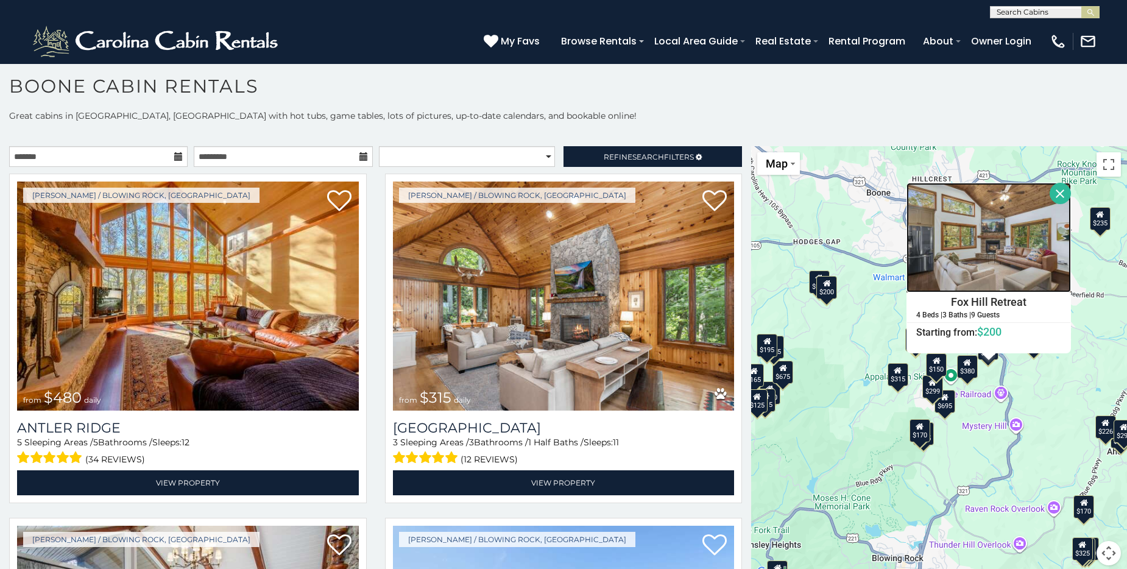
click at [960, 260] on img at bounding box center [989, 238] width 165 height 110
click at [1051, 190] on button "Close" at bounding box center [1060, 193] width 21 height 21
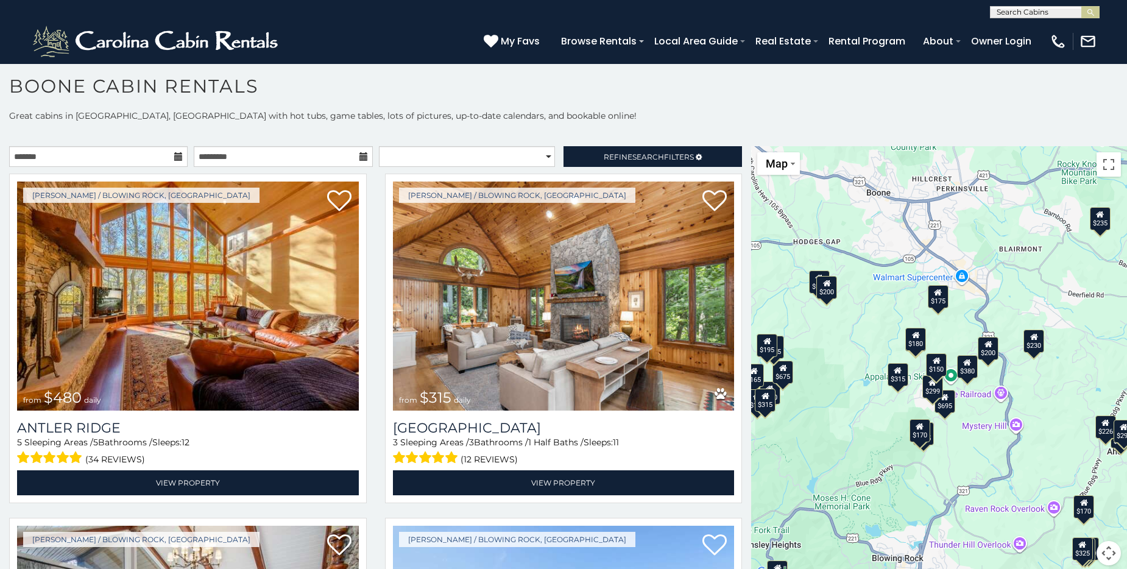
click at [984, 308] on div "$480 $315 $675 $395 $380 $350 $695 $299 $365 $299 $315 $226 $325 $180 $230 $235…" at bounding box center [939, 363] width 376 height 434
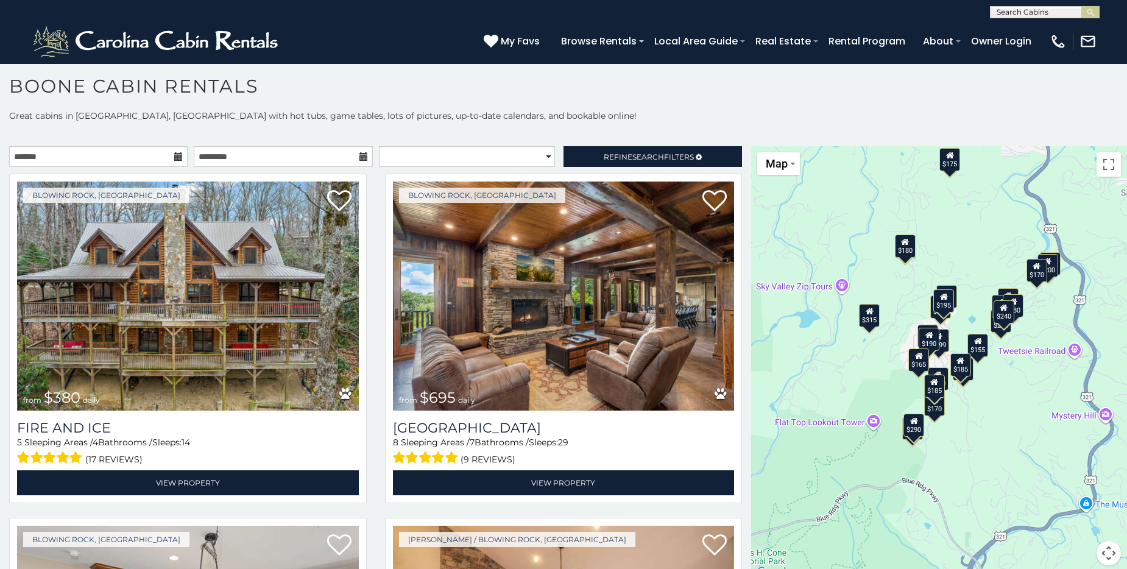
drag, startPoint x: 929, startPoint y: 388, endPoint x: 991, endPoint y: 250, distance: 151.1
click at [991, 250] on div "$380 $695 $299 $315 $230 $260 $175 $200 $180 $150 $170 $190 $180 $290 $205 $190…" at bounding box center [939, 363] width 376 height 434
click at [969, 251] on div "$380 $695 $299 $315 $260 $175 $200 $175 $180 $150 $170 $199 $180 $290 $205 $190…" at bounding box center [939, 363] width 376 height 434
click at [970, 251] on div "$380 $695 $299 $315 $260 $175 $200 $175 $180 $150 $170 $199 $180 $290 $205 $190…" at bounding box center [939, 363] width 376 height 434
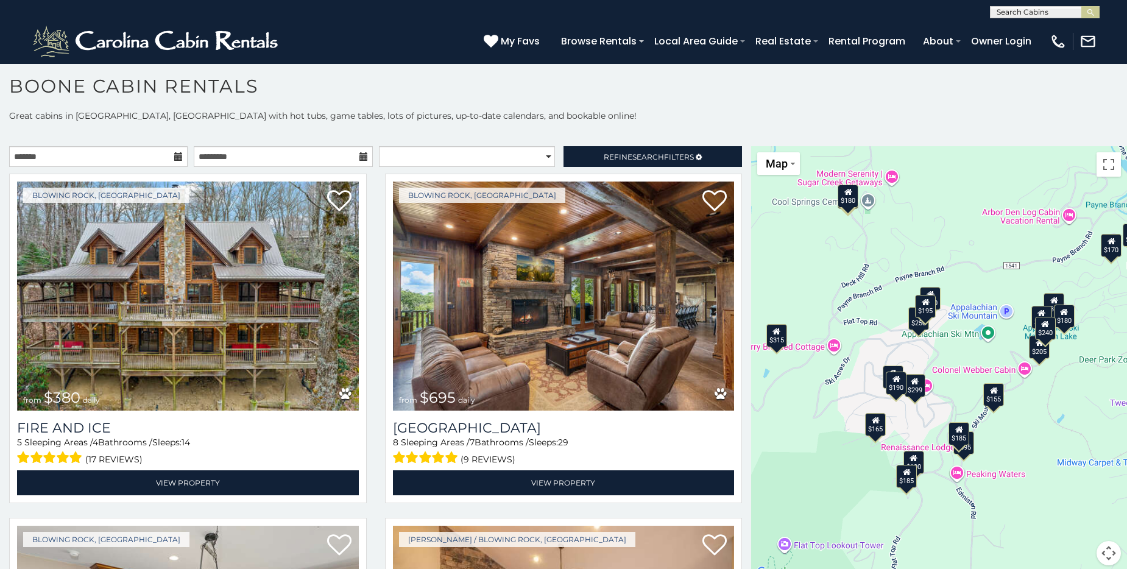
drag, startPoint x: 934, startPoint y: 333, endPoint x: 965, endPoint y: 195, distance: 141.2
click at [965, 195] on div "$380 $695 $299 $315 $260 $200 $180 $150 $180 $205 $190 $250 $195 $175 $155 $190…" at bounding box center [939, 363] width 376 height 434
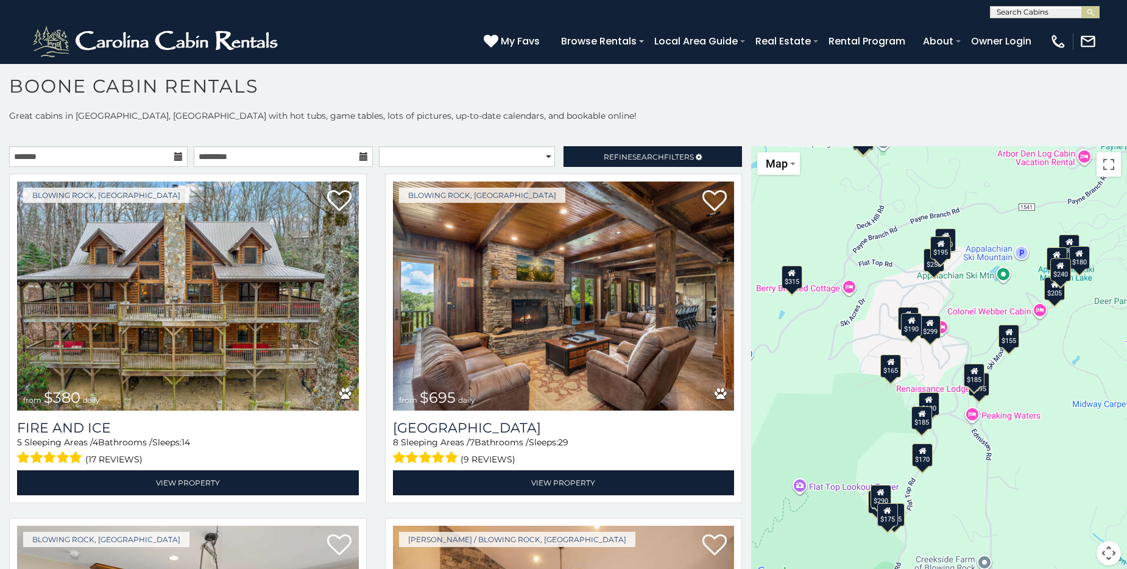
click at [968, 289] on div "$380 $695 $299 $315 $260 $175 $180 $150 $170 $180 $290 $205 $190 $250 $195 $175…" at bounding box center [939, 363] width 376 height 434
click at [968, 288] on div "$380 $695 $299 $315 $260 $175 $180 $150 $170 $180 $290 $205 $190 $250 $195 $175…" at bounding box center [939, 363] width 376 height 434
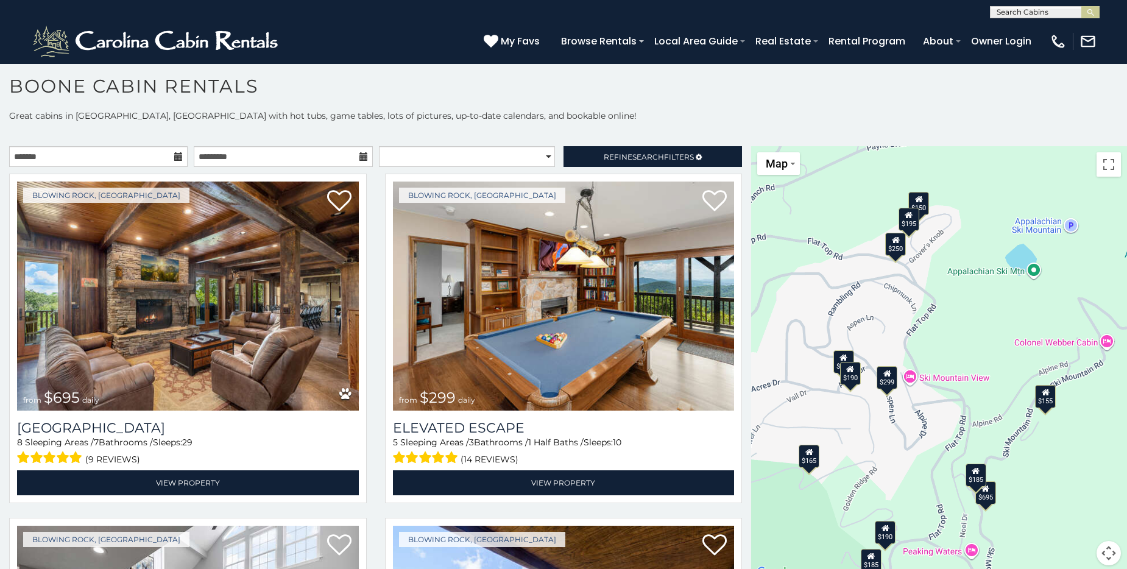
click at [948, 289] on div "$695 $299 $150 $180 $190 $250 $195 $155 $190 $185 $165 $185" at bounding box center [939, 363] width 376 height 434
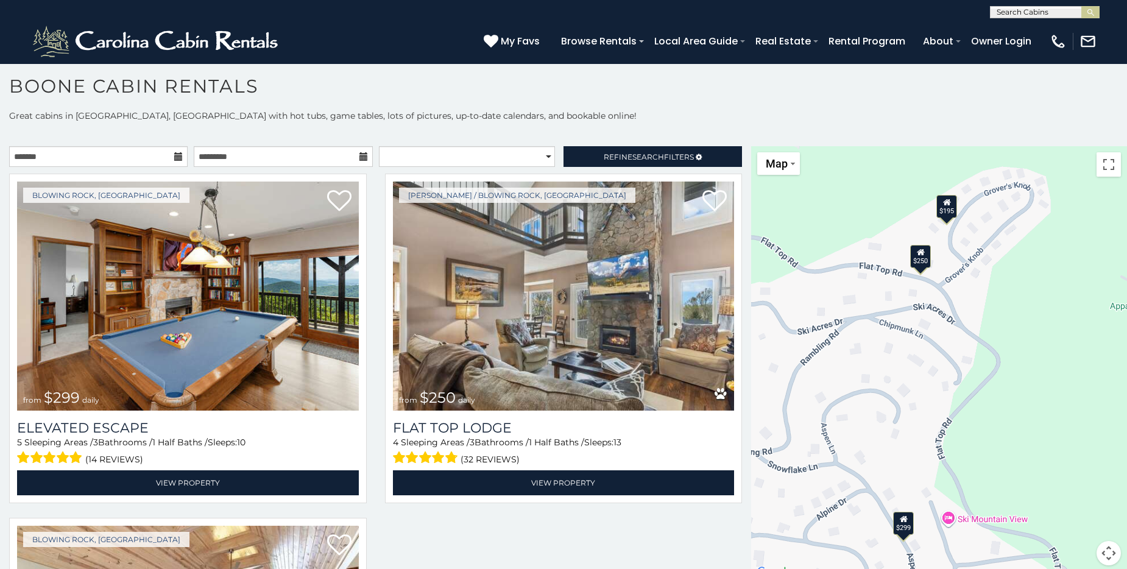
drag, startPoint x: 933, startPoint y: 283, endPoint x: 1017, endPoint y: 331, distance: 96.9
click at [1017, 331] on div "$299 $250 $195" at bounding box center [939, 363] width 376 height 434
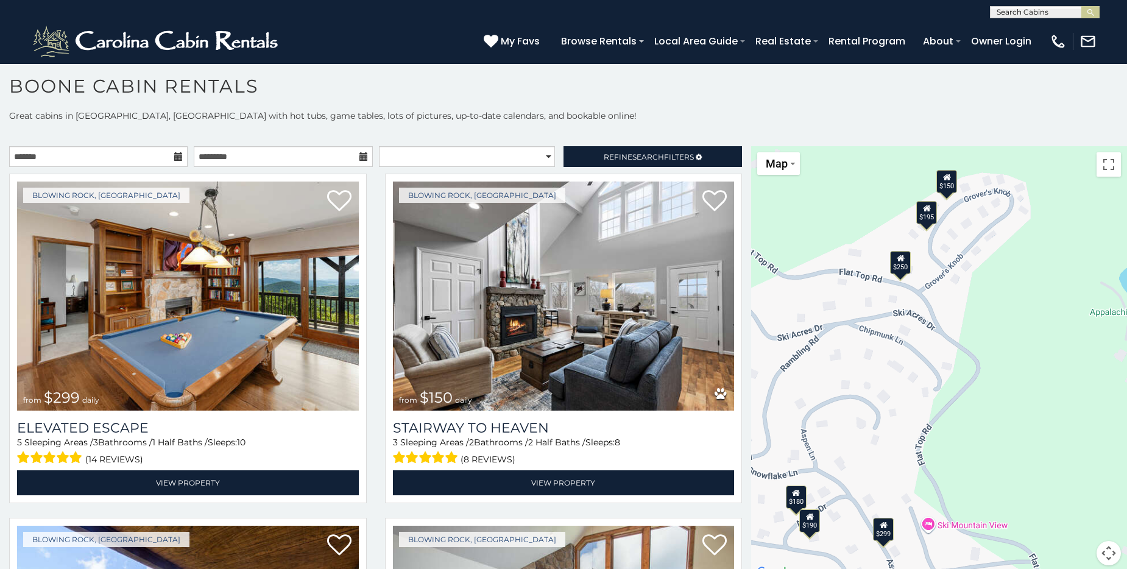
drag, startPoint x: 906, startPoint y: 394, endPoint x: 888, endPoint y: 397, distance: 18.0
click at [888, 397] on div "$299 $150 $180 $190 $250 $195" at bounding box center [939, 363] width 376 height 434
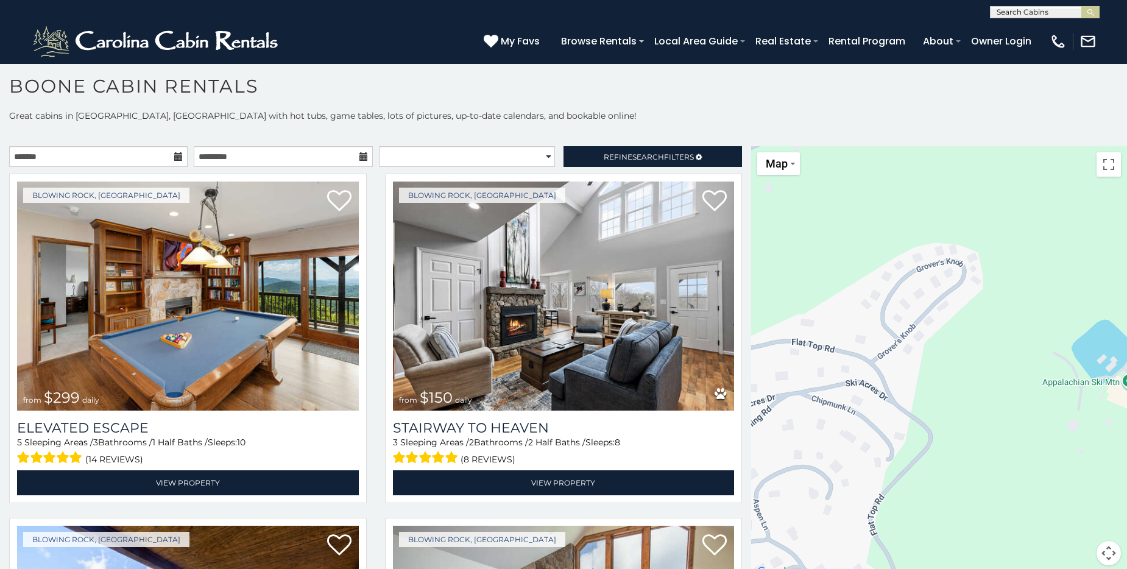
drag, startPoint x: 879, startPoint y: 397, endPoint x: 873, endPoint y: 405, distance: 10.5
click at [873, 405] on div at bounding box center [939, 363] width 376 height 434
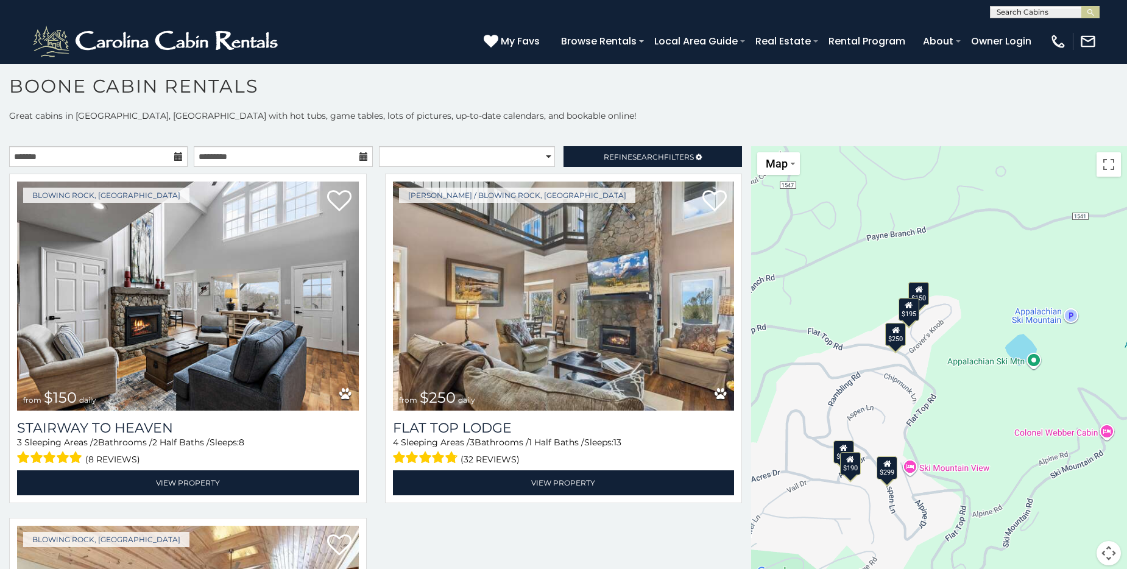
click at [934, 384] on div "$299 $150 $180 $190 $250 $195 $150 $250 $195" at bounding box center [939, 363] width 376 height 434
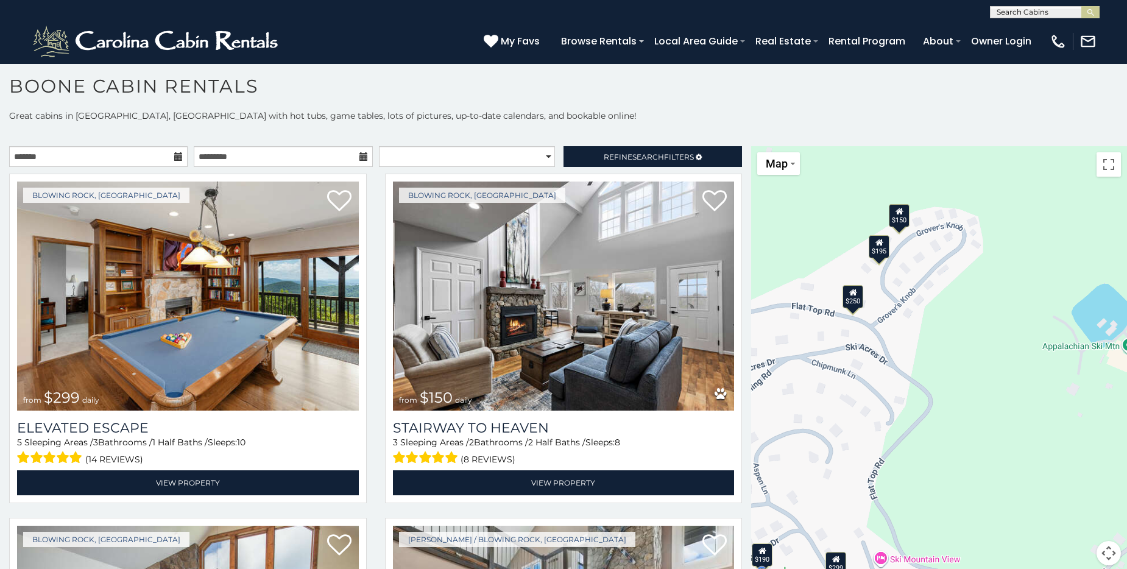
click at [934, 384] on div "$299 $150 $190 $250 $195" at bounding box center [939, 363] width 376 height 434
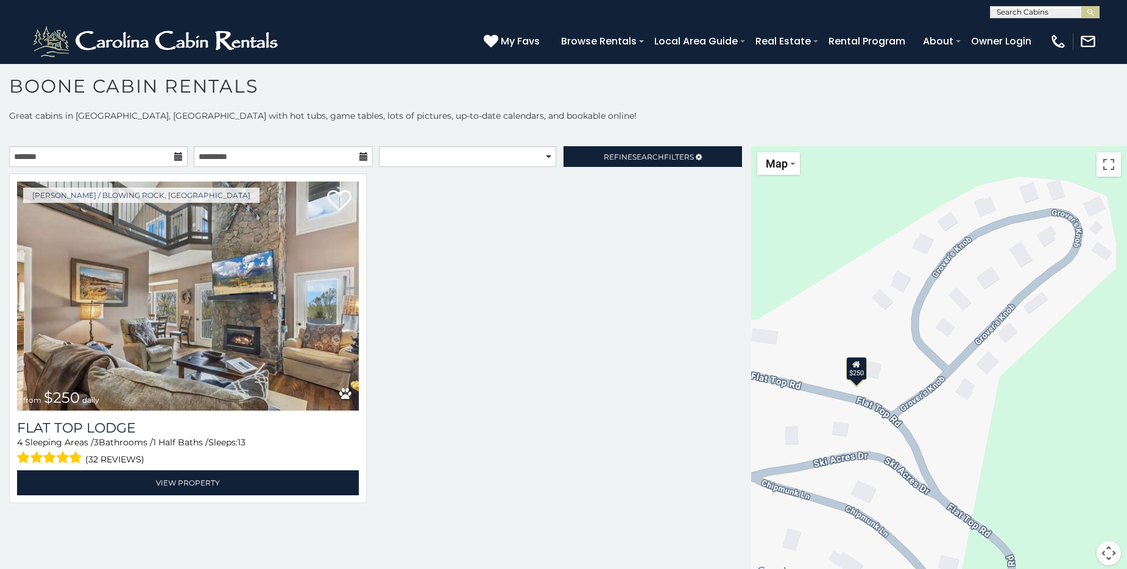
drag, startPoint x: 875, startPoint y: 278, endPoint x: 975, endPoint y: 439, distance: 189.9
click at [975, 439] on div "$250" at bounding box center [939, 363] width 376 height 434
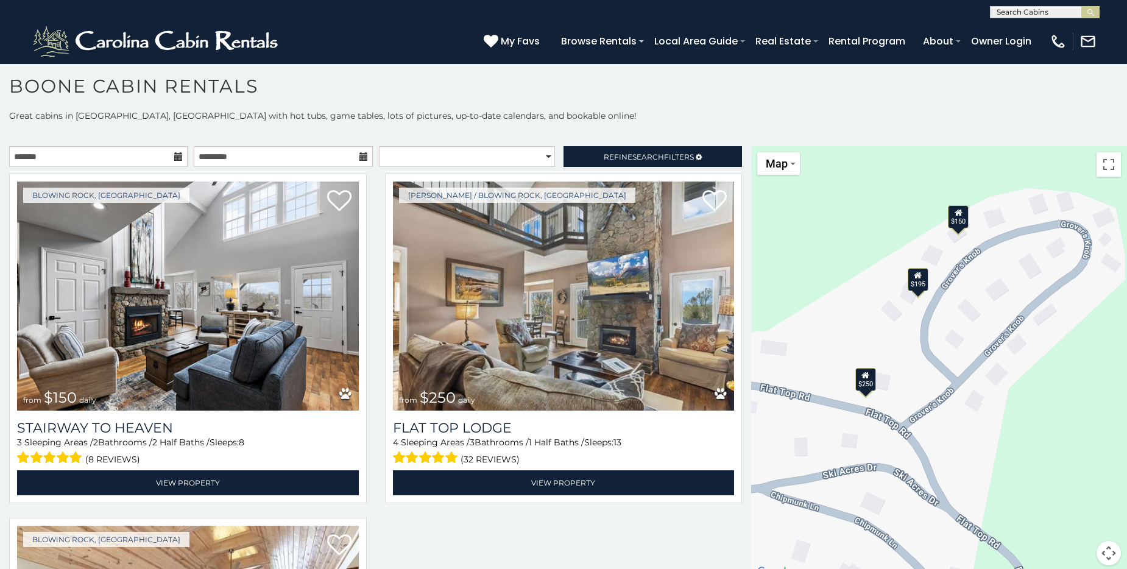
click at [953, 221] on div "$150" at bounding box center [958, 216] width 21 height 23
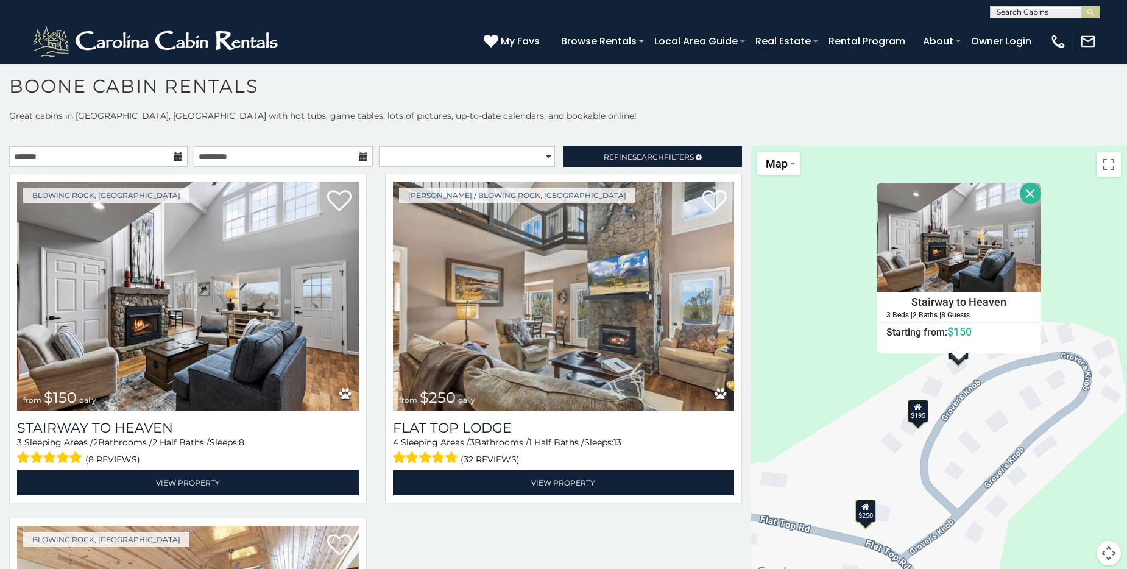
click at [916, 419] on div "$195" at bounding box center [918, 411] width 21 height 23
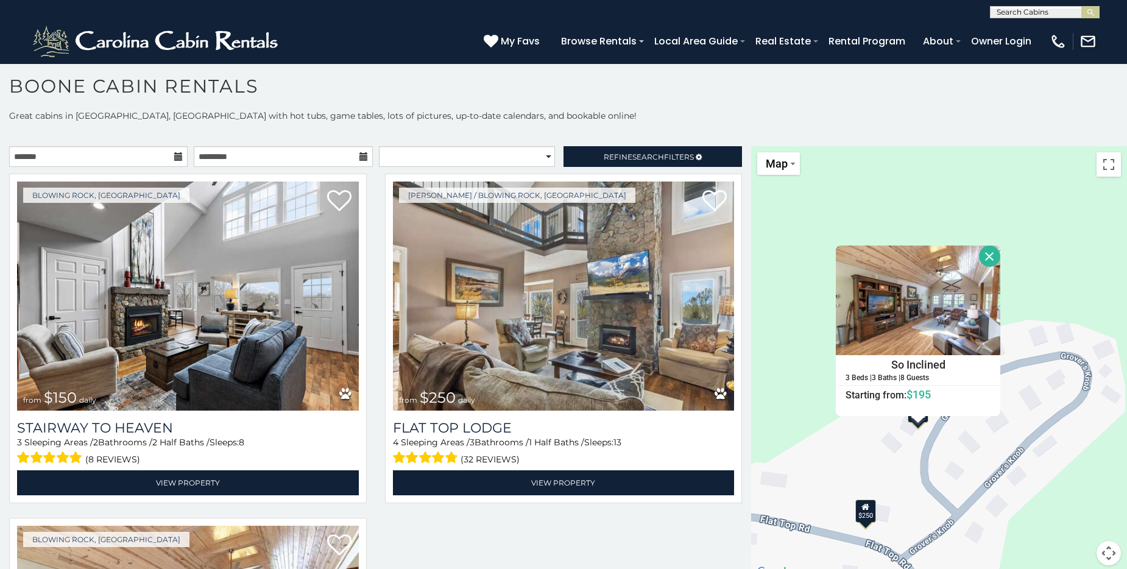
click at [857, 519] on div "$250" at bounding box center [865, 511] width 21 height 23
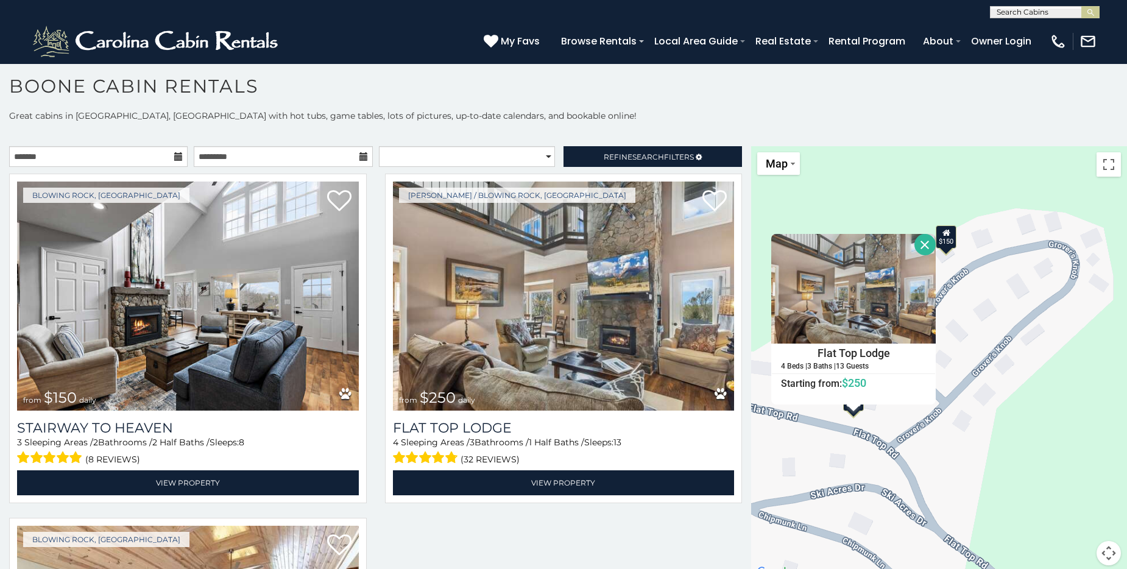
drag, startPoint x: 1037, startPoint y: 474, endPoint x: 1008, endPoint y: 361, distance: 116.8
click at [1008, 361] on div "$150 $250 $195 Flat Top Lodge 4 Beds | 3 Baths | 13 Guests Distance from your p…" at bounding box center [939, 363] width 376 height 434
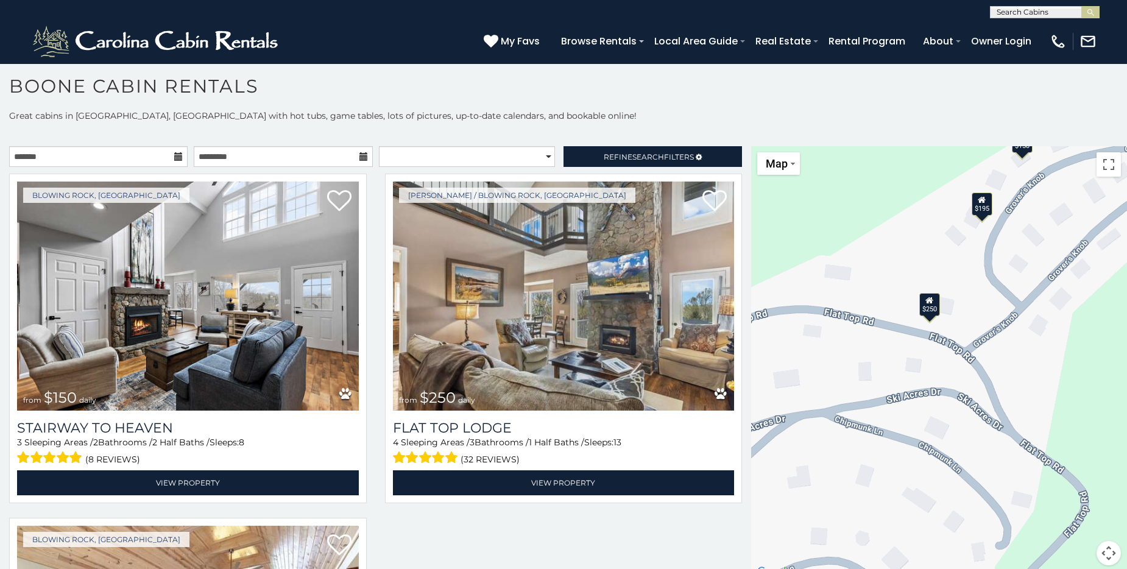
drag, startPoint x: 986, startPoint y: 420, endPoint x: 1075, endPoint y: 367, distance: 103.6
click at [1075, 367] on div "$150 $250 $195" at bounding box center [939, 363] width 376 height 434
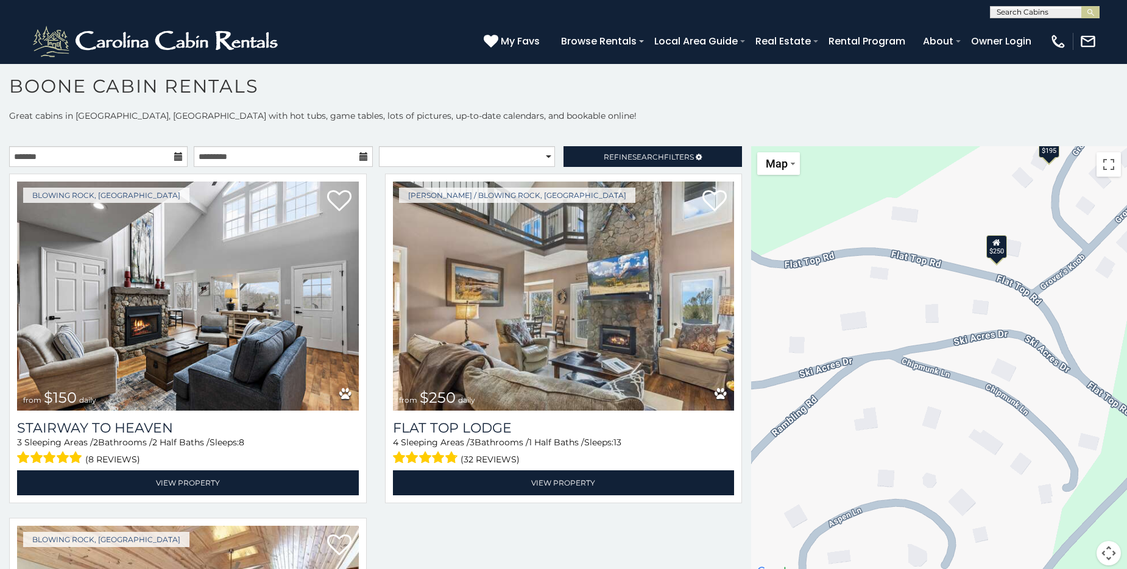
drag, startPoint x: 960, startPoint y: 438, endPoint x: 1049, endPoint y: 346, distance: 128.0
click at [1049, 346] on div "$150 $250 $195" at bounding box center [939, 363] width 376 height 434
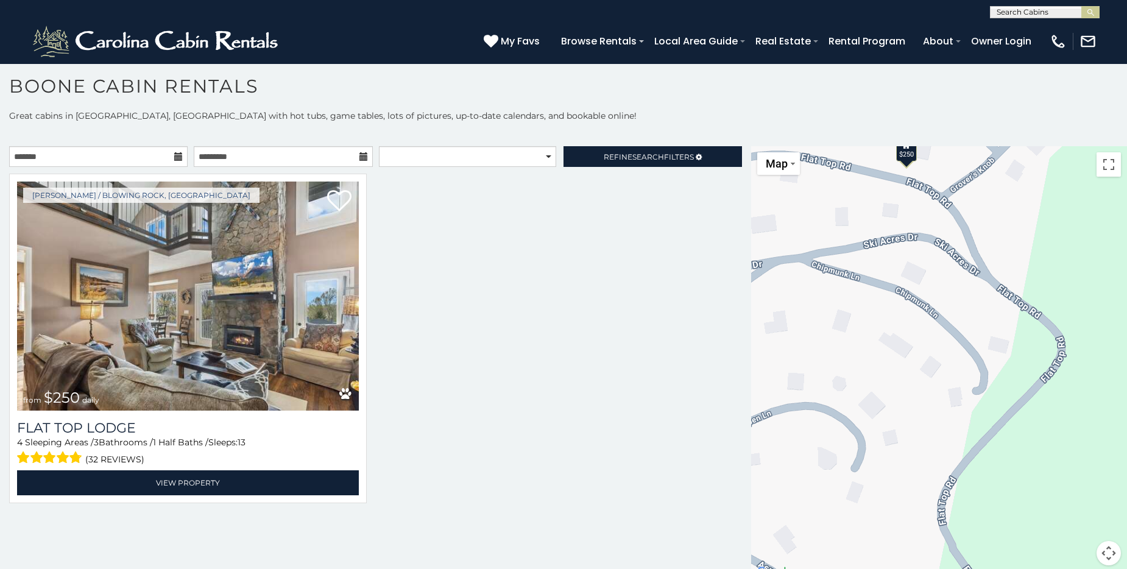
drag, startPoint x: 979, startPoint y: 425, endPoint x: 874, endPoint y: 374, distance: 116.4
click at [866, 367] on div "$250" at bounding box center [939, 363] width 376 height 434
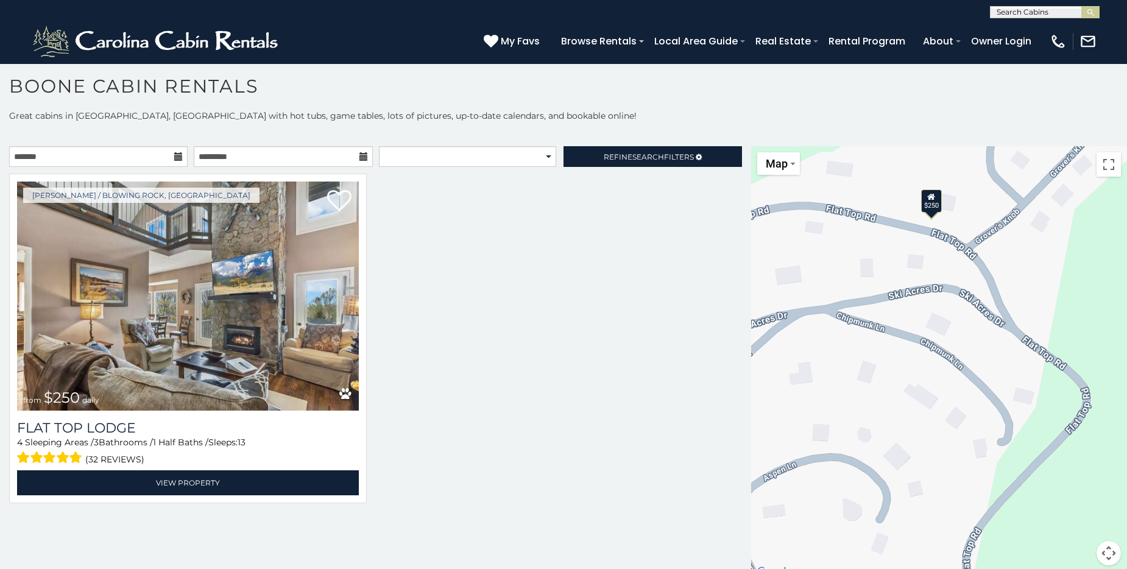
drag, startPoint x: 935, startPoint y: 402, endPoint x: 962, endPoint y: 455, distance: 59.1
click at [962, 455] on div "$250" at bounding box center [939, 363] width 376 height 434
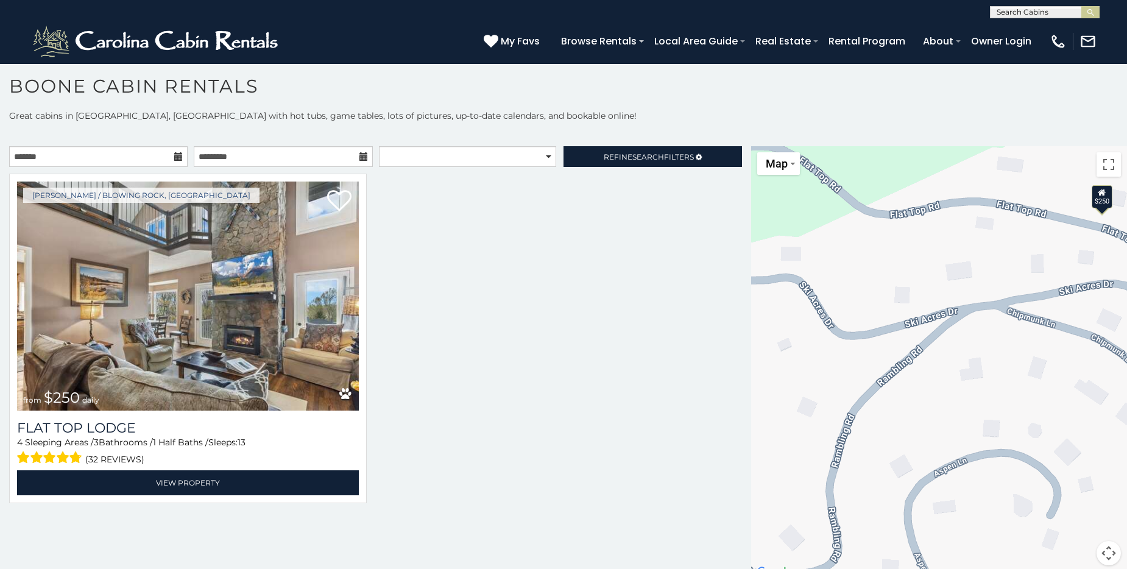
drag, startPoint x: 893, startPoint y: 399, endPoint x: 1071, endPoint y: 395, distance: 178.0
click at [1071, 395] on div "$250" at bounding box center [939, 363] width 376 height 434
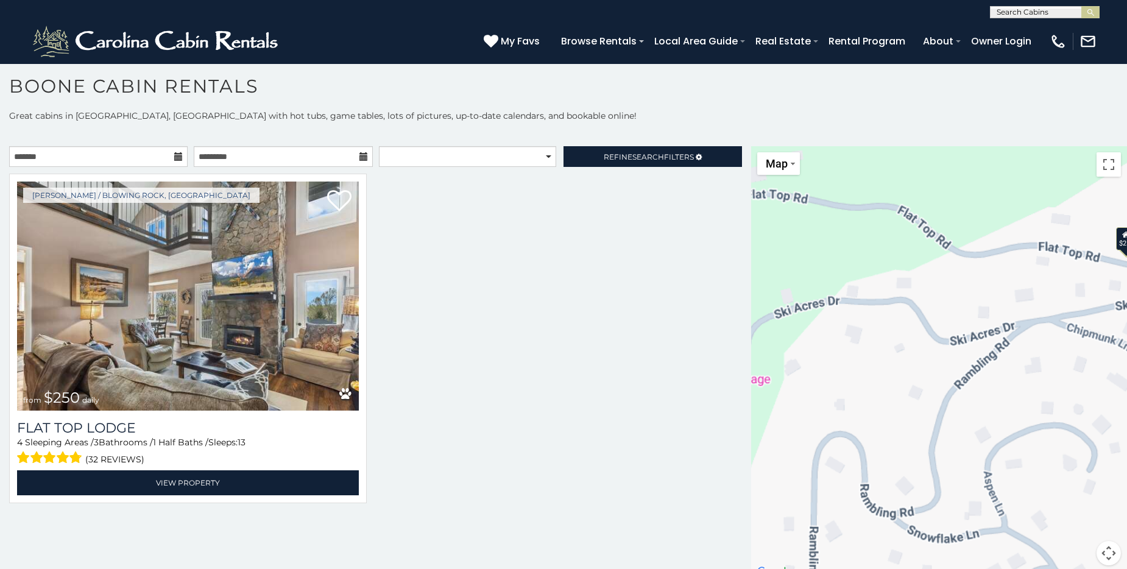
drag, startPoint x: 929, startPoint y: 413, endPoint x: 1043, endPoint y: 406, distance: 114.1
click at [1043, 406] on div "$250" at bounding box center [939, 363] width 376 height 434
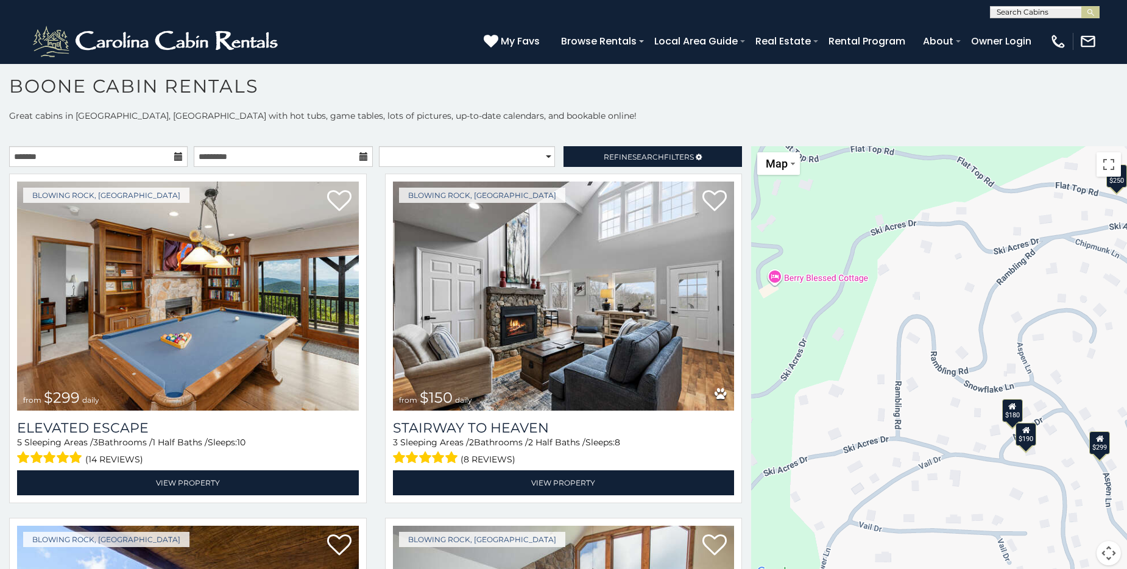
drag, startPoint x: 967, startPoint y: 407, endPoint x: 1021, endPoint y: 330, distance: 94.2
click at [1021, 330] on div "$299 $150 $180 $190 $250 $195" at bounding box center [939, 363] width 376 height 434
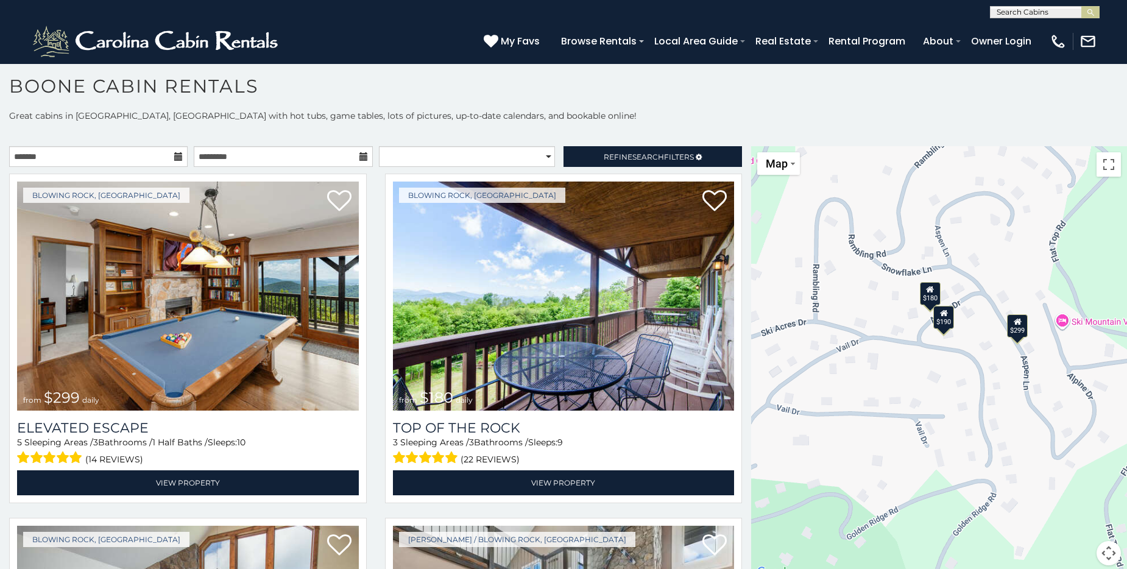
drag, startPoint x: 895, startPoint y: 449, endPoint x: 813, endPoint y: 330, distance: 144.5
click at [813, 330] on div "$299 $180 $190 $250" at bounding box center [939, 363] width 376 height 434
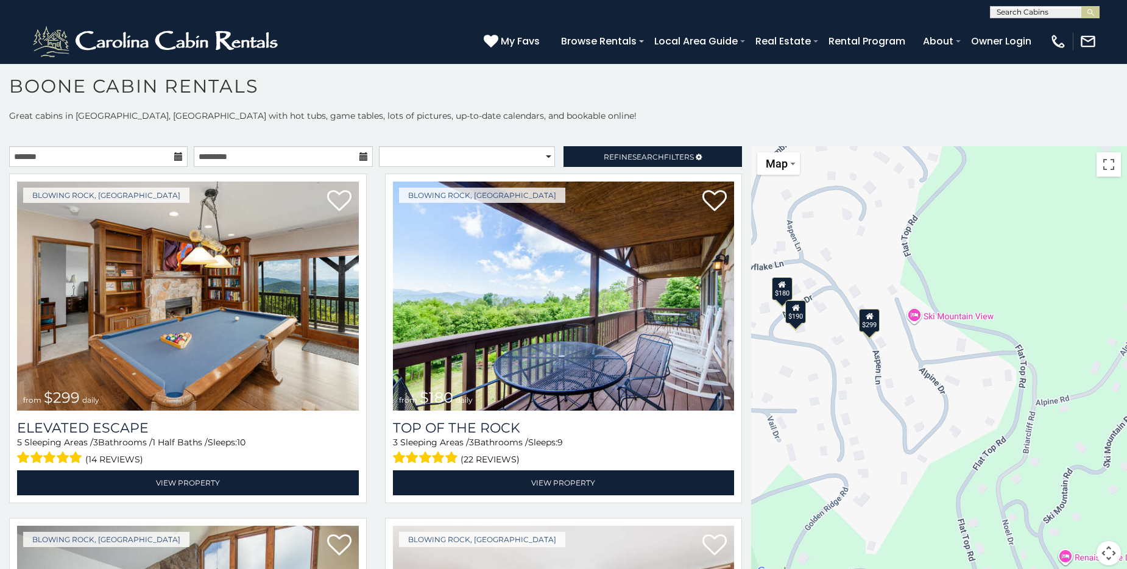
drag, startPoint x: 976, startPoint y: 421, endPoint x: 826, endPoint y: 415, distance: 150.0
click at [826, 415] on div "$299 $180 $190 $165" at bounding box center [939, 363] width 376 height 434
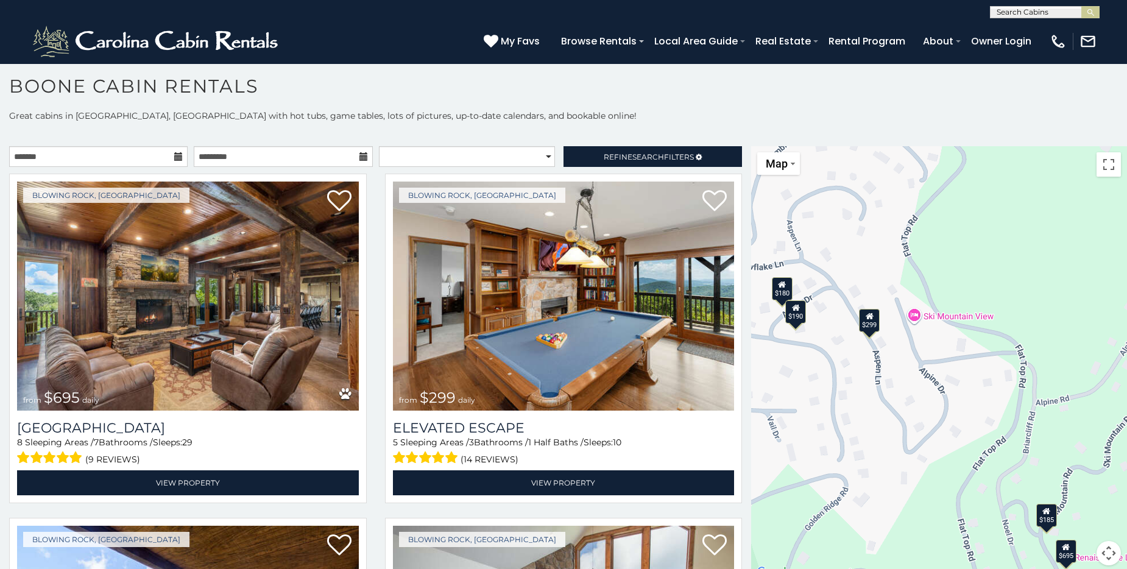
click at [866, 319] on icon at bounding box center [870, 316] width 8 height 9
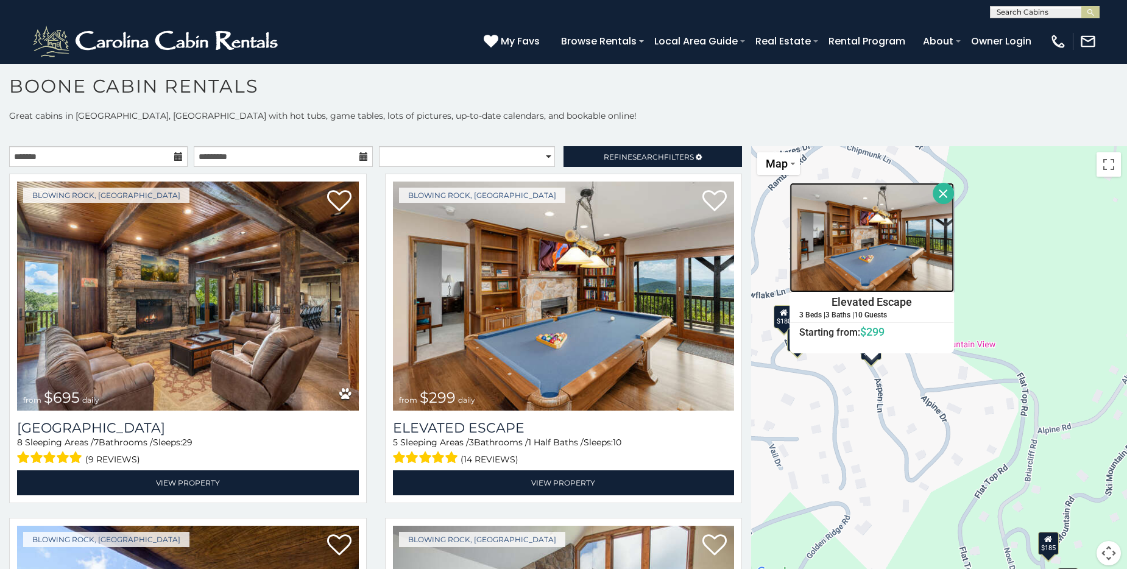
click at [850, 269] on img at bounding box center [872, 238] width 165 height 110
click at [938, 193] on button "Close" at bounding box center [942, 193] width 21 height 21
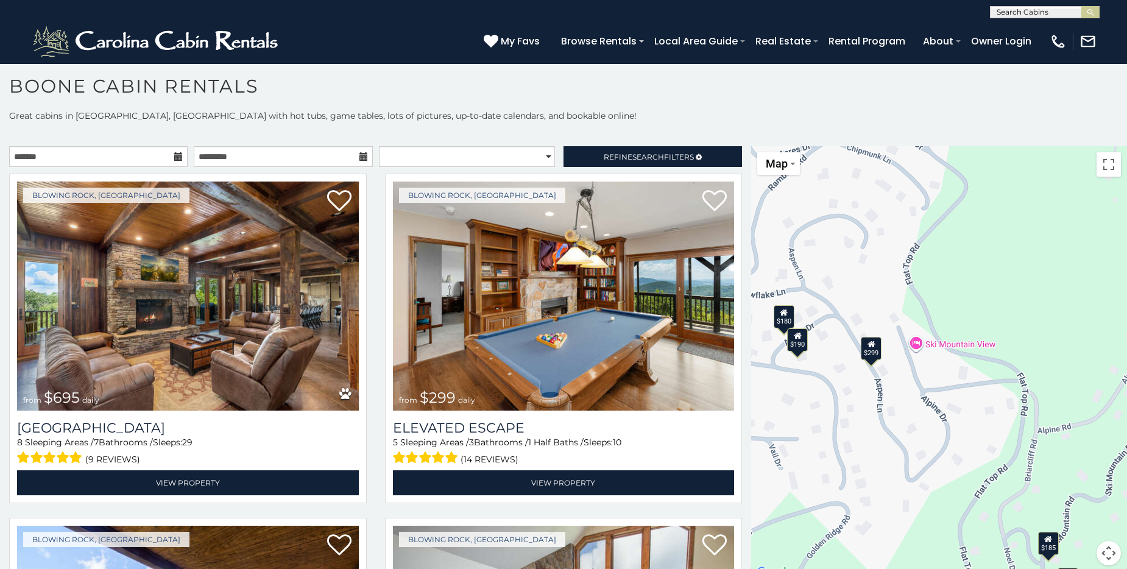
scroll to position [0, 0]
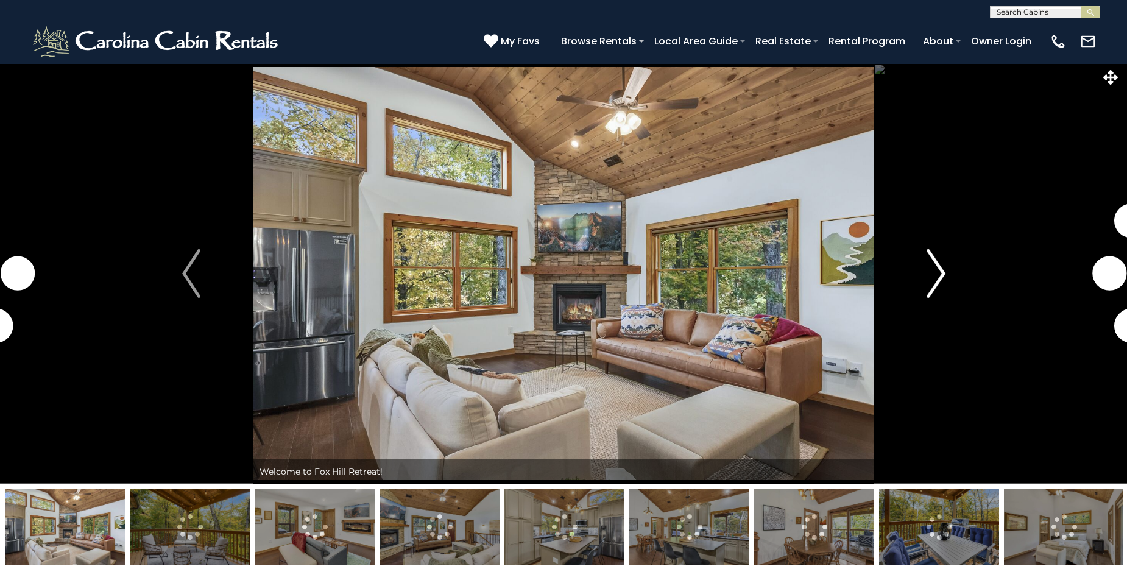
click at [940, 270] on img "Next" at bounding box center [936, 273] width 18 height 49
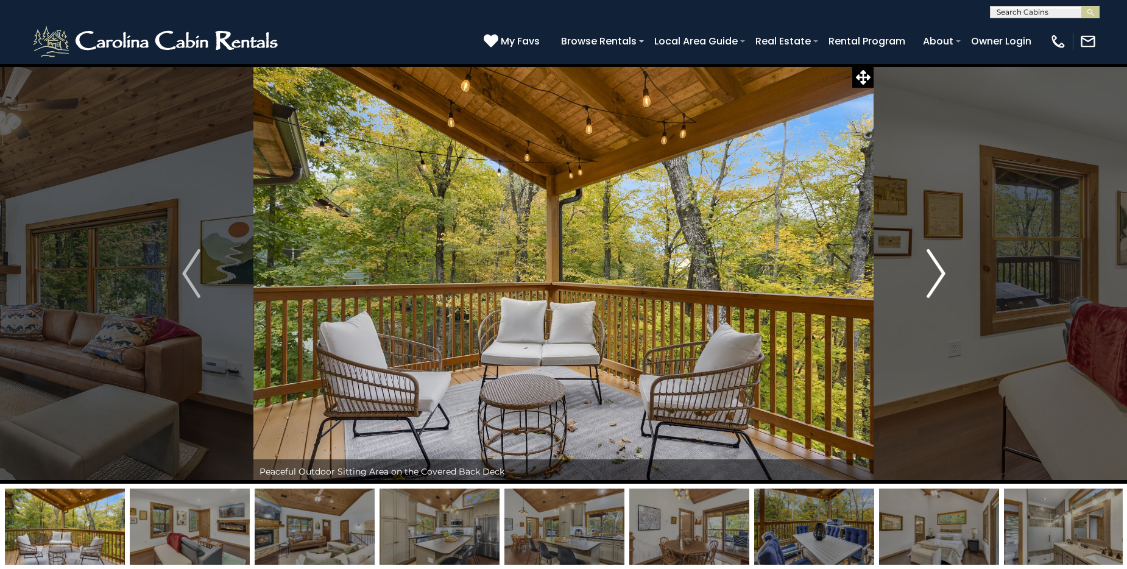
click at [940, 270] on img "Next" at bounding box center [936, 273] width 18 height 49
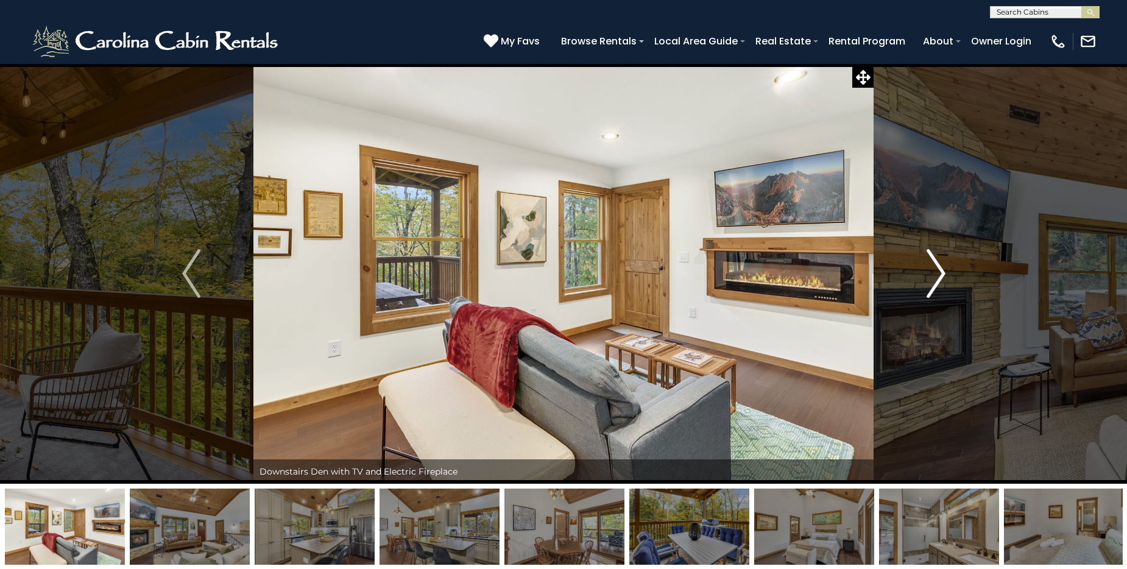
click at [940, 270] on img "Next" at bounding box center [936, 273] width 18 height 49
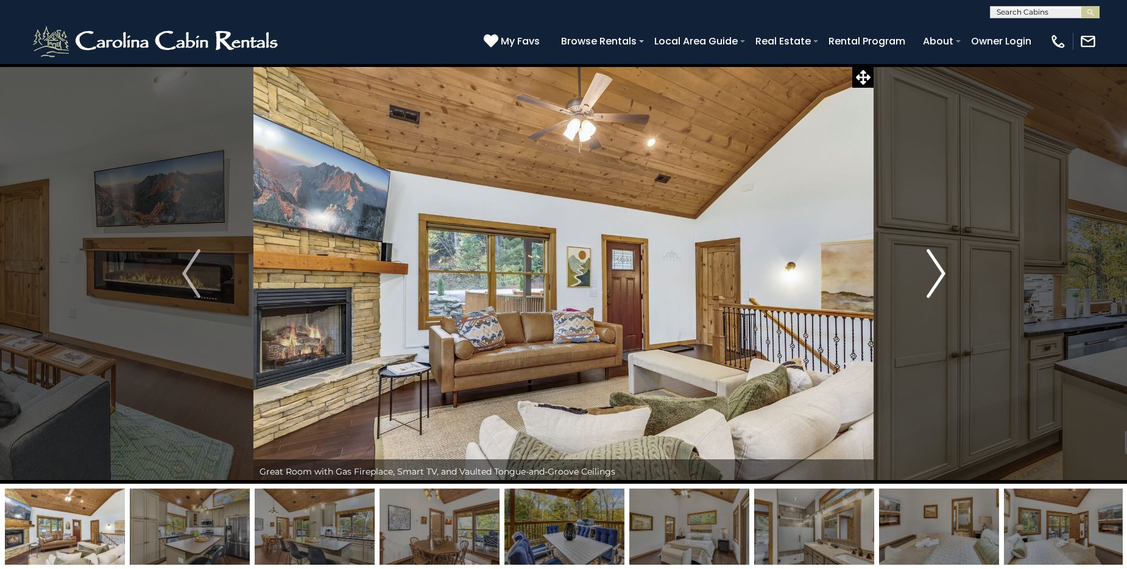
click at [940, 270] on img "Next" at bounding box center [936, 273] width 18 height 49
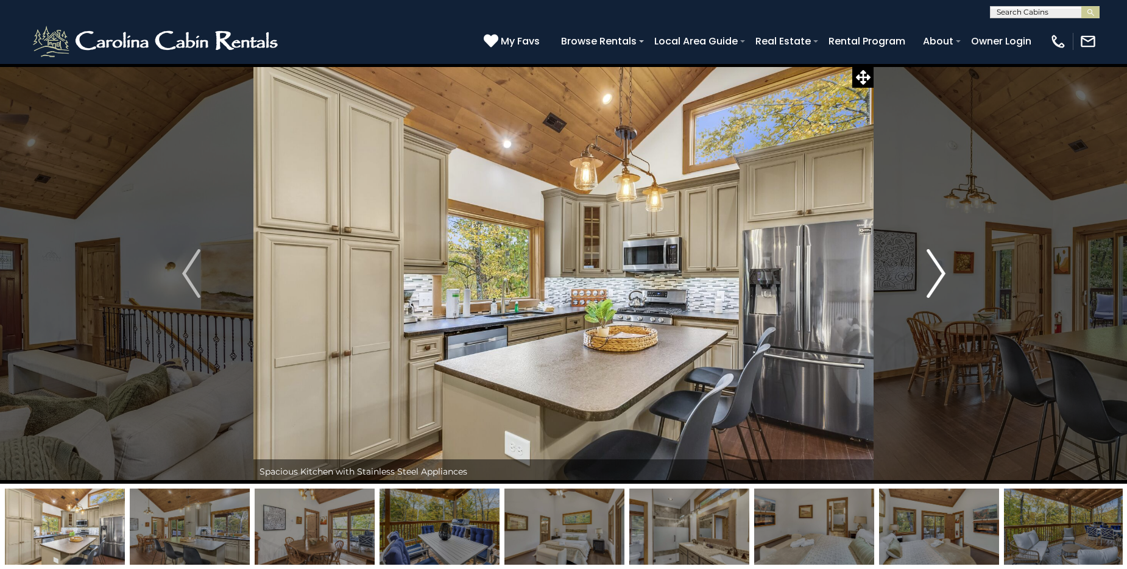
click at [940, 270] on img "Next" at bounding box center [936, 273] width 18 height 49
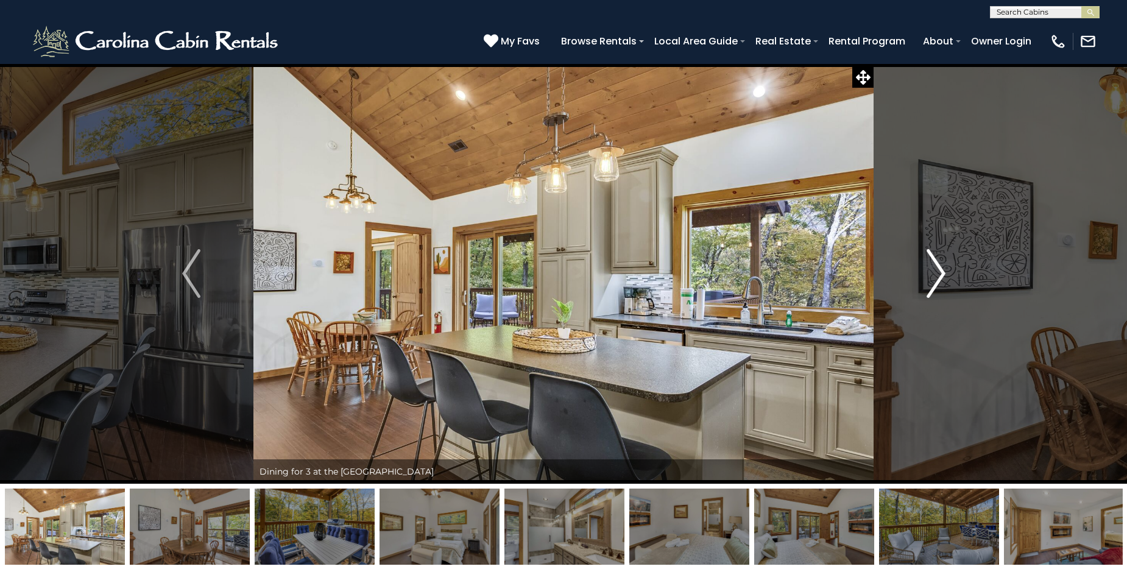
click at [940, 270] on img "Next" at bounding box center [936, 273] width 18 height 49
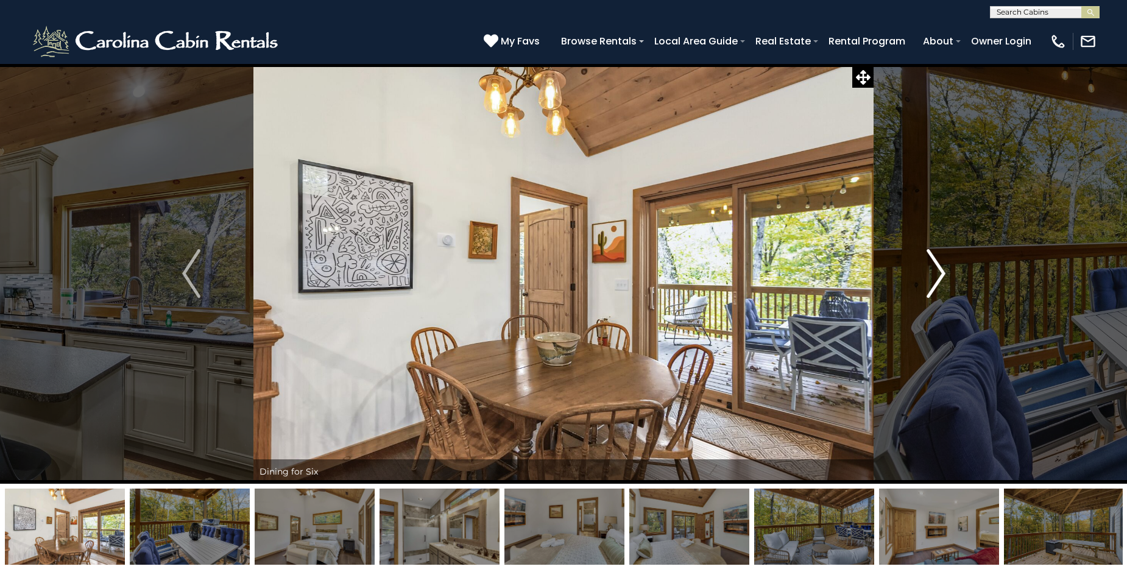
click at [940, 270] on img "Next" at bounding box center [936, 273] width 18 height 49
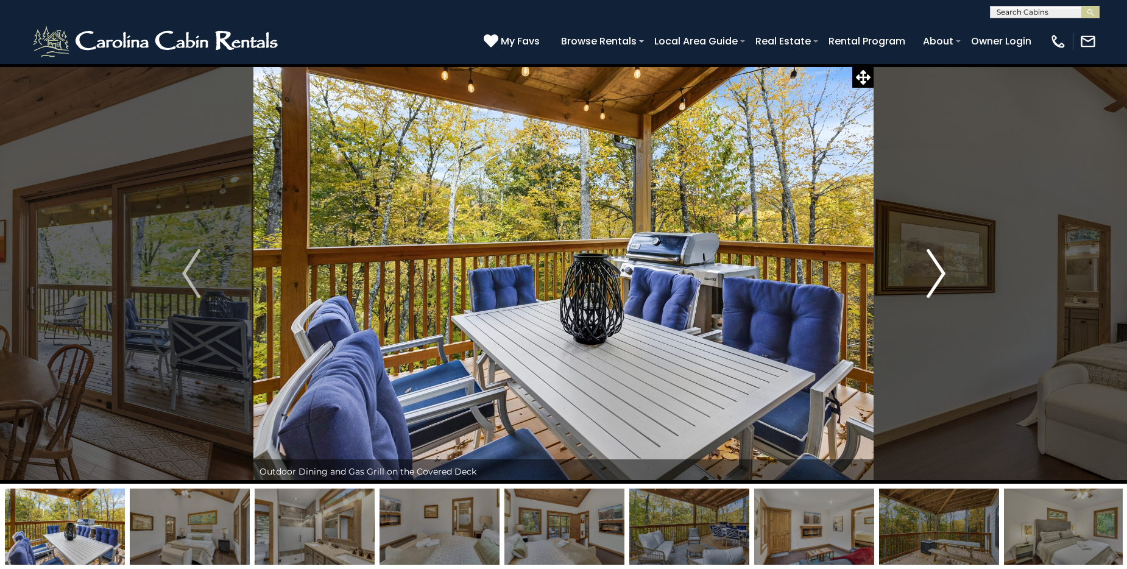
click at [940, 270] on img "Next" at bounding box center [936, 273] width 18 height 49
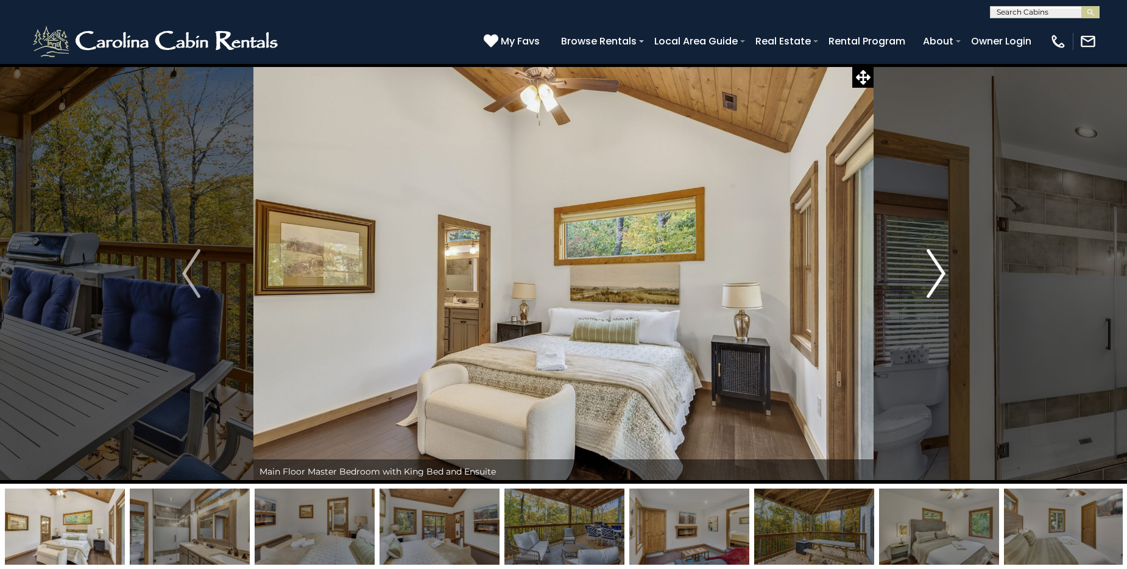
click at [940, 270] on img "Next" at bounding box center [936, 273] width 18 height 49
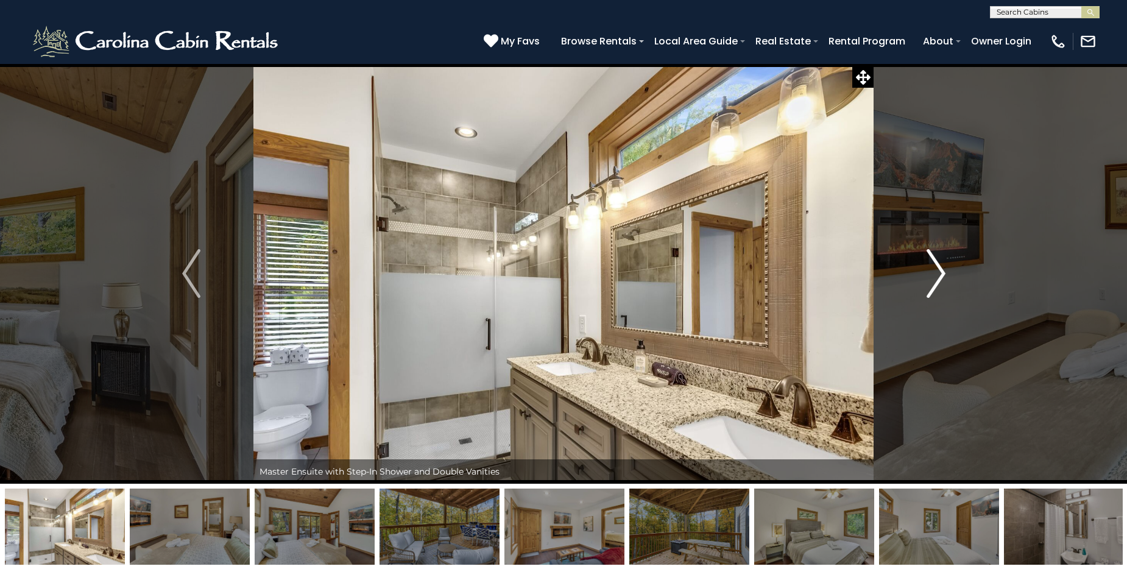
click at [940, 270] on img "Next" at bounding box center [936, 273] width 18 height 49
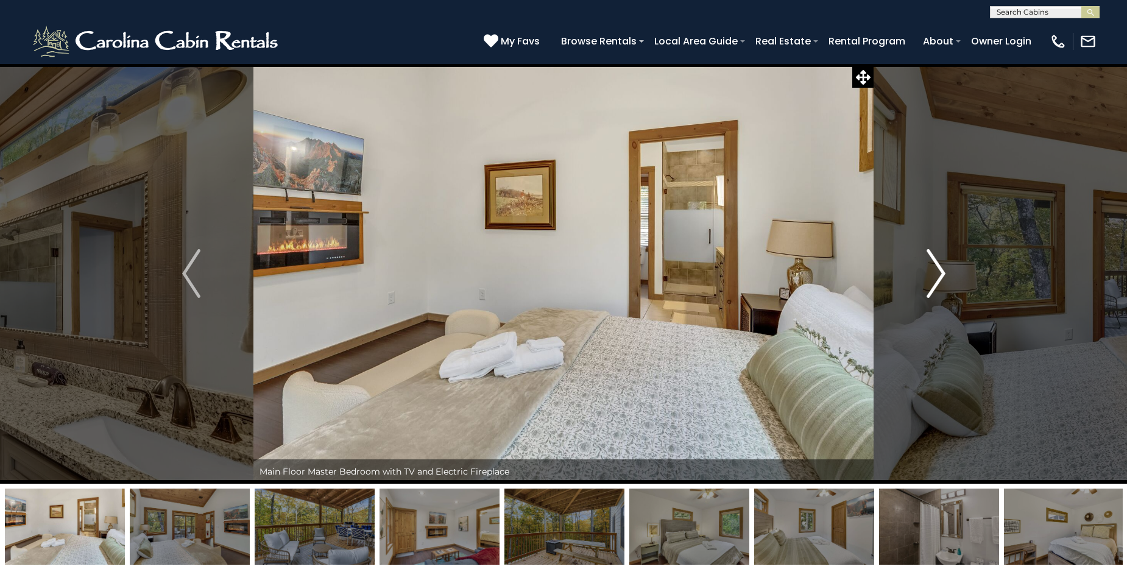
click at [940, 270] on img "Next" at bounding box center [936, 273] width 18 height 49
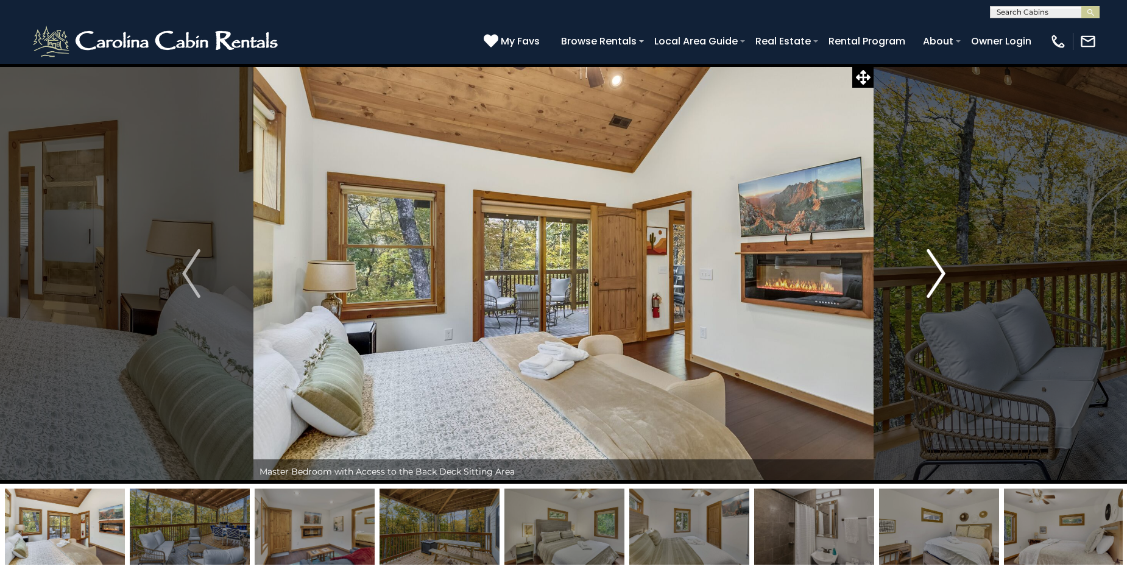
click at [940, 270] on img "Next" at bounding box center [936, 273] width 18 height 49
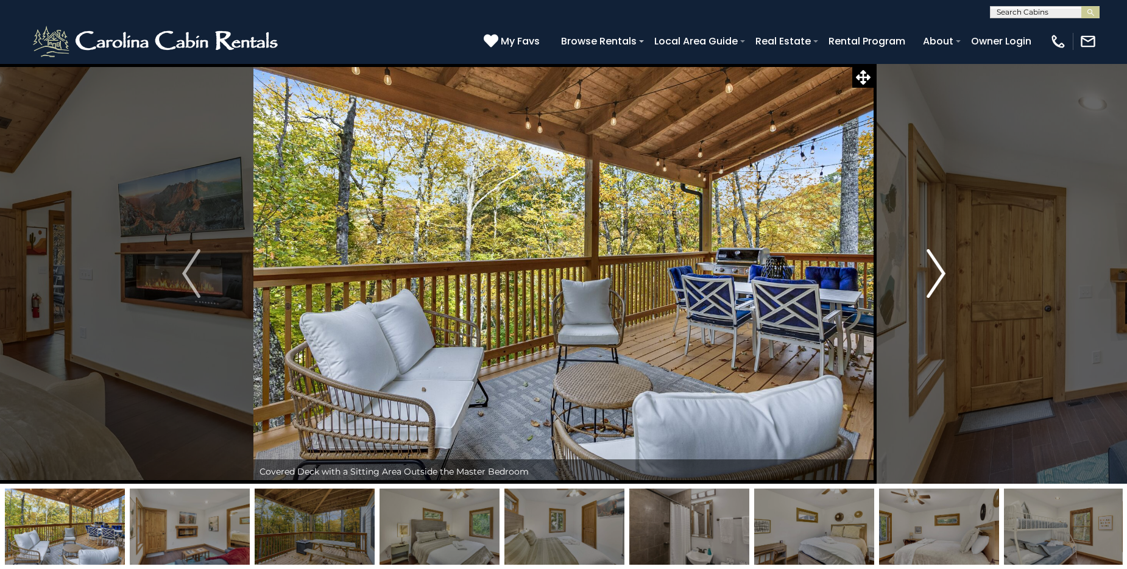
click at [940, 270] on img "Next" at bounding box center [936, 273] width 18 height 49
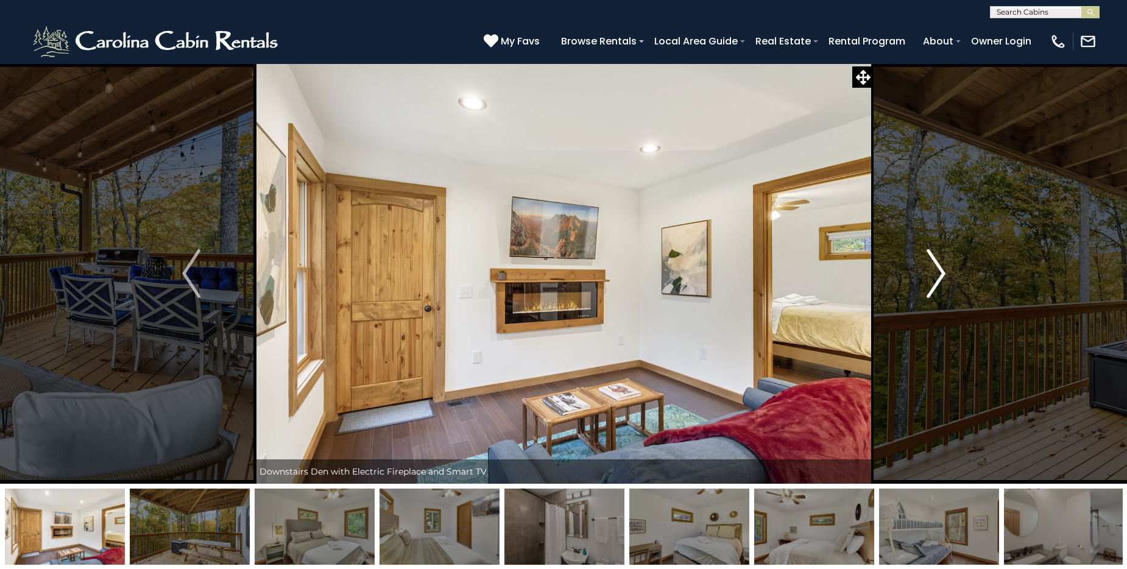
click at [940, 270] on img "Next" at bounding box center [936, 273] width 18 height 49
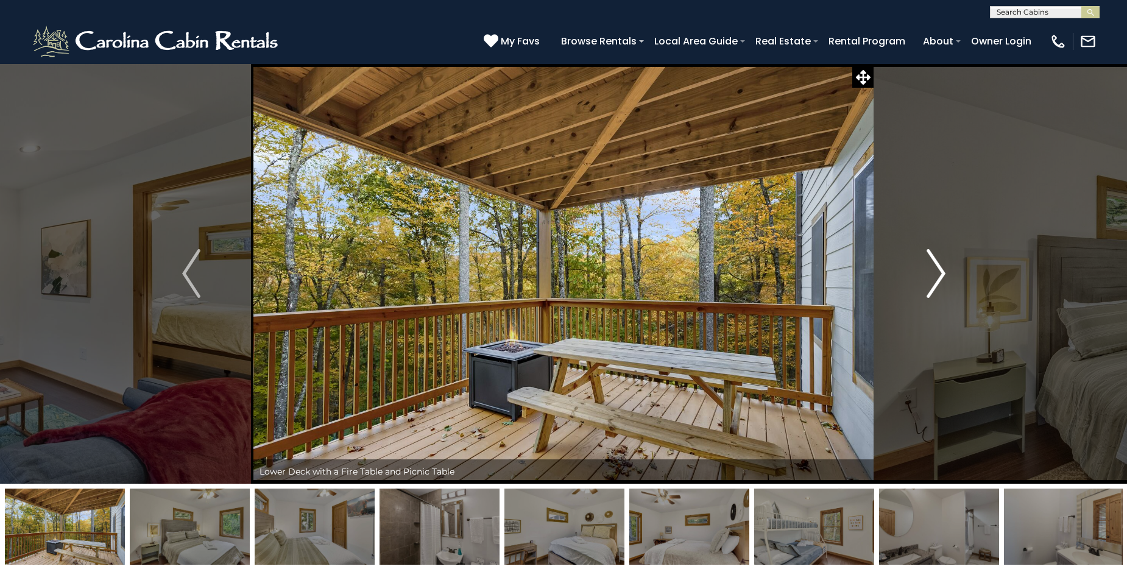
click at [939, 270] on img "Next" at bounding box center [936, 273] width 18 height 49
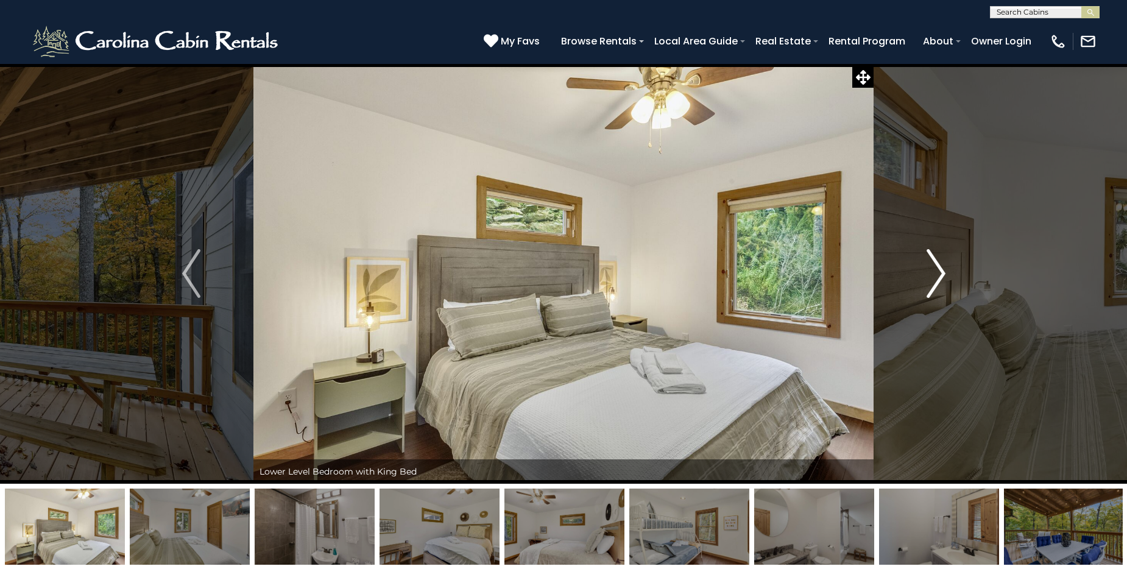
click at [939, 270] on img "Next" at bounding box center [936, 273] width 18 height 49
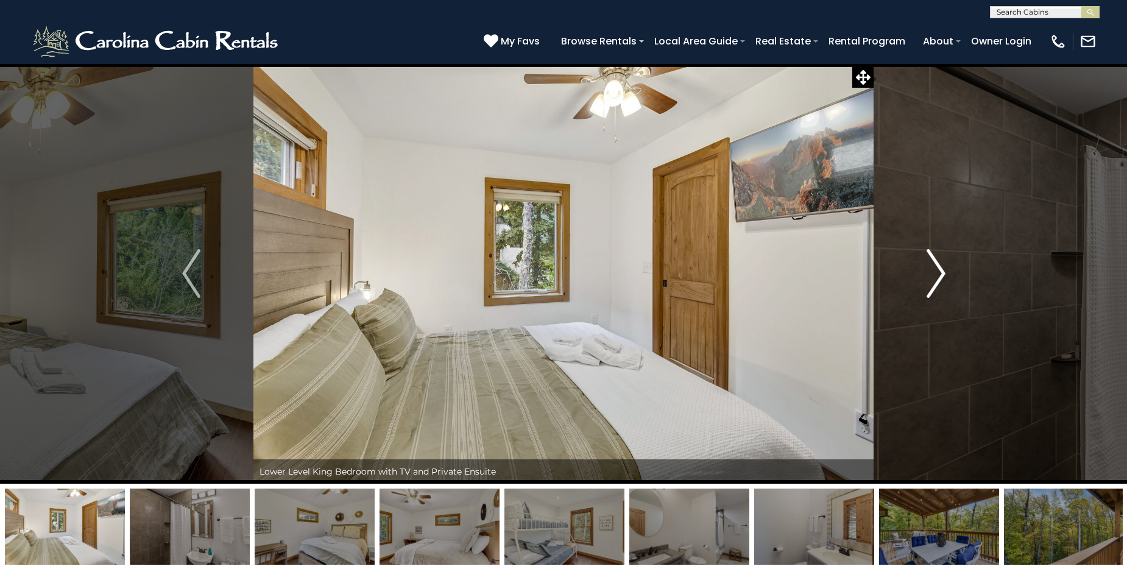
click at [939, 270] on img "Next" at bounding box center [936, 273] width 18 height 49
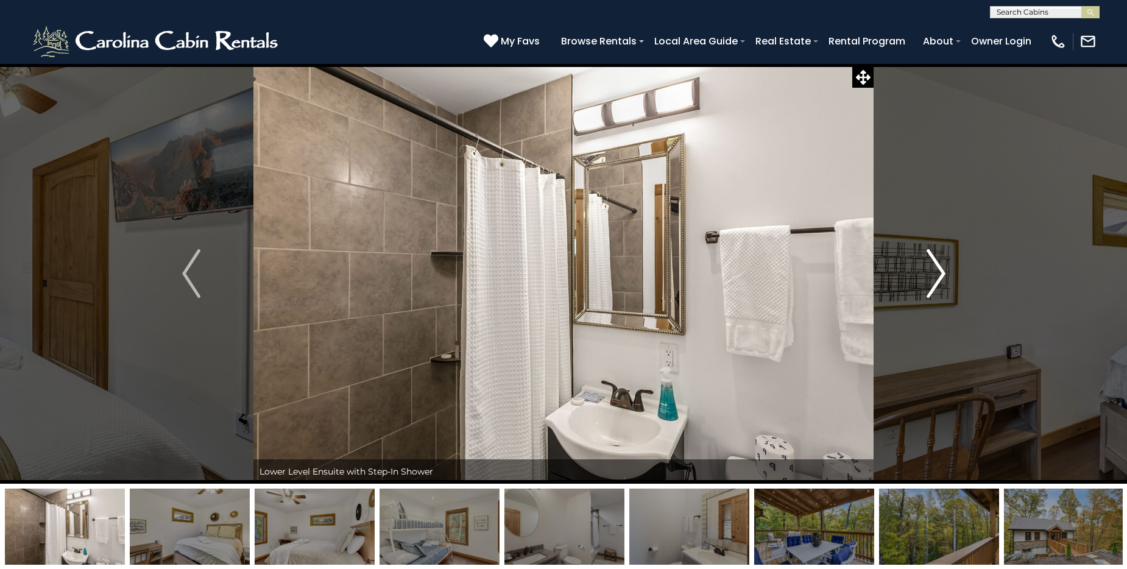
click at [939, 270] on img "Next" at bounding box center [936, 273] width 18 height 49
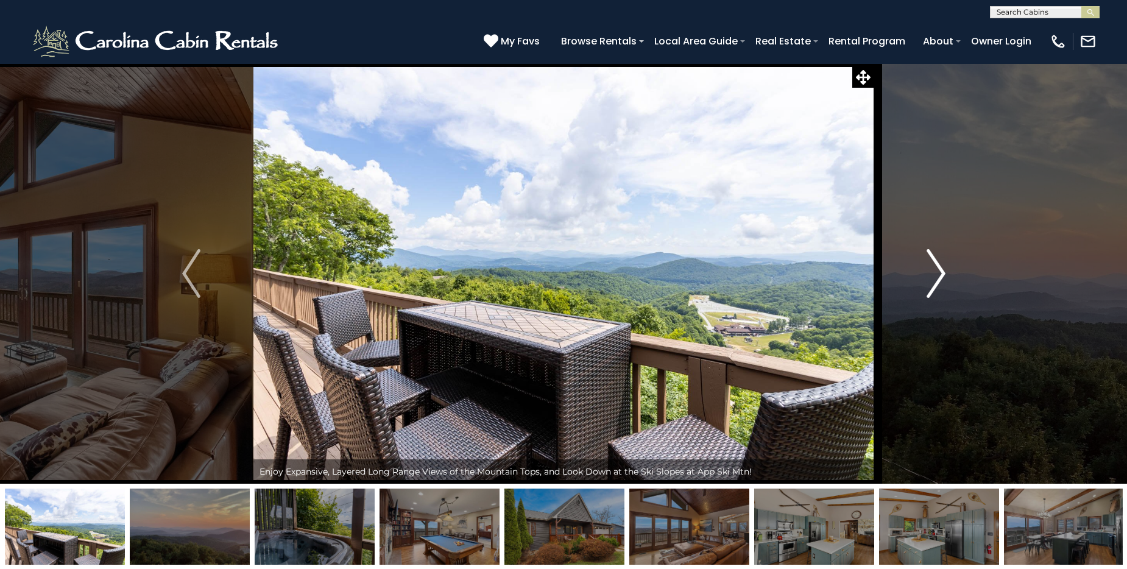
click at [936, 272] on img "Next" at bounding box center [936, 273] width 18 height 49
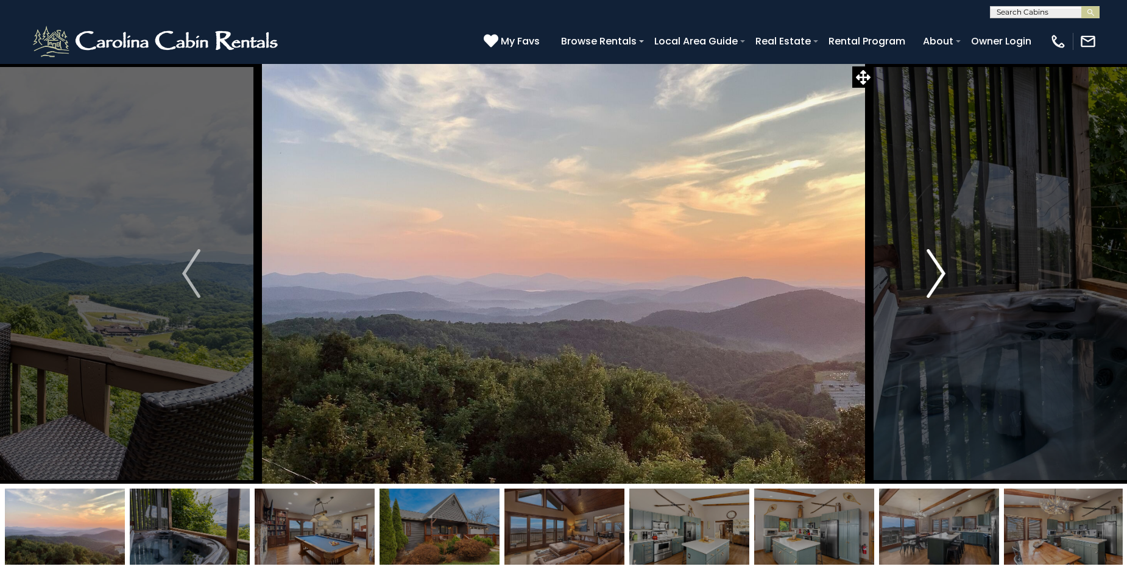
click at [936, 272] on img "Next" at bounding box center [936, 273] width 18 height 49
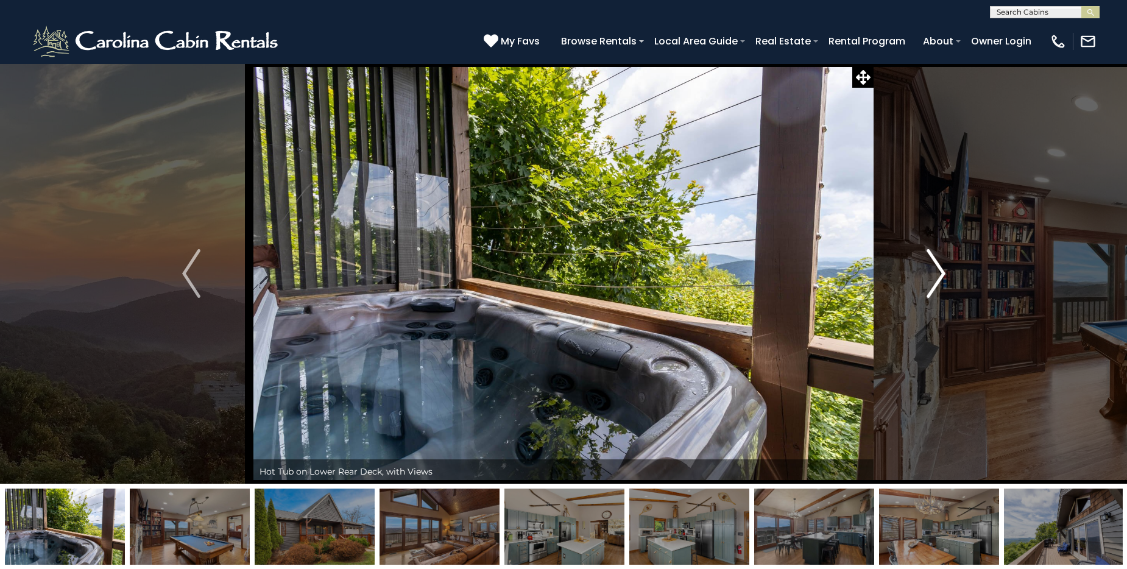
click at [936, 272] on img "Next" at bounding box center [936, 273] width 18 height 49
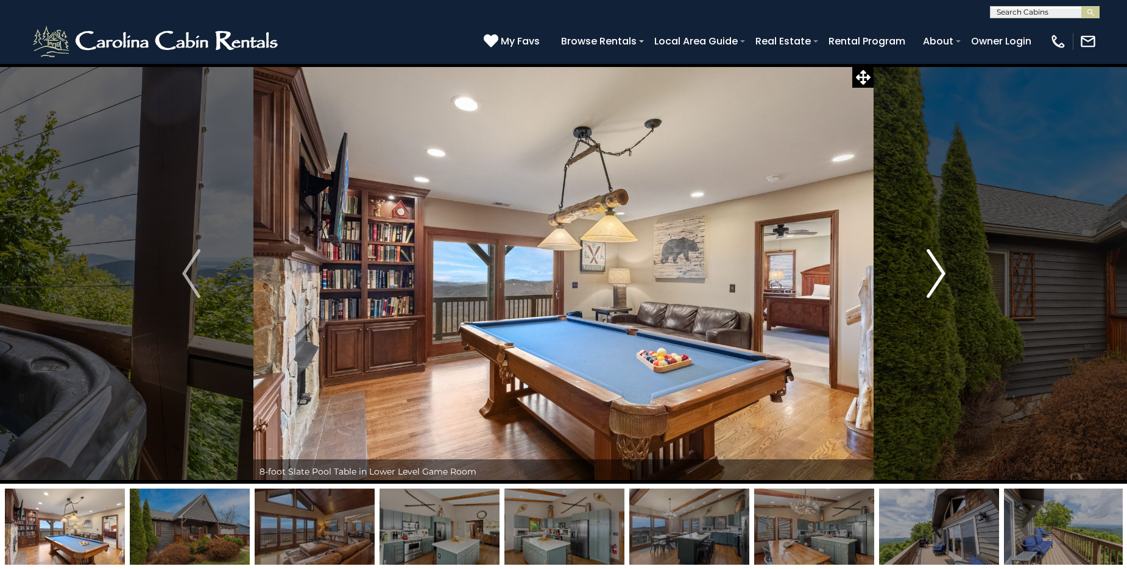
click at [936, 272] on img "Next" at bounding box center [936, 273] width 18 height 49
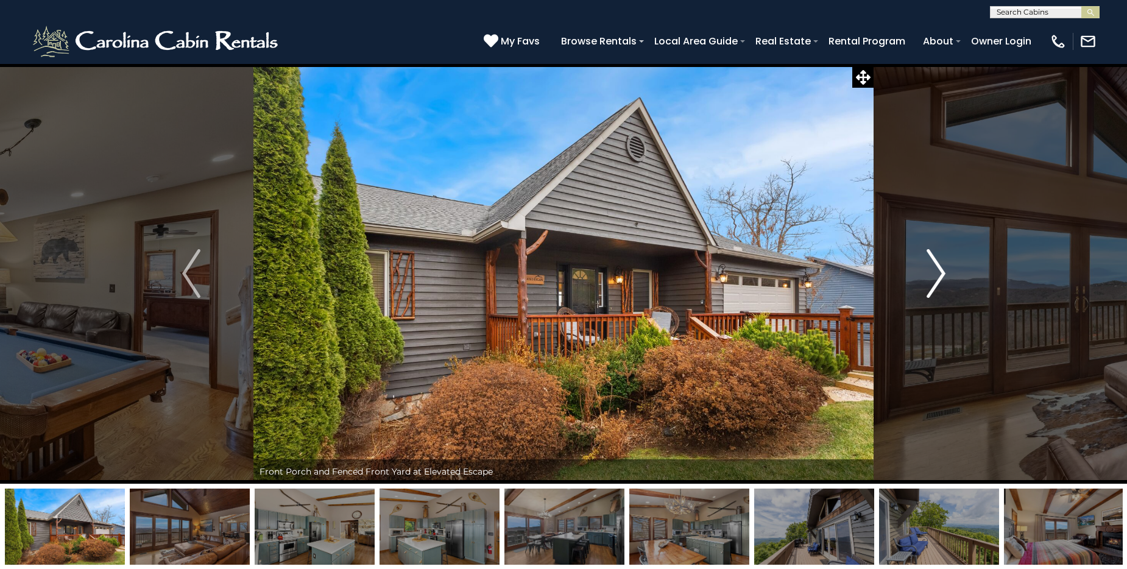
click at [936, 272] on img "Next" at bounding box center [936, 273] width 18 height 49
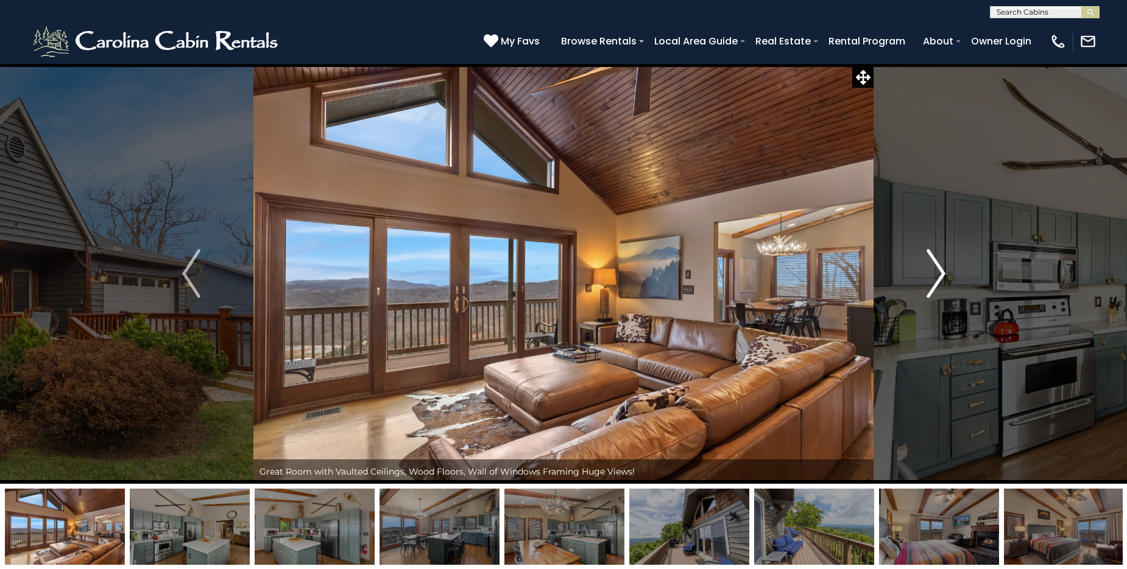
click at [936, 272] on img "Next" at bounding box center [936, 273] width 18 height 49
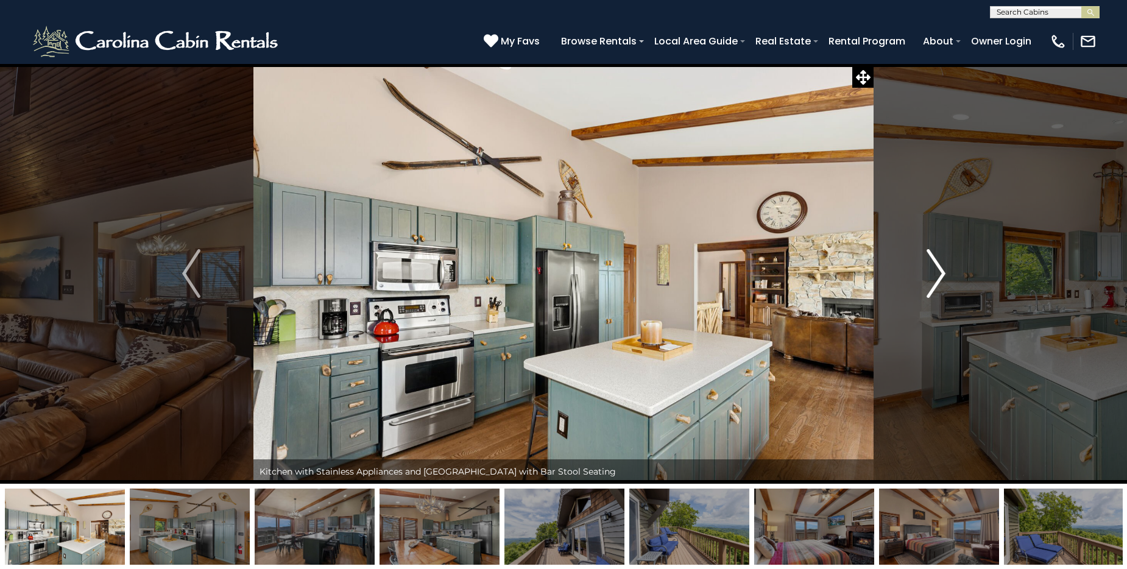
click at [936, 272] on img "Next" at bounding box center [936, 273] width 18 height 49
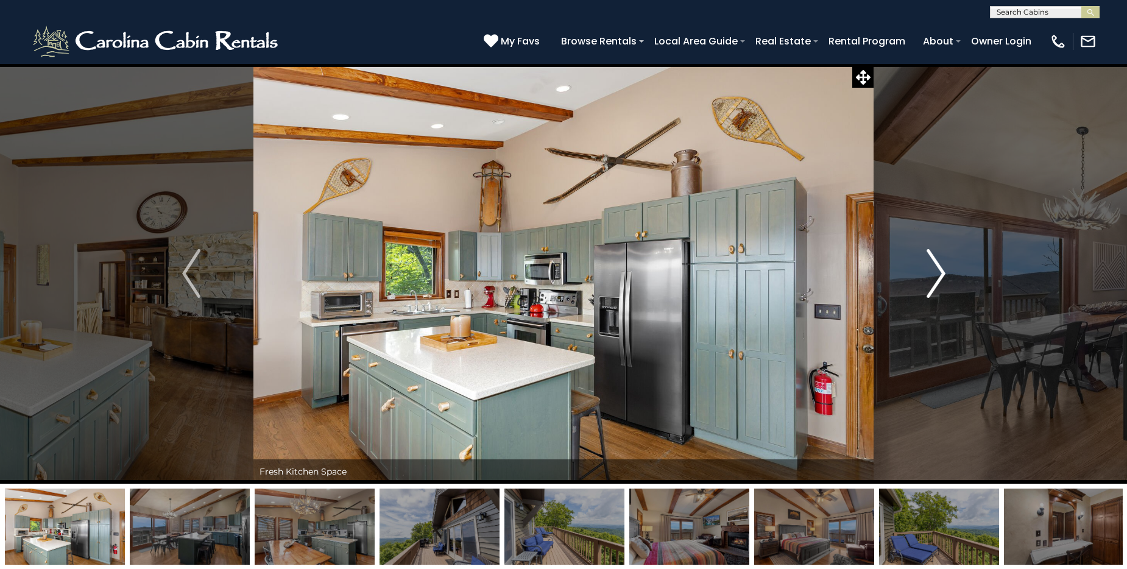
click at [936, 272] on img "Next" at bounding box center [936, 273] width 18 height 49
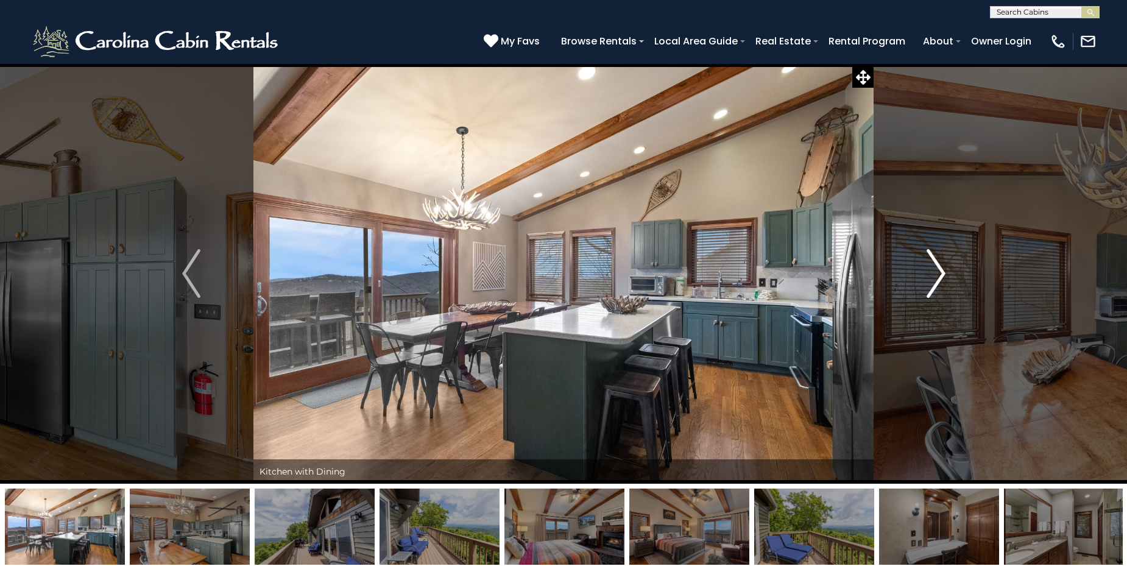
click at [936, 272] on img "Next" at bounding box center [936, 273] width 18 height 49
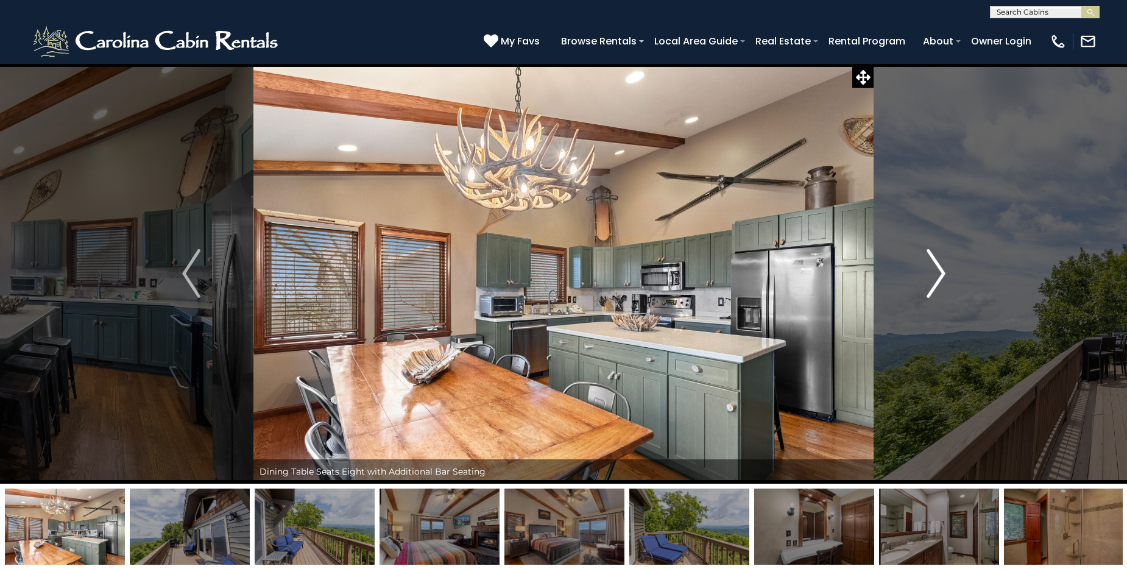
click at [936, 272] on img "Next" at bounding box center [936, 273] width 18 height 49
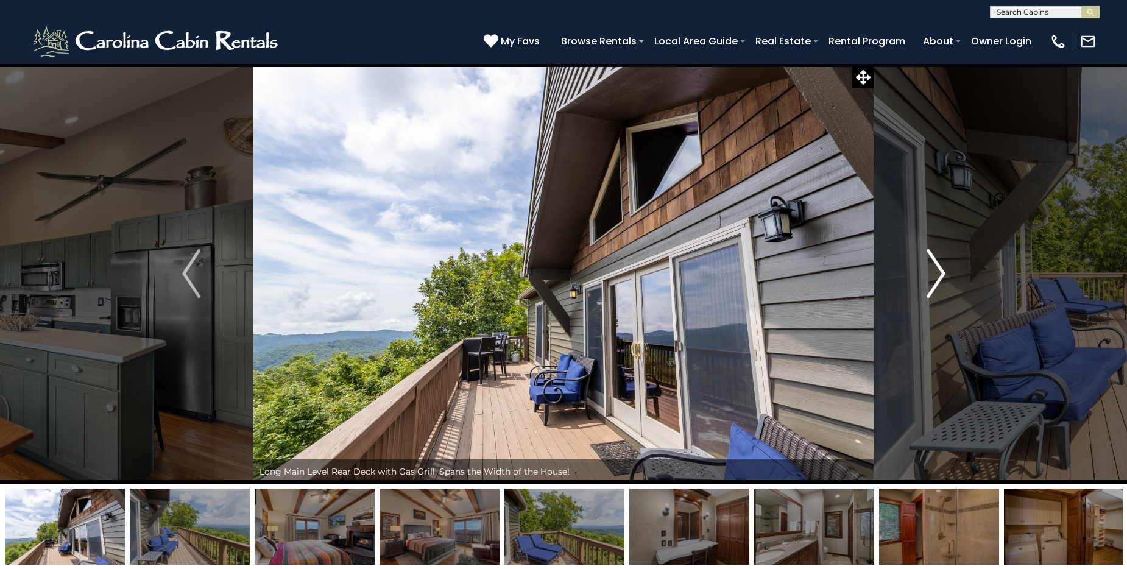
click at [936, 272] on img "Next" at bounding box center [936, 273] width 18 height 49
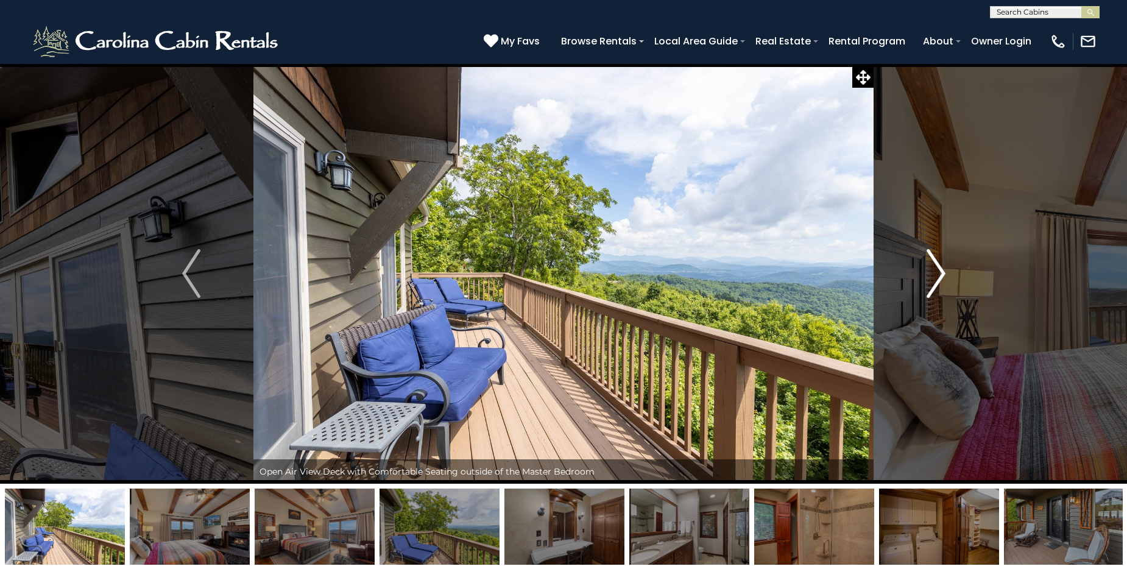
click at [935, 272] on img "Next" at bounding box center [936, 273] width 18 height 49
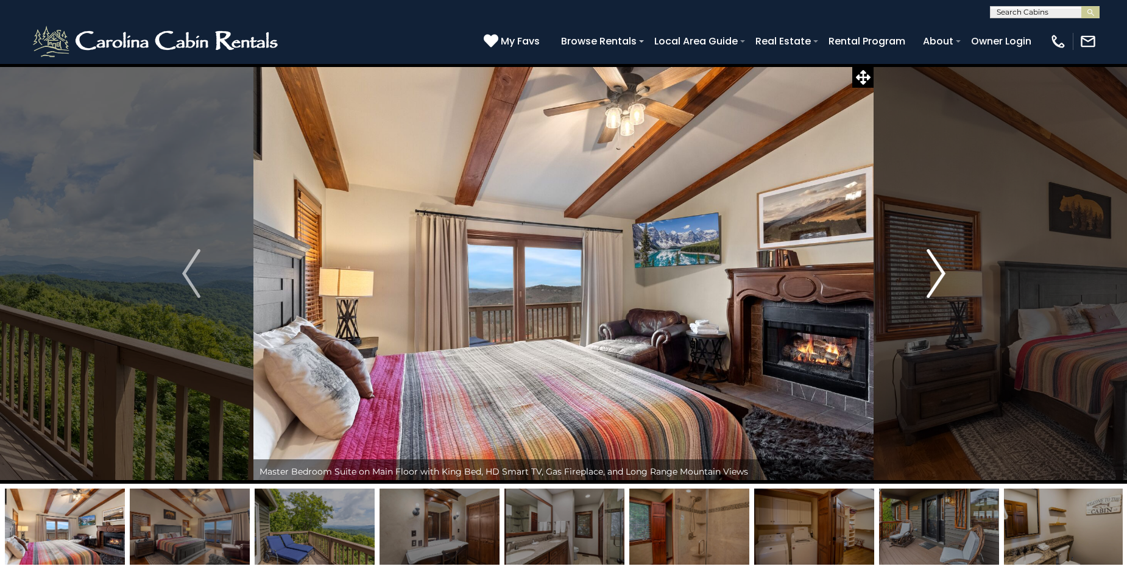
click at [935, 272] on img "Next" at bounding box center [936, 273] width 18 height 49
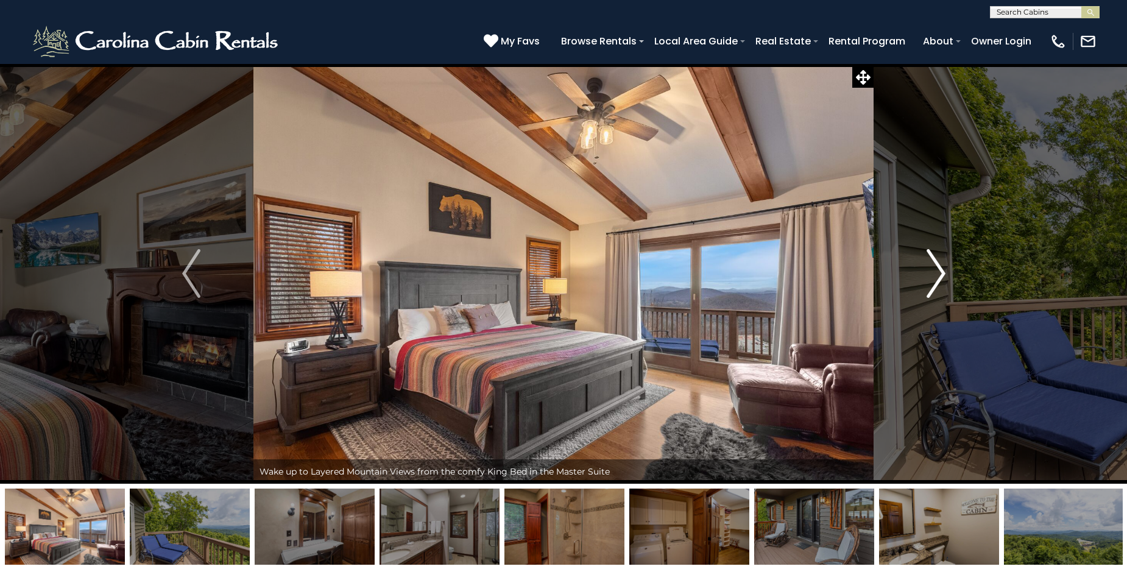
click at [935, 272] on img "Next" at bounding box center [936, 273] width 18 height 49
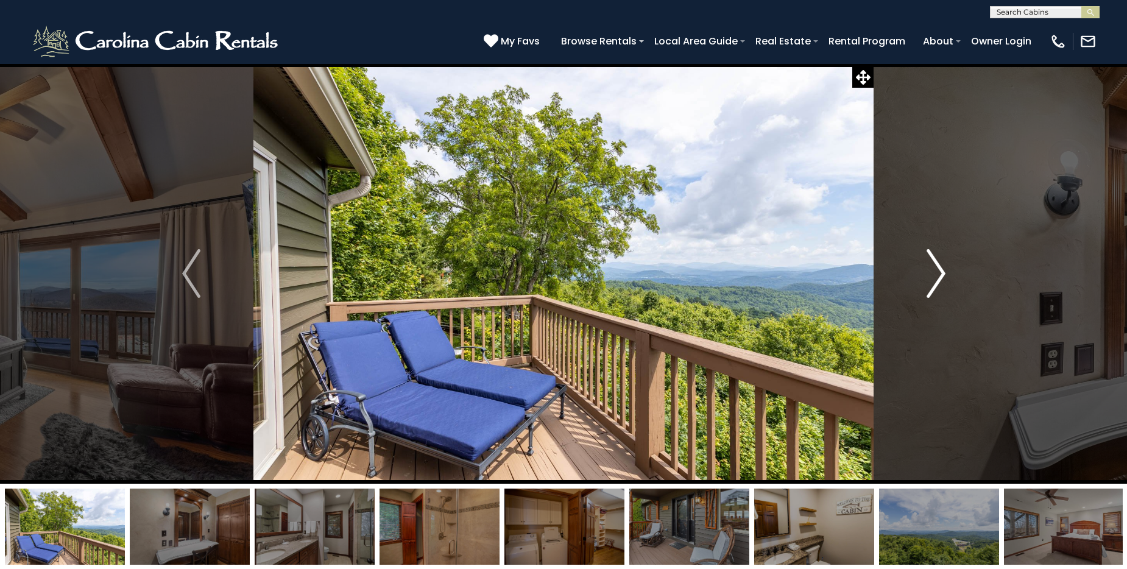
click at [935, 272] on img "Next" at bounding box center [936, 273] width 18 height 49
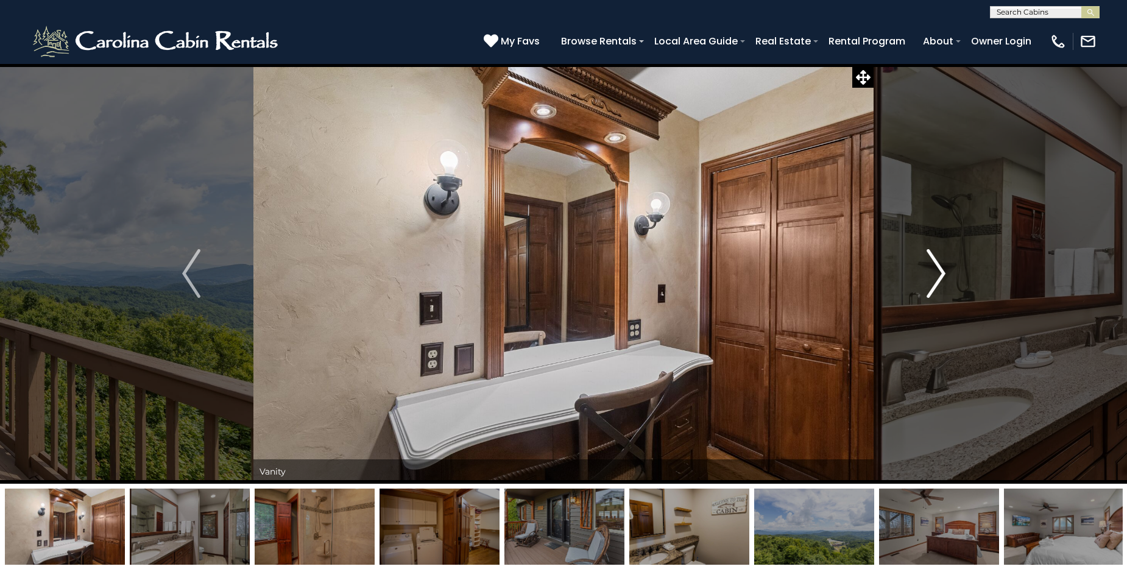
click at [935, 272] on img "Next" at bounding box center [936, 273] width 18 height 49
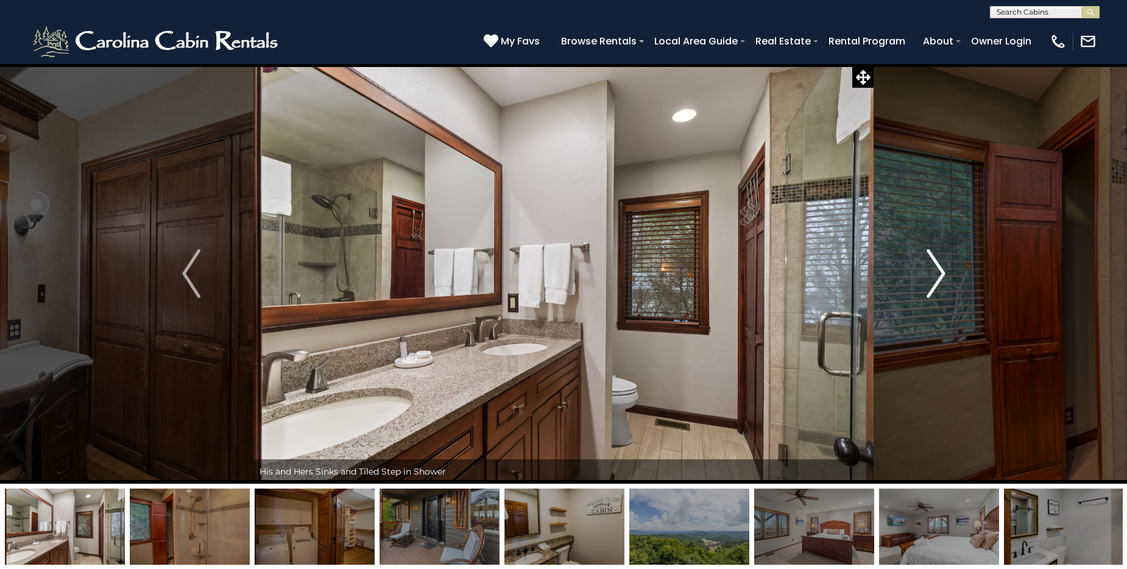
click at [935, 272] on img "Next" at bounding box center [936, 273] width 18 height 49
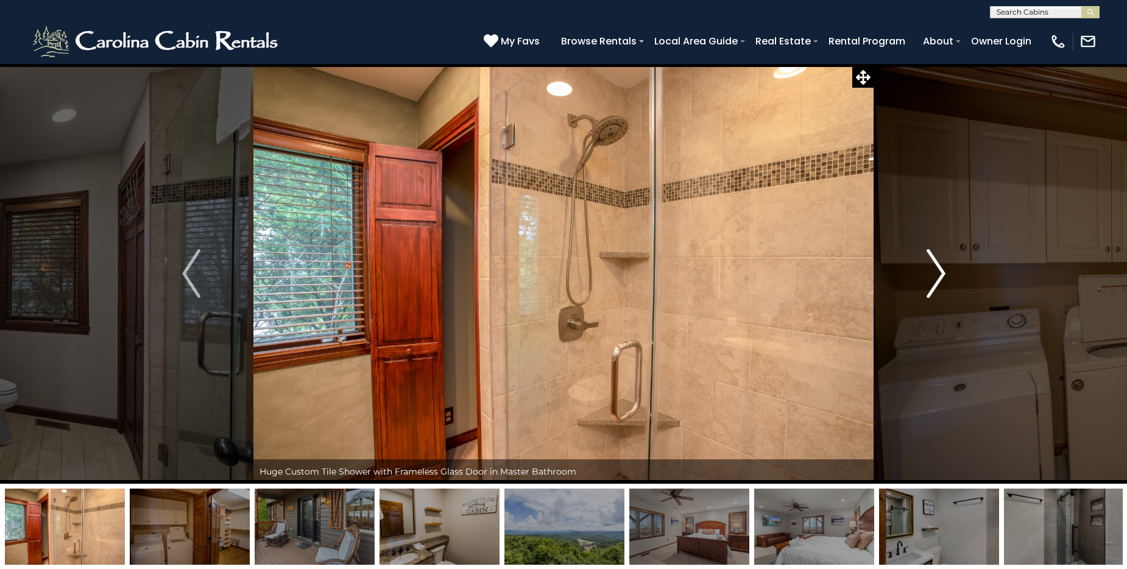
click at [935, 272] on img "Next" at bounding box center [936, 273] width 18 height 49
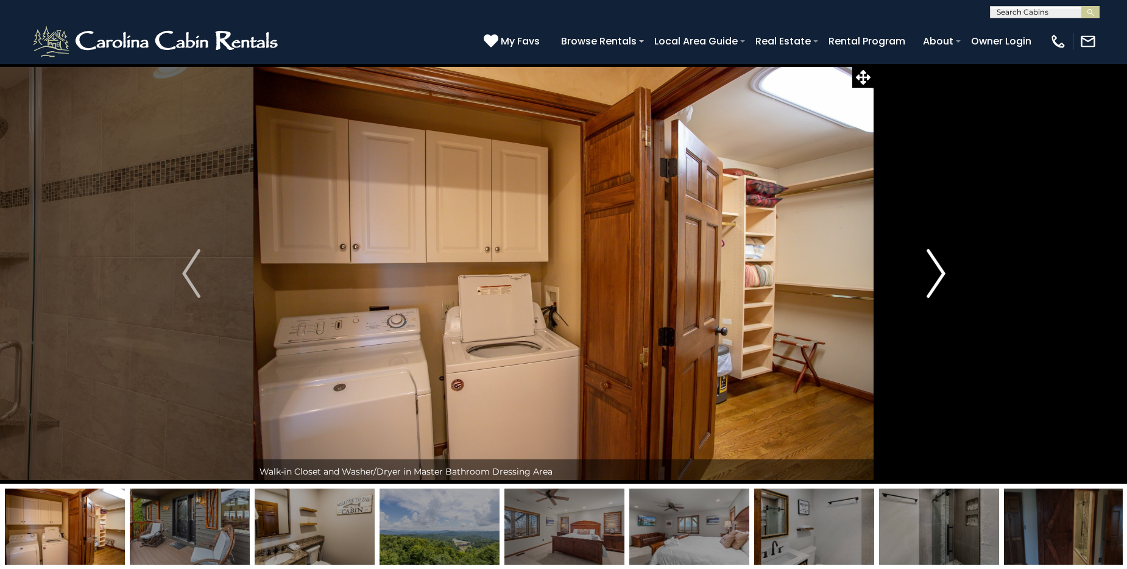
click at [935, 272] on img "Next" at bounding box center [936, 273] width 18 height 49
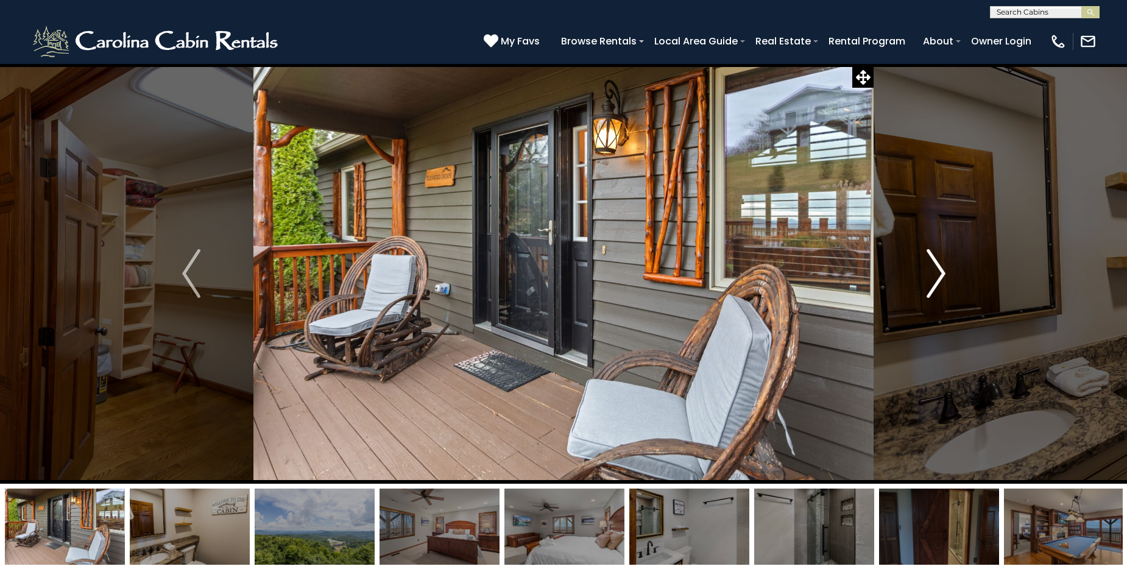
click at [935, 272] on img "Next" at bounding box center [936, 273] width 18 height 49
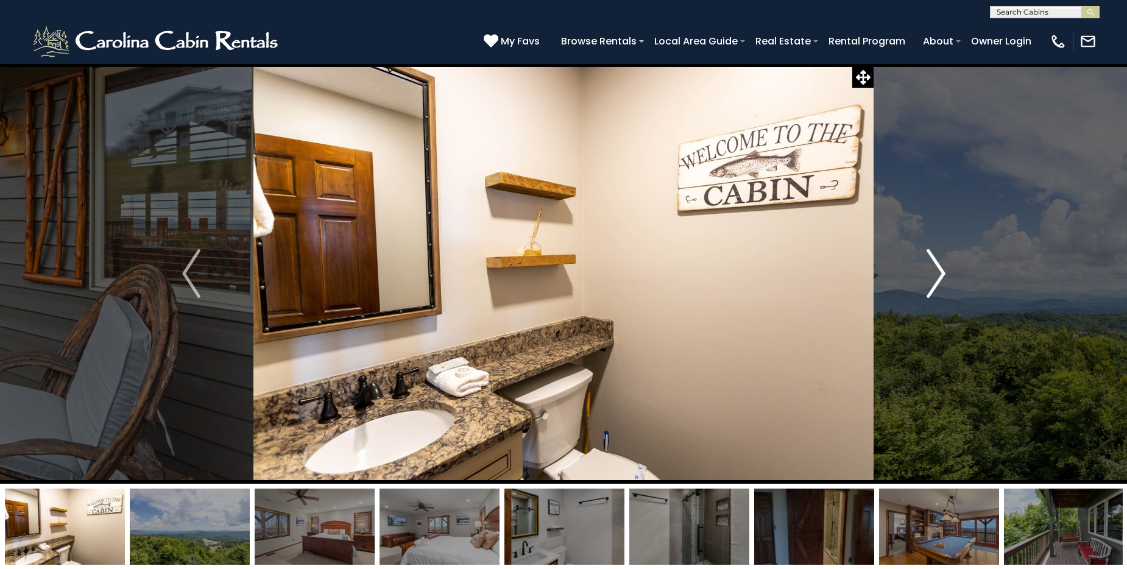
click at [935, 272] on img "Next" at bounding box center [936, 273] width 18 height 49
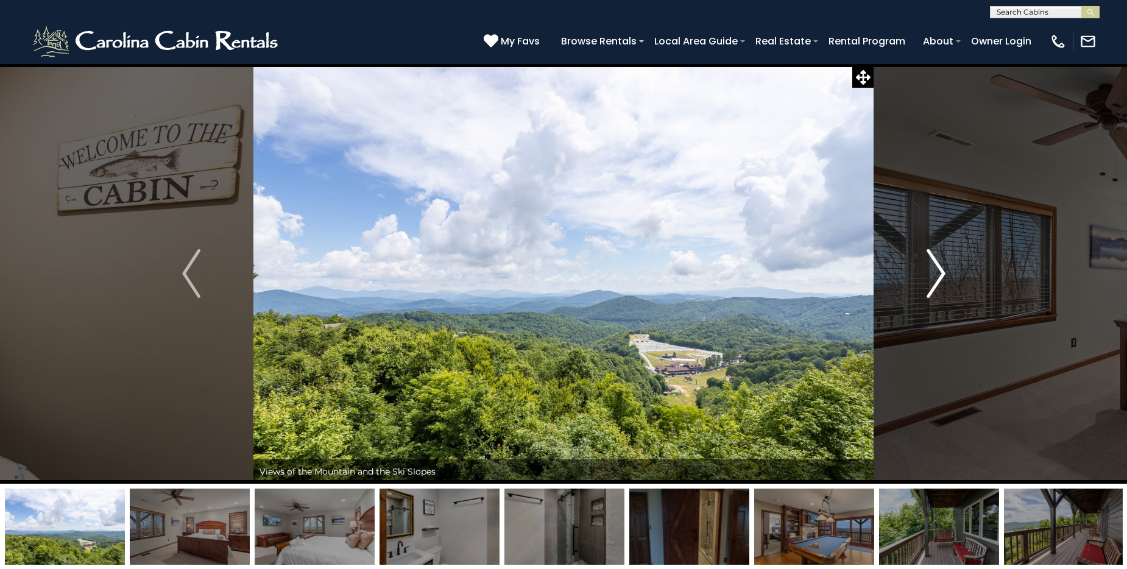
click at [935, 272] on img "Next" at bounding box center [936, 273] width 18 height 49
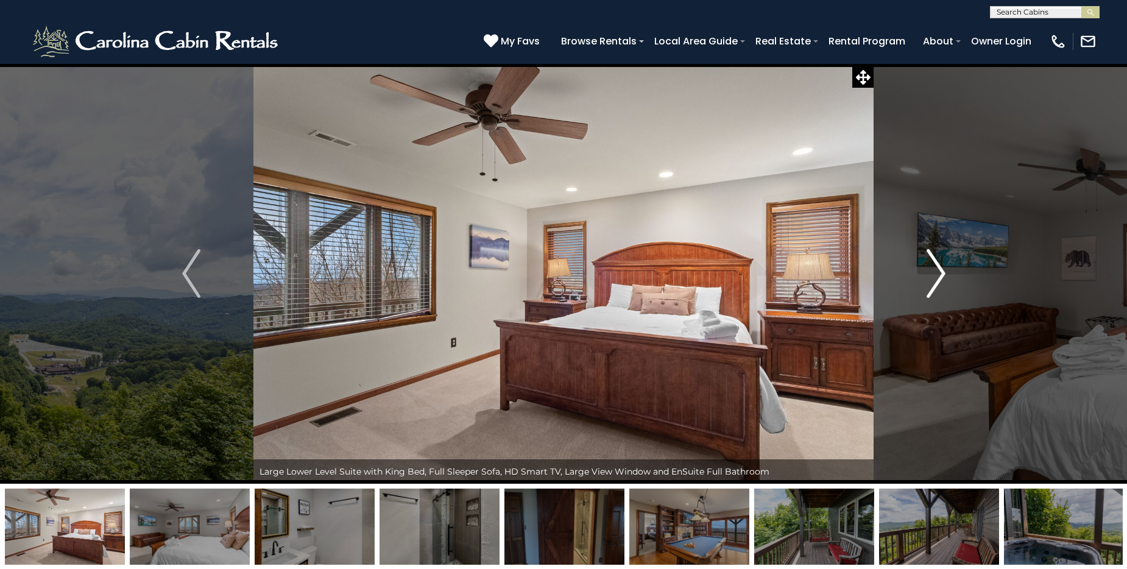
click at [935, 272] on img "Next" at bounding box center [936, 273] width 18 height 49
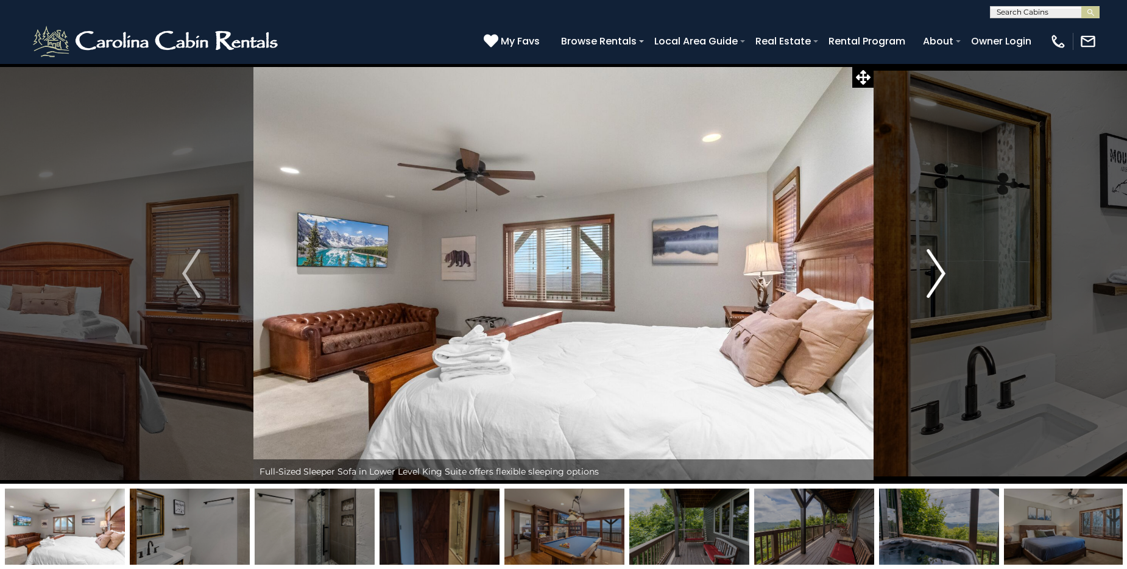
click at [935, 272] on img "Next" at bounding box center [936, 273] width 18 height 49
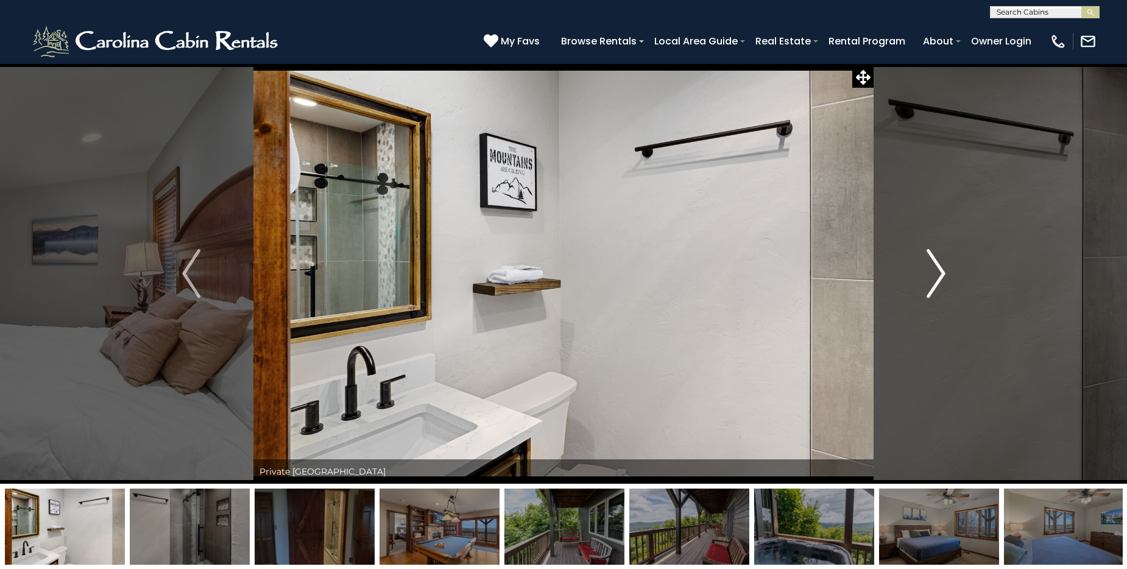
click at [935, 272] on img "Next" at bounding box center [936, 273] width 18 height 49
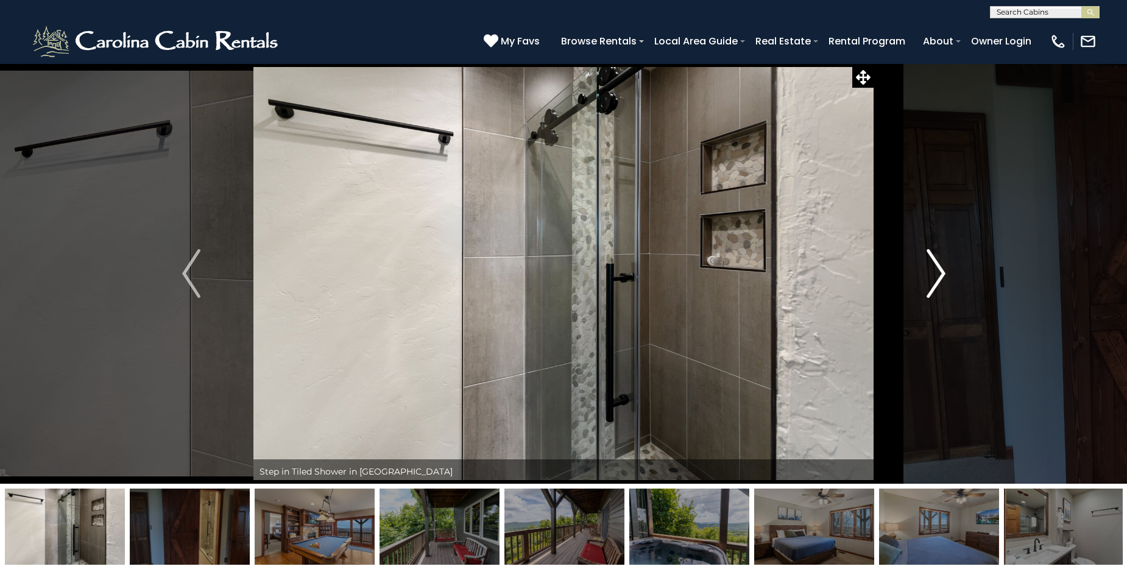
click at [935, 272] on img "Next" at bounding box center [936, 273] width 18 height 49
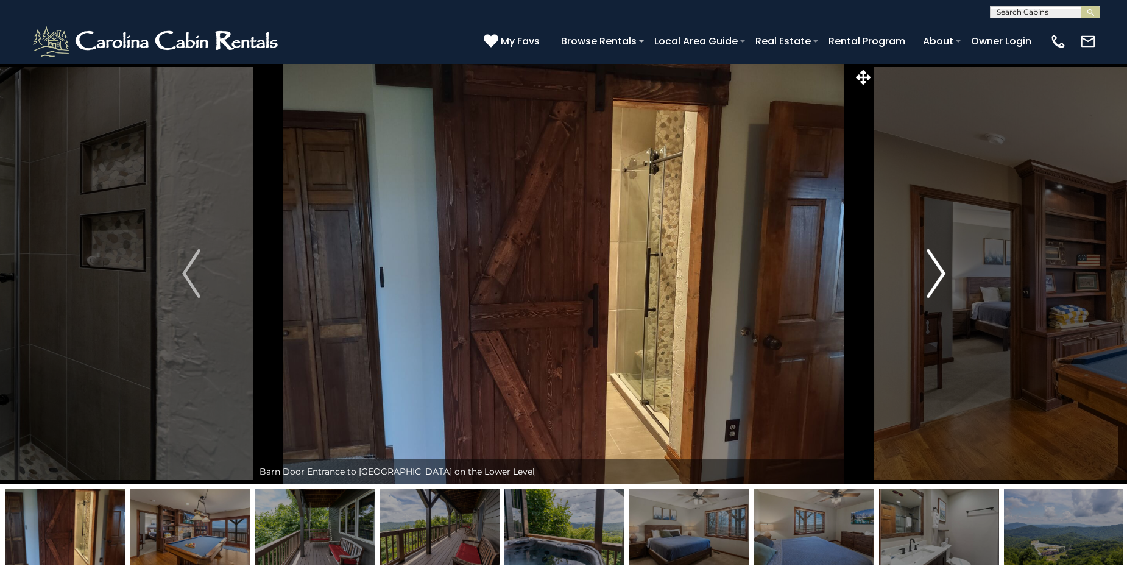
click at [935, 272] on img "Next" at bounding box center [936, 273] width 18 height 49
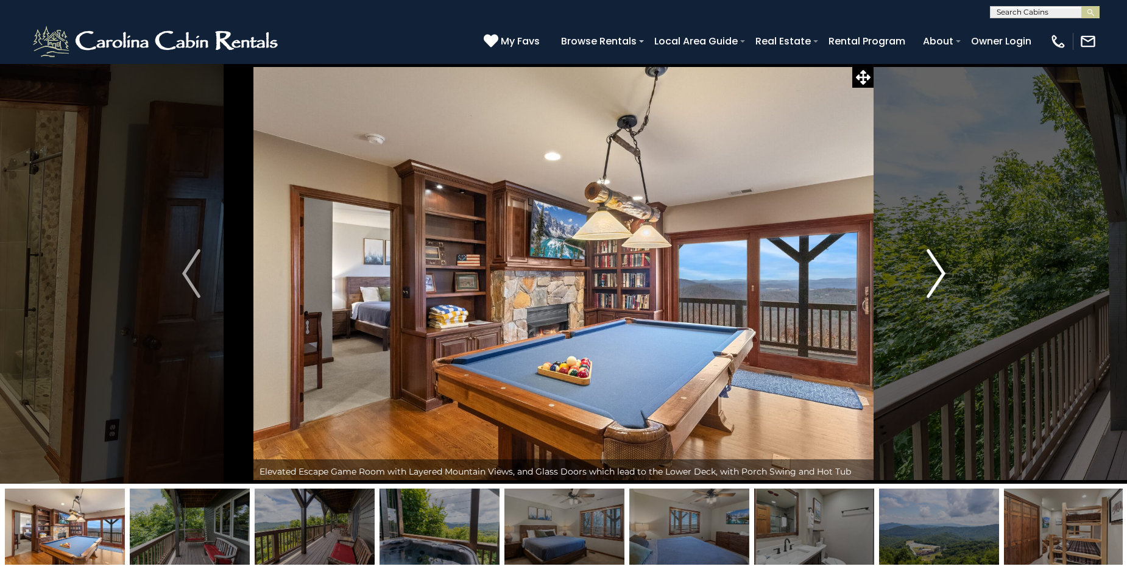
click at [938, 272] on img "Next" at bounding box center [936, 273] width 18 height 49
